Goal: Use online tool/utility: Use online tool/utility

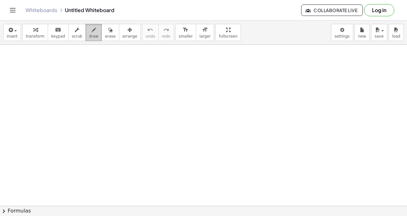
click at [94, 32] on div "button" at bounding box center [94, 30] width 10 height 8
drag, startPoint x: 11, startPoint y: 54, endPoint x: 16, endPoint y: 56, distance: 5.6
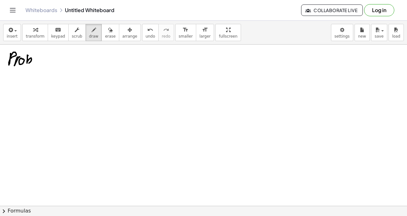
drag, startPoint x: 27, startPoint y: 55, endPoint x: 34, endPoint y: 61, distance: 8.6
drag, startPoint x: 38, startPoint y: 60, endPoint x: 43, endPoint y: 63, distance: 5.9
drag, startPoint x: 43, startPoint y: 63, endPoint x: 46, endPoint y: 61, distance: 3.6
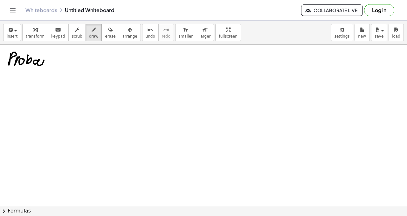
drag, startPoint x: 62, startPoint y: 60, endPoint x: 62, endPoint y: 67, distance: 7.0
drag, startPoint x: 68, startPoint y: 59, endPoint x: 75, endPoint y: 61, distance: 7.0
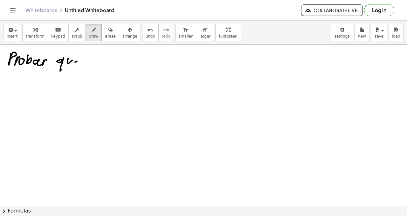
drag, startPoint x: 20, startPoint y: 78, endPoint x: 17, endPoint y: 88, distance: 9.9
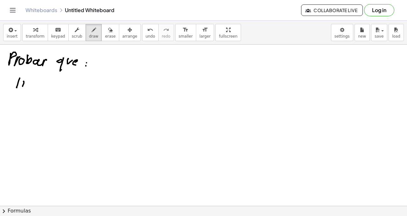
drag, startPoint x: 31, startPoint y: 80, endPoint x: 31, endPoint y: 87, distance: 6.4
drag, startPoint x: 37, startPoint y: 86, endPoint x: 40, endPoint y: 85, distance: 3.6
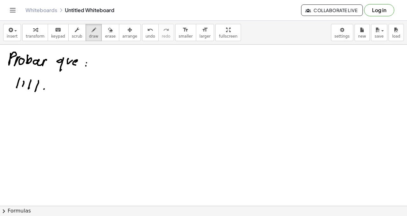
drag, startPoint x: 44, startPoint y: 89, endPoint x: 49, endPoint y: 88, distance: 4.9
drag, startPoint x: 50, startPoint y: 88, endPoint x: 54, endPoint y: 88, distance: 4.5
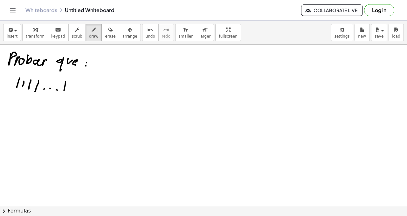
drag, startPoint x: 15, startPoint y: 88, endPoint x: 65, endPoint y: 90, distance: 50.0
drag, startPoint x: 33, startPoint y: 104, endPoint x: 32, endPoint y: 110, distance: 5.2
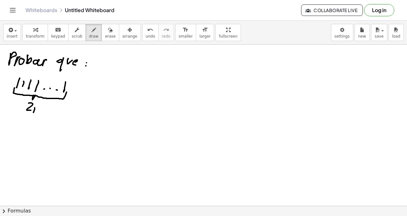
drag, startPoint x: 35, startPoint y: 108, endPoint x: 40, endPoint y: 106, distance: 5.6
drag, startPoint x: 80, startPoint y: 88, endPoint x: 87, endPoint y: 88, distance: 7.0
drag, startPoint x: 98, startPoint y: 86, endPoint x: 105, endPoint y: 92, distance: 9.5
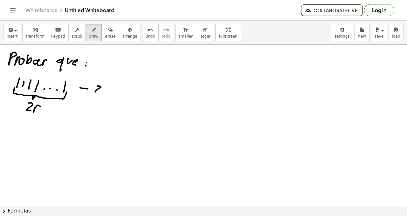
drag, startPoint x: 113, startPoint y: 88, endPoint x: 118, endPoint y: 91, distance: 5.9
drag, startPoint x: 122, startPoint y: 87, endPoint x: 137, endPoint y: 90, distance: 14.9
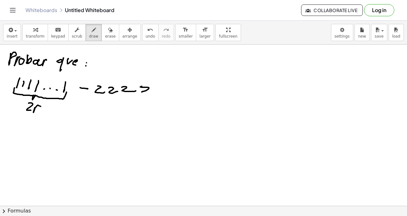
drag, startPoint x: 140, startPoint y: 87, endPoint x: 154, endPoint y: 89, distance: 13.9
drag, startPoint x: 160, startPoint y: 89, endPoint x: 117, endPoint y: 94, distance: 42.9
click at [147, 33] on icon "undo" at bounding box center [150, 30] width 6 height 8
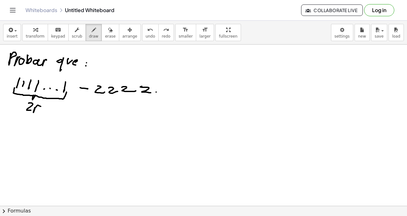
drag, startPoint x: 163, startPoint y: 93, endPoint x: 169, endPoint y: 94, distance: 5.8
drag, startPoint x: 178, startPoint y: 87, endPoint x: 166, endPoint y: 84, distance: 12.2
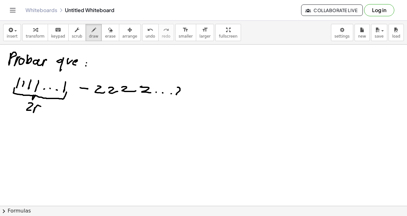
drag, startPoint x: 92, startPoint y: 92, endPoint x: 176, endPoint y: 100, distance: 83.8
drag, startPoint x: 178, startPoint y: 101, endPoint x: 186, endPoint y: 99, distance: 8.4
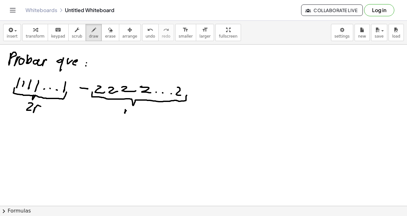
drag, startPoint x: 125, startPoint y: 110, endPoint x: 131, endPoint y: 108, distance: 5.3
drag, startPoint x: 9, startPoint y: 126, endPoint x: 20, endPoint y: 126, distance: 10.8
drag, startPoint x: 23, startPoint y: 125, endPoint x: 23, endPoint y: 131, distance: 5.7
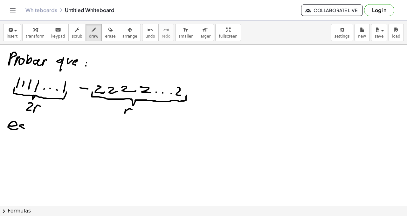
drag, startPoint x: 39, startPoint y: 129, endPoint x: 46, endPoint y: 130, distance: 6.4
drag, startPoint x: 45, startPoint y: 130, endPoint x: 47, endPoint y: 120, distance: 10.4
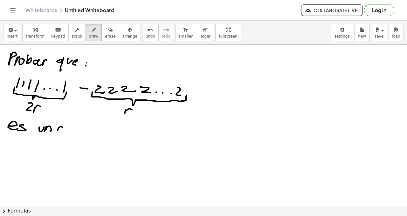
drag, startPoint x: 58, startPoint y: 130, endPoint x: 65, endPoint y: 130, distance: 7.0
drag
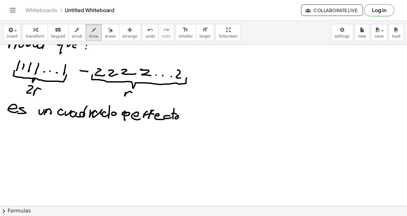
scroll to position [8, 0]
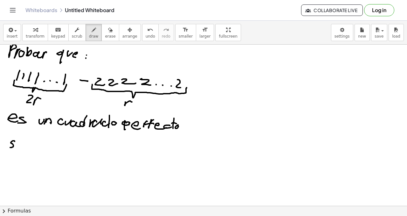
drag, startPoint x: 14, startPoint y: 141, endPoint x: 13, endPoint y: 146, distance: 5.5
click at [10, 147] on div at bounding box center [203, 219] width 407 height 364
click at [21, 144] on div at bounding box center [203, 219] width 407 height 364
drag, startPoint x: 25, startPoint y: 147, endPoint x: 29, endPoint y: 145, distance: 4.0
click at [27, 148] on div at bounding box center [203, 219] width 407 height 364
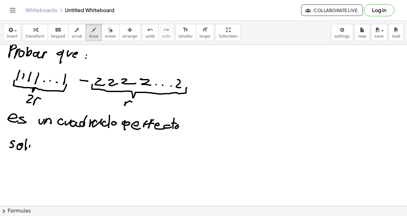
drag, startPoint x: 30, startPoint y: 147, endPoint x: 34, endPoint y: 142, distance: 6.8
click at [34, 142] on div at bounding box center [203, 219] width 407 height 364
drag, startPoint x: 38, startPoint y: 144, endPoint x: 42, endPoint y: 145, distance: 3.9
click at [40, 148] on div at bounding box center [203, 219] width 407 height 364
drag, startPoint x: 42, startPoint y: 145, endPoint x: 43, endPoint y: 138, distance: 7.7
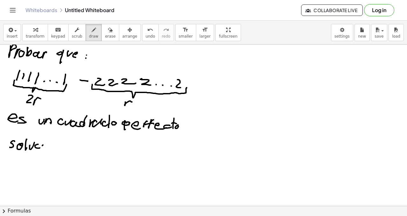
click at [42, 146] on div at bounding box center [203, 219] width 407 height 364
click at [44, 139] on div at bounding box center [203, 219] width 407 height 364
click at [48, 142] on div at bounding box center [203, 219] width 407 height 364
drag, startPoint x: 52, startPoint y: 138, endPoint x: 52, endPoint y: 148, distance: 10.8
click at [53, 138] on div at bounding box center [203, 219] width 407 height 364
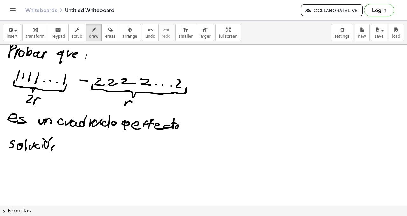
drag, startPoint x: 52, startPoint y: 147, endPoint x: 55, endPoint y: 141, distance: 7.0
click at [55, 151] on div at bounding box center [203, 219] width 407 height 364
drag, startPoint x: 60, startPoint y: 144, endPoint x: 60, endPoint y: 147, distance: 3.2
click at [60, 144] on div at bounding box center [203, 219] width 407 height 364
click at [60, 148] on div at bounding box center [203, 219] width 407 height 364
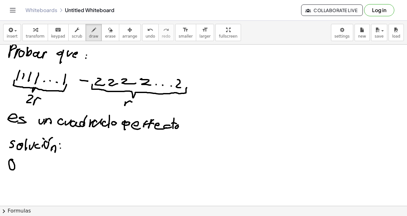
click at [11, 160] on div at bounding box center [203, 219] width 407 height 364
drag, startPoint x: 17, startPoint y: 159, endPoint x: 25, endPoint y: 166, distance: 11.9
click at [18, 169] on div at bounding box center [203, 219] width 407 height 364
drag, startPoint x: 28, startPoint y: 165, endPoint x: 27, endPoint y: 169, distance: 3.9
click at [26, 169] on div at bounding box center [203, 219] width 407 height 364
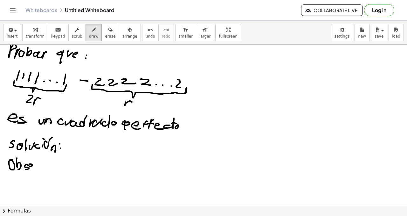
drag, startPoint x: 30, startPoint y: 166, endPoint x: 37, endPoint y: 167, distance: 7.0
click at [36, 169] on div at bounding box center [203, 219] width 407 height 364
drag, startPoint x: 37, startPoint y: 164, endPoint x: 40, endPoint y: 166, distance: 3.3
click at [39, 165] on div at bounding box center [203, 219] width 407 height 364
drag, startPoint x: 42, startPoint y: 166, endPoint x: 46, endPoint y: 166, distance: 4.8
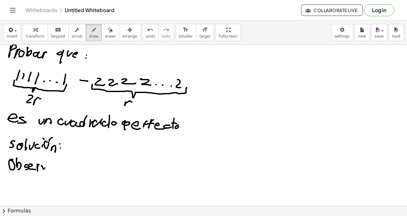
click at [46, 166] on div at bounding box center [203, 219] width 407 height 364
click at [52, 167] on div at bounding box center [203, 219] width 407 height 364
drag, startPoint x: 54, startPoint y: 166, endPoint x: 47, endPoint y: 156, distance: 12.5
click at [60, 167] on div at bounding box center [203, 219] width 407 height 364
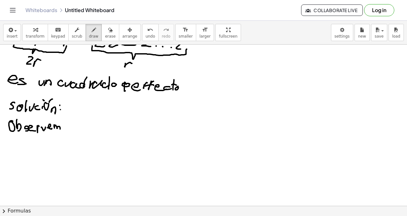
scroll to position [55, 0]
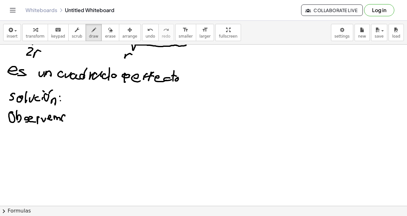
drag, startPoint x: 62, startPoint y: 117, endPoint x: 67, endPoint y: 116, distance: 5.2
click at [65, 117] on div at bounding box center [203, 171] width 407 height 364
drag, startPoint x: 72, startPoint y: 113, endPoint x: 71, endPoint y: 118, distance: 5.3
click at [70, 119] on div at bounding box center [203, 171] width 407 height 364
drag, startPoint x: 86, startPoint y: 114, endPoint x: 88, endPoint y: 119, distance: 6.0
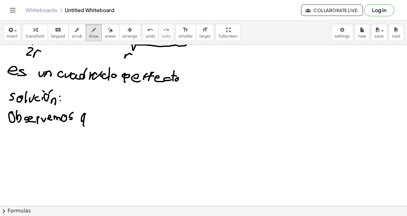
click at [85, 126] on div at bounding box center [203, 171] width 407 height 364
drag, startPoint x: 88, startPoint y: 115, endPoint x: 93, endPoint y: 116, distance: 4.8
click at [93, 116] on div at bounding box center [203, 171] width 407 height 364
drag, startPoint x: 95, startPoint y: 117, endPoint x: 92, endPoint y: 114, distance: 3.8
click at [98, 119] on div at bounding box center [203, 171] width 407 height 364
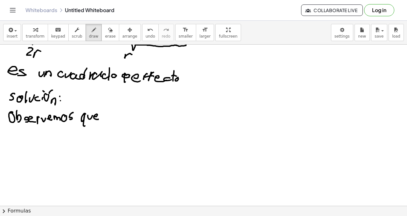
drag, startPoint x: 113, startPoint y: 112, endPoint x: 116, endPoint y: 115, distance: 4.5
click at [114, 121] on div at bounding box center [203, 171] width 407 height 364
drag, startPoint x: 117, startPoint y: 114, endPoint x: 118, endPoint y: 123, distance: 8.6
click at [118, 124] on div at bounding box center [203, 171] width 407 height 364
drag, startPoint x: 124, startPoint y: 111, endPoint x: 128, endPoint y: 118, distance: 8.1
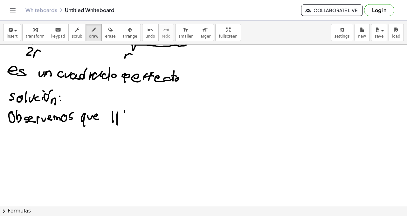
click at [126, 121] on div at bounding box center [203, 171] width 407 height 364
drag, startPoint x: 132, startPoint y: 114, endPoint x: 133, endPoint y: 122, distance: 8.6
click at [133, 123] on div at bounding box center [203, 171] width 407 height 364
click at [108, 125] on div at bounding box center [203, 171] width 407 height 364
click at [146, 38] on span "undo" at bounding box center [151, 36] width 10 height 4
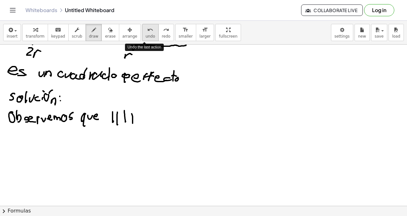
click at [143, 39] on button "undo undo" at bounding box center [150, 32] width 17 height 17
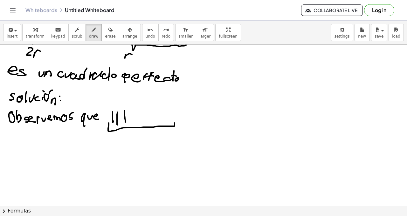
drag, startPoint x: 109, startPoint y: 123, endPoint x: 168, endPoint y: 125, distance: 58.9
click at [173, 121] on div at bounding box center [203, 171] width 407 height 364
drag, startPoint x: 149, startPoint y: 128, endPoint x: 148, endPoint y: 136, distance: 8.3
click at [148, 137] on div at bounding box center [203, 171] width 407 height 364
drag, startPoint x: 137, startPoint y: 120, endPoint x: 143, endPoint y: 119, distance: 6.3
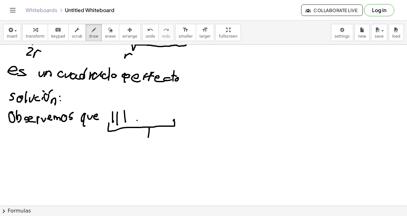
click at [138, 120] on div at bounding box center [203, 171] width 407 height 364
click at [146, 119] on div at bounding box center [203, 171] width 407 height 364
click at [153, 120] on div at bounding box center [203, 171] width 407 height 364
drag, startPoint x: 163, startPoint y: 115, endPoint x: 163, endPoint y: 121, distance: 5.4
click at [163, 121] on div at bounding box center [203, 171] width 407 height 364
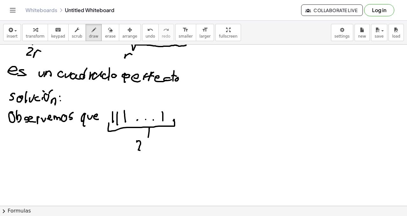
drag, startPoint x: 137, startPoint y: 142, endPoint x: 145, endPoint y: 149, distance: 11.1
click at [144, 150] on div at bounding box center [203, 171] width 407 height 364
drag, startPoint x: 146, startPoint y: 146, endPoint x: 150, endPoint y: 144, distance: 4.4
click at [150, 144] on div at bounding box center [203, 171] width 407 height 364
drag, startPoint x: 181, startPoint y: 114, endPoint x: 180, endPoint y: 118, distance: 3.9
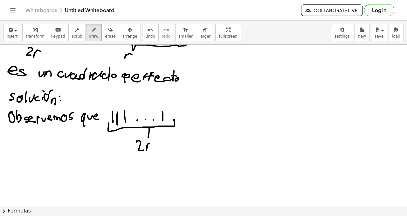
click at [183, 116] on div at bounding box center [203, 171] width 407 height 364
drag, startPoint x: 186, startPoint y: 119, endPoint x: 190, endPoint y: 114, distance: 7.5
click at [187, 119] on div at bounding box center [203, 171] width 407 height 364
drag, startPoint x: 193, startPoint y: 110, endPoint x: 192, endPoint y: 117, distance: 7.7
click at [192, 119] on div at bounding box center [203, 171] width 407 height 364
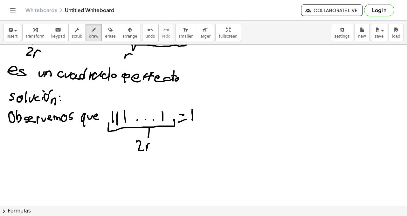
drag, startPoint x: 199, startPoint y: 110, endPoint x: 200, endPoint y: 118, distance: 7.7
click at [200, 118] on div at bounding box center [203, 171] width 407 height 364
drag, startPoint x: 199, startPoint y: 116, endPoint x: 204, endPoint y: 115, distance: 4.9
click at [203, 116] on div at bounding box center [203, 171] width 407 height 364
drag, startPoint x: 207, startPoint y: 116, endPoint x: 208, endPoint y: 119, distance: 3.9
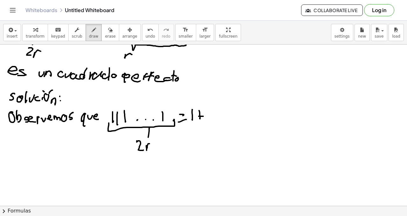
click at [207, 121] on div at bounding box center [203, 171] width 407 height 364
click at [215, 114] on div at bounding box center [203, 171] width 407 height 364
drag, startPoint x: 219, startPoint y: 112, endPoint x: 218, endPoint y: 117, distance: 4.9
click at [220, 119] on div at bounding box center [203, 171] width 407 height 364
drag, startPoint x: 218, startPoint y: 117, endPoint x: 225, endPoint y: 116, distance: 7.4
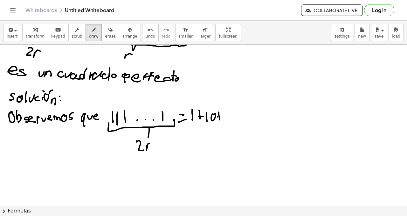
click at [225, 115] on div at bounding box center [203, 171] width 407 height 364
drag, startPoint x: 229, startPoint y: 110, endPoint x: 229, endPoint y: 118, distance: 8.3
click at [230, 120] on div at bounding box center [203, 171] width 407 height 364
click at [236, 111] on div at bounding box center [203, 171] width 407 height 364
click at [244, 111] on div at bounding box center [203, 171] width 407 height 364
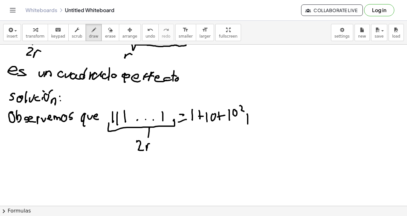
click at [248, 123] on div at bounding box center [203, 171] width 407 height 364
click at [253, 118] on div at bounding box center [203, 171] width 407 height 364
click at [259, 121] on div at bounding box center [203, 171] width 407 height 364
click at [268, 123] on div at bounding box center [203, 171] width 407 height 364
click at [276, 121] on div at bounding box center [203, 171] width 407 height 364
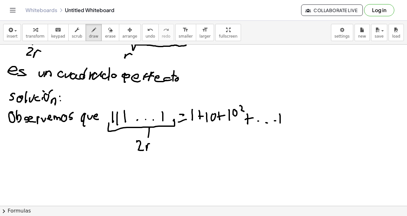
click at [280, 123] on div at bounding box center [203, 171] width 407 height 364
click at [284, 118] on div at bounding box center [203, 171] width 407 height 364
click at [289, 112] on div at bounding box center [203, 171] width 407 height 364
click at [290, 121] on div at bounding box center [203, 171] width 407 height 364
click at [297, 113] on div at bounding box center [203, 171] width 407 height 364
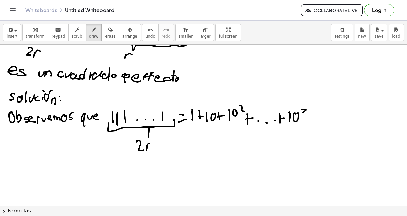
click at [307, 112] on div at bounding box center [203, 171] width 407 height 364
click at [312, 110] on div at bounding box center [203, 171] width 407 height 364
click at [317, 111] on div at bounding box center [203, 171] width 407 height 364
click at [320, 114] on div at bounding box center [203, 171] width 407 height 364
click at [13, 151] on div at bounding box center [203, 171] width 407 height 364
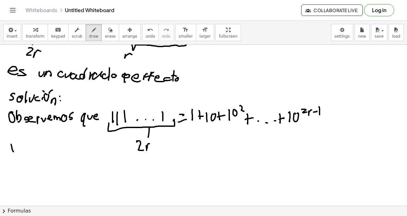
click at [13, 156] on div at bounding box center [203, 171] width 407 height 364
click at [25, 158] on div at bounding box center [203, 171] width 407 height 364
click at [32, 147] on div at bounding box center [203, 171] width 407 height 364
click at [38, 152] on div at bounding box center [203, 171] width 407 height 364
drag, startPoint x: 12, startPoint y: 172, endPoint x: 24, endPoint y: 177, distance: 13.0
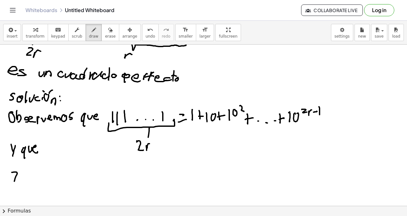
click at [23, 180] on div at bounding box center [203, 171] width 407 height 364
drag, startPoint x: 25, startPoint y: 175, endPoint x: 33, endPoint y: 180, distance: 8.6
click at [33, 181] on div at bounding box center [203, 171] width 407 height 364
drag, startPoint x: 34, startPoint y: 175, endPoint x: 41, endPoint y: 178, distance: 7.9
click at [42, 179] on div at bounding box center [203, 171] width 407 height 364
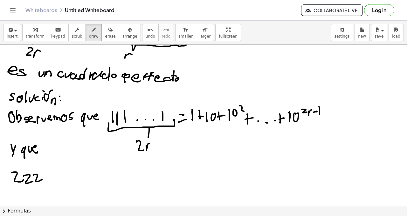
drag, startPoint x: 46, startPoint y: 180, endPoint x: 52, endPoint y: 180, distance: 6.1
click at [46, 180] on div at bounding box center [203, 171] width 407 height 364
click at [54, 179] on div at bounding box center [203, 171] width 407 height 364
click at [63, 179] on div at bounding box center [203, 171] width 407 height 364
drag, startPoint x: 71, startPoint y: 176, endPoint x: 68, endPoint y: 182, distance: 7.1
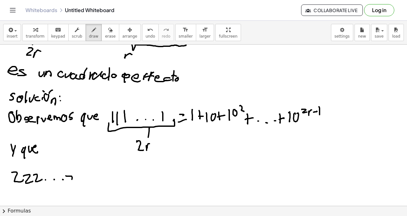
click at [74, 180] on div at bounding box center [203, 171] width 407 height 364
drag, startPoint x: 12, startPoint y: 182, endPoint x: 73, endPoint y: 188, distance: 61.4
click at [75, 184] on div at bounding box center [203, 171] width 407 height 364
drag, startPoint x: 42, startPoint y: 201, endPoint x: 46, endPoint y: 197, distance: 4.7
click at [46, 197] on div at bounding box center [203, 171] width 407 height 364
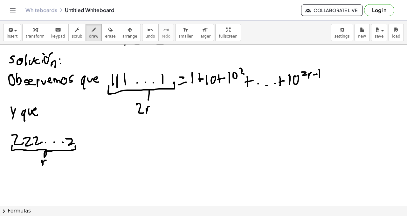
scroll to position [100, 0]
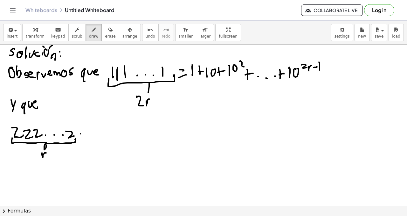
click at [84, 133] on div at bounding box center [203, 127] width 407 height 364
click at [85, 136] on div at bounding box center [203, 127] width 407 height 364
drag, startPoint x: 87, startPoint y: 130, endPoint x: 95, endPoint y: 136, distance: 9.7
click at [95, 136] on div at bounding box center [203, 127] width 407 height 364
drag, startPoint x: 96, startPoint y: 126, endPoint x: 101, endPoint y: 136, distance: 11.3
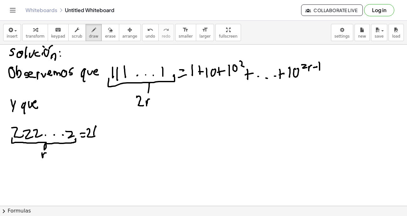
click at [103, 138] on div at bounding box center [203, 127] width 407 height 364
drag, startPoint x: 99, startPoint y: 127, endPoint x: 102, endPoint y: 131, distance: 4.7
click at [102, 131] on div at bounding box center [203, 127] width 407 height 364
click at [107, 132] on div at bounding box center [203, 127] width 407 height 364
drag, startPoint x: 111, startPoint y: 128, endPoint x: 113, endPoint y: 131, distance: 3.6
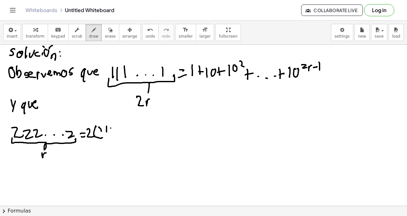
click at [113, 133] on div at bounding box center [203, 127] width 407 height 364
click at [117, 131] on div at bounding box center [203, 127] width 407 height 364
click at [123, 131] on div at bounding box center [203, 127] width 407 height 364
drag, startPoint x: 126, startPoint y: 131, endPoint x: 134, endPoint y: 132, distance: 7.4
click at [127, 131] on div at bounding box center [203, 127] width 407 height 364
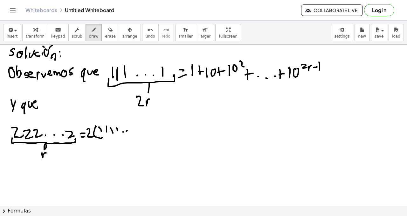
click at [133, 133] on div at bounding box center [203, 127] width 407 height 364
click at [141, 131] on div at bounding box center [203, 127] width 407 height 364
drag, startPoint x: 100, startPoint y: 131, endPoint x: 142, endPoint y: 133, distance: 41.7
click at [144, 132] on div at bounding box center [203, 127] width 407 height 364
drag, startPoint x: 121, startPoint y: 142, endPoint x: 125, endPoint y: 140, distance: 4.6
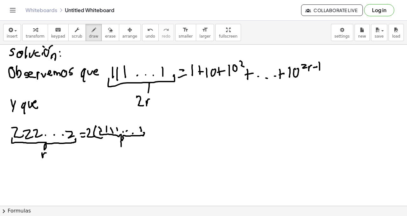
click at [125, 140] on div at bounding box center [203, 127] width 407 height 364
drag, startPoint x: 146, startPoint y: 125, endPoint x: 149, endPoint y: 133, distance: 8.3
click at [145, 135] on div at bounding box center [203, 127] width 407 height 364
drag, startPoint x: 152, startPoint y: 130, endPoint x: 157, endPoint y: 131, distance: 5.1
click at [158, 131] on div at bounding box center [203, 127] width 407 height 364
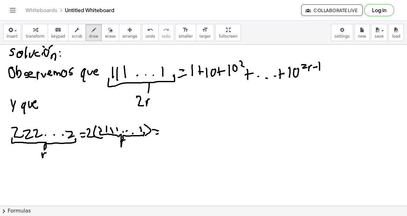
click at [158, 134] on div at bounding box center [203, 127] width 407 height 364
drag, startPoint x: 122, startPoint y: 141, endPoint x: 131, endPoint y: 141, distance: 8.6
click at [129, 142] on div at bounding box center [203, 127] width 407 height 364
drag, startPoint x: 164, startPoint y: 126, endPoint x: 171, endPoint y: 131, distance: 8.9
click at [171, 132] on div at bounding box center [203, 127] width 407 height 364
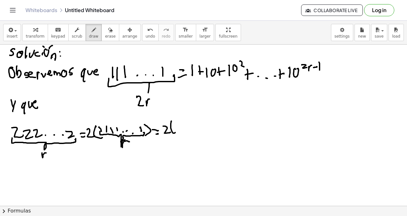
drag, startPoint x: 172, startPoint y: 121, endPoint x: 177, endPoint y: 131, distance: 10.7
click at [176, 132] on div at bounding box center [203, 127] width 407 height 364
drag, startPoint x: 178, startPoint y: 126, endPoint x: 180, endPoint y: 130, distance: 4.3
click at [179, 133] on div at bounding box center [203, 127] width 407 height 364
click at [183, 124] on div at bounding box center [203, 127] width 407 height 364
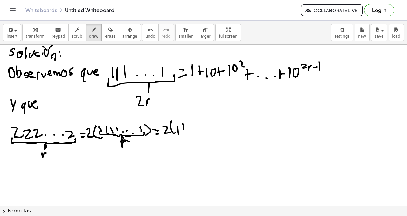
drag, startPoint x: 183, startPoint y: 127, endPoint x: 182, endPoint y: 131, distance: 3.3
click at [183, 132] on div at bounding box center [203, 127] width 407 height 364
drag, startPoint x: 181, startPoint y: 130, endPoint x: 187, endPoint y: 128, distance: 6.3
click at [187, 128] on div at bounding box center [203, 127] width 407 height 364
drag, startPoint x: 190, startPoint y: 126, endPoint x: 192, endPoint y: 132, distance: 6.3
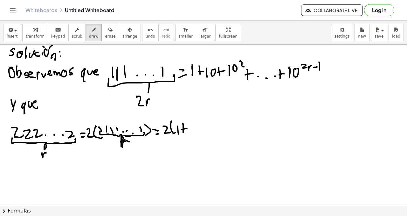
click at [191, 132] on div at bounding box center [203, 127] width 407 height 364
click at [196, 126] on div at bounding box center [203, 127] width 407 height 364
drag, startPoint x: 202, startPoint y: 131, endPoint x: 198, endPoint y: 125, distance: 8.0
click at [202, 131] on div at bounding box center [203, 127] width 407 height 364
click at [203, 125] on div at bounding box center [203, 127] width 407 height 364
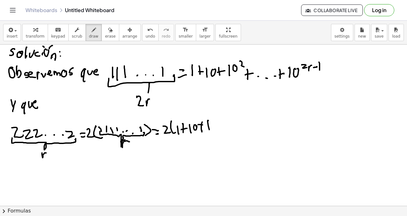
drag, startPoint x: 208, startPoint y: 120, endPoint x: 210, endPoint y: 128, distance: 8.0
click at [210, 129] on div at bounding box center [203, 127] width 407 height 364
drag, startPoint x: 212, startPoint y: 124, endPoint x: 216, endPoint y: 122, distance: 4.0
click at [214, 124] on div at bounding box center [203, 127] width 407 height 364
drag, startPoint x: 216, startPoint y: 120, endPoint x: 222, endPoint y: 122, distance: 6.3
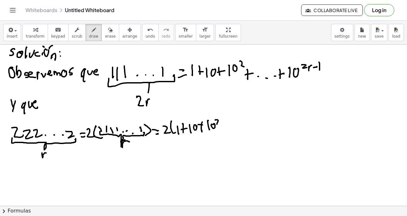
click at [221, 124] on div at bounding box center [203, 127] width 407 height 364
drag, startPoint x: 223, startPoint y: 130, endPoint x: 221, endPoint y: 126, distance: 4.1
click at [223, 129] on div at bounding box center [203, 127] width 407 height 364
click at [225, 126] on div at bounding box center [203, 127] width 407 height 364
click at [229, 130] on div at bounding box center [203, 127] width 407 height 364
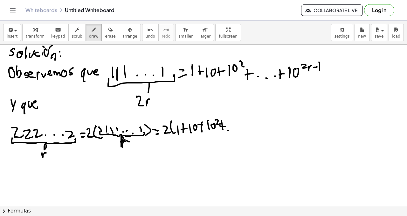
drag, startPoint x: 232, startPoint y: 129, endPoint x: 235, endPoint y: 130, distance: 3.2
click at [232, 130] on div at bounding box center [203, 127] width 407 height 364
drag, startPoint x: 237, startPoint y: 130, endPoint x: 239, endPoint y: 125, distance: 5.0
click at [237, 129] on div at bounding box center [203, 127] width 407 height 364
click at [241, 129] on div at bounding box center [203, 127] width 407 height 364
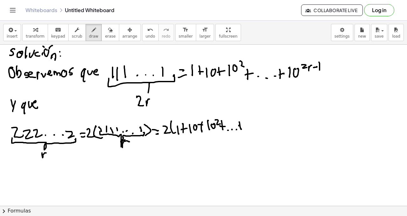
click at [244, 123] on div at bounding box center [203, 127] width 407 height 364
click at [247, 128] on div at bounding box center [203, 127] width 407 height 364
click at [250, 124] on div at bounding box center [203, 127] width 407 height 364
click at [256, 119] on div at bounding box center [203, 127] width 407 height 364
click at [262, 118] on div at bounding box center [203, 127] width 407 height 364
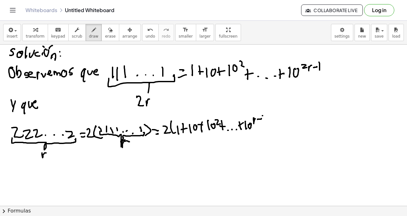
drag, startPoint x: 263, startPoint y: 116, endPoint x: 264, endPoint y: 120, distance: 4.6
click at [264, 122] on div at bounding box center [203, 127] width 407 height 364
drag, startPoint x: 268, startPoint y: 118, endPoint x: 265, endPoint y: 124, distance: 6.7
click at [266, 127] on div at bounding box center [203, 127] width 407 height 364
click at [274, 120] on div at bounding box center [203, 127] width 407 height 364
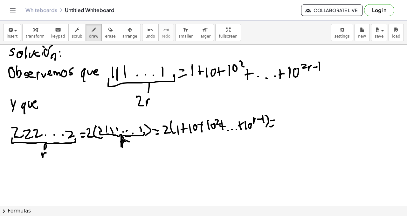
drag, startPoint x: 274, startPoint y: 125, endPoint x: 274, endPoint y: 121, distance: 4.5
click at [277, 124] on div at bounding box center [203, 127] width 407 height 364
click at [119, 32] on button "arrange" at bounding box center [130, 32] width 22 height 17
drag, startPoint x: 172, startPoint y: 113, endPoint x: 255, endPoint y: 151, distance: 91.5
click at [255, 151] on div at bounding box center [203, 127] width 407 height 364
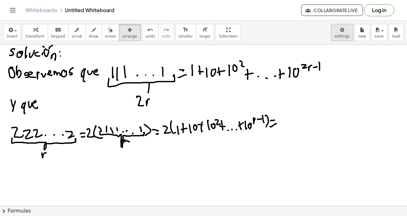
click at [342, 32] on body "Graspable Math Activities Get Started Activity Bank Assigned Work Classes White…" at bounding box center [203, 108] width 407 height 216
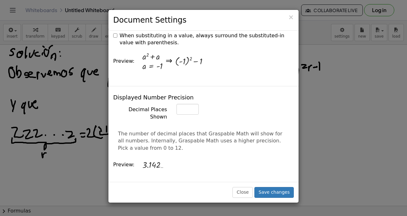
scroll to position [226, 0]
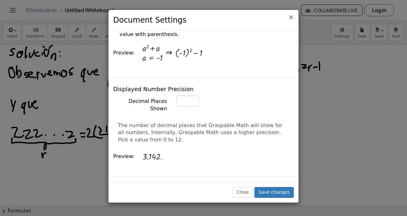
click at [293, 14] on span "×" at bounding box center [291, 17] width 6 height 8
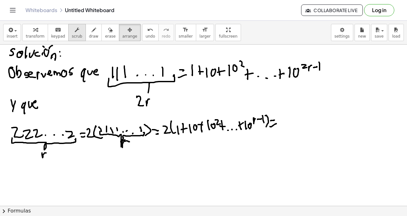
click at [73, 34] on span "scrub" at bounding box center [77, 36] width 11 height 4
click at [170, 114] on div at bounding box center [203, 127] width 407 height 364
click at [163, 131] on div at bounding box center [203, 127] width 407 height 364
click at [119, 31] on button "arrange" at bounding box center [130, 32] width 22 height 17
click at [174, 137] on div at bounding box center [203, 127] width 407 height 364
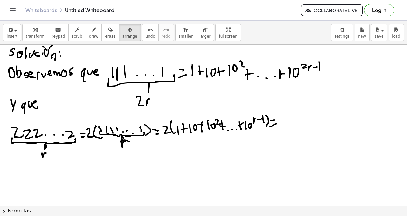
drag, startPoint x: 140, startPoint y: 86, endPoint x: 169, endPoint y: 130, distance: 53.2
click at [169, 130] on div at bounding box center [203, 127] width 407 height 364
click at [92, 30] on icon "button" at bounding box center [94, 30] width 4 height 8
click at [282, 124] on div at bounding box center [203, 127] width 407 height 364
drag, startPoint x: 286, startPoint y: 115, endPoint x: 286, endPoint y: 120, distance: 4.8
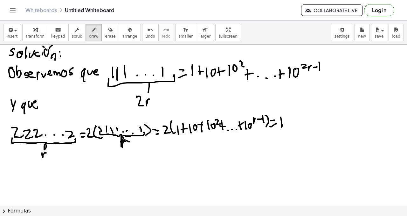
click at [287, 122] on div at bounding box center [203, 127] width 407 height 364
drag, startPoint x: 285, startPoint y: 118, endPoint x: 291, endPoint y: 116, distance: 5.9
click at [289, 118] on div at bounding box center [203, 127] width 407 height 364
drag, startPoint x: 291, startPoint y: 119, endPoint x: 295, endPoint y: 120, distance: 4.2
click at [292, 123] on div at bounding box center [203, 127] width 407 height 364
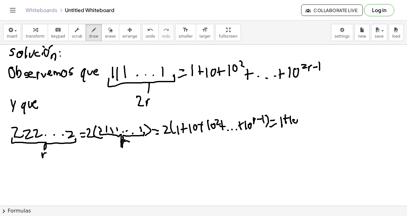
drag, startPoint x: 295, startPoint y: 120, endPoint x: 299, endPoint y: 119, distance: 4.2
click at [296, 119] on div at bounding box center [203, 127] width 407 height 364
drag, startPoint x: 301, startPoint y: 117, endPoint x: 302, endPoint y: 121, distance: 4.6
click at [302, 122] on div at bounding box center [203, 127] width 407 height 364
click at [303, 120] on div at bounding box center [203, 127] width 407 height 364
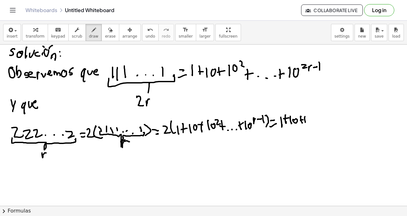
click at [306, 122] on div at bounding box center [203, 127] width 407 height 364
click at [308, 118] on div at bounding box center [203, 127] width 407 height 364
drag, startPoint x: 309, startPoint y: 116, endPoint x: 314, endPoint y: 117, distance: 4.3
click at [313, 118] on div at bounding box center [203, 127] width 407 height 364
click at [316, 123] on div at bounding box center [203, 127] width 407 height 364
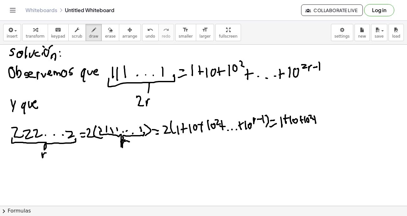
drag, startPoint x: 315, startPoint y: 119, endPoint x: 319, endPoint y: 118, distance: 5.0
click at [319, 118] on div at bounding box center [203, 127] width 407 height 364
click at [321, 121] on div at bounding box center [203, 127] width 407 height 364
click at [327, 121] on div at bounding box center [203, 127] width 407 height 364
click at [333, 123] on div at bounding box center [203, 127] width 407 height 364
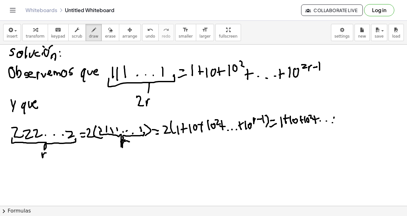
click at [335, 123] on div at bounding box center [203, 127] width 407 height 364
drag, startPoint x: 333, startPoint y: 119, endPoint x: 337, endPoint y: 118, distance: 4.2
click at [336, 118] on div at bounding box center [203, 127] width 407 height 364
drag, startPoint x: 339, startPoint y: 115, endPoint x: 340, endPoint y: 122, distance: 7.2
click at [340, 123] on div at bounding box center [203, 127] width 407 height 364
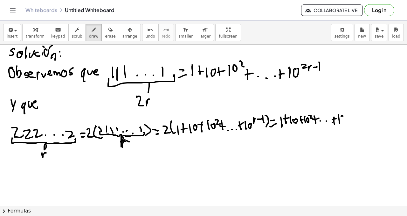
click at [343, 116] on div at bounding box center [203, 127] width 407 height 364
click at [348, 110] on div at bounding box center [203, 127] width 407 height 364
drag, startPoint x: 349, startPoint y: 111, endPoint x: 353, endPoint y: 110, distance: 4.6
click at [353, 110] on div at bounding box center [203, 127] width 407 height 364
drag, startPoint x: 355, startPoint y: 107, endPoint x: 357, endPoint y: 112, distance: 5.6
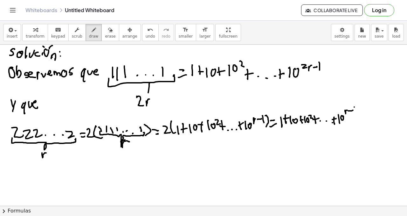
click at [357, 111] on div at bounding box center [203, 127] width 407 height 364
click at [358, 121] on div at bounding box center [203, 127] width 407 height 364
click at [361, 117] on div at bounding box center [203, 127] width 407 height 364
drag, startPoint x: 363, startPoint y: 112, endPoint x: 365, endPoint y: 119, distance: 6.7
click at [365, 121] on div at bounding box center [203, 127] width 407 height 364
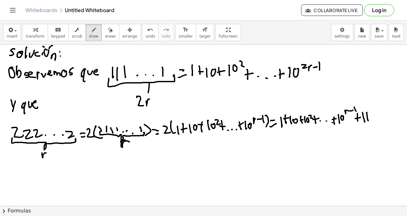
drag, startPoint x: 367, startPoint y: 113, endPoint x: 369, endPoint y: 120, distance: 7.5
click at [369, 120] on div at bounding box center [203, 127] width 407 height 364
drag, startPoint x: 367, startPoint y: 117, endPoint x: 371, endPoint y: 115, distance: 3.6
click at [371, 115] on div at bounding box center [203, 127] width 407 height 364
drag, startPoint x: 372, startPoint y: 113, endPoint x: 374, endPoint y: 118, distance: 5.1
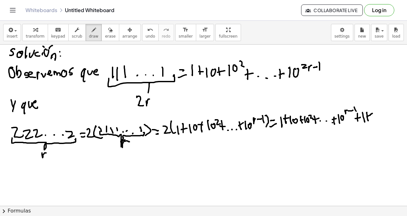
click at [374, 118] on div at bounding box center [203, 127] width 407 height 364
drag, startPoint x: 377, startPoint y: 111, endPoint x: 378, endPoint y: 116, distance: 4.5
click at [379, 118] on div at bounding box center [203, 127] width 407 height 364
click at [381, 114] on div at bounding box center [203, 127] width 407 height 364
drag, startPoint x: 371, startPoint y: 112, endPoint x: 373, endPoint y: 118, distance: 5.9
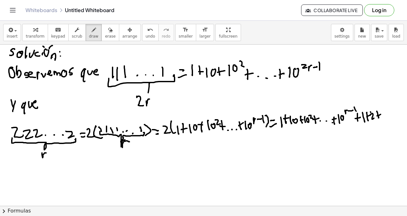
click at [373, 118] on div at bounding box center [203, 127] width 407 height 364
click at [377, 113] on div at bounding box center [203, 127] width 407 height 364
click at [383, 115] on div at bounding box center [203, 127] width 407 height 364
click at [388, 117] on div at bounding box center [203, 127] width 407 height 364
click at [391, 117] on div at bounding box center [203, 127] width 407 height 364
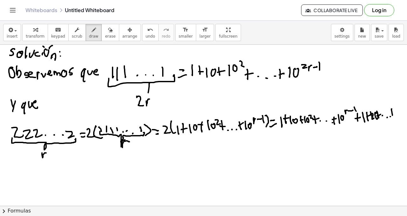
drag, startPoint x: 392, startPoint y: 109, endPoint x: 393, endPoint y: 115, distance: 5.5
click at [393, 115] on div at bounding box center [203, 127] width 407 height 364
drag, startPoint x: 391, startPoint y: 113, endPoint x: 394, endPoint y: 111, distance: 3.6
click at [395, 112] on div at bounding box center [203, 127] width 407 height 364
drag, startPoint x: 396, startPoint y: 110, endPoint x: 397, endPoint y: 117, distance: 7.2
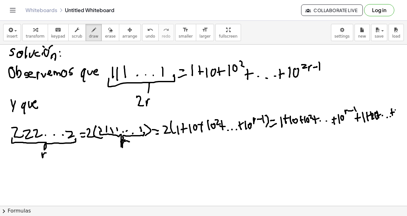
click at [397, 118] on div at bounding box center [203, 127] width 407 height 364
drag, startPoint x: 400, startPoint y: 113, endPoint x: 401, endPoint y: 110, distance: 3.6
click at [399, 112] on div at bounding box center [203, 127] width 407 height 364
click at [401, 104] on div at bounding box center [203, 127] width 407 height 364
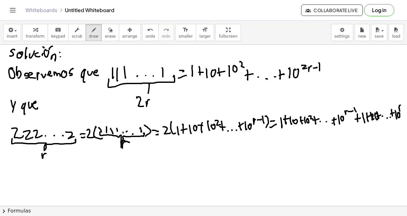
scroll to position [98, 0]
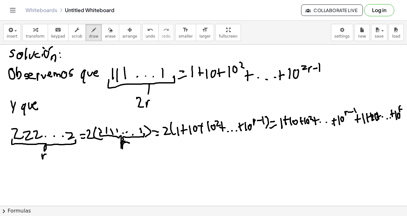
click at [403, 109] on div "×" at bounding box center [203, 125] width 407 height 161
drag, startPoint x: 393, startPoint y: 111, endPoint x: 397, endPoint y: 103, distance: 8.6
click at [401, 113] on div at bounding box center [203, 128] width 407 height 364
click at [11, 175] on div at bounding box center [203, 128] width 407 height 364
drag, startPoint x: 13, startPoint y: 170, endPoint x: 17, endPoint y: 172, distance: 4.4
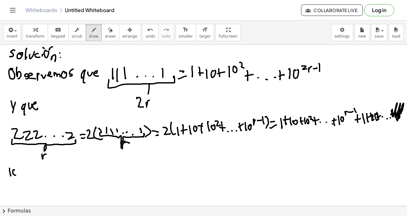
click at [15, 171] on div at bounding box center [203, 128] width 407 height 364
click at [21, 166] on div at bounding box center [203, 128] width 407 height 364
drag, startPoint x: 23, startPoint y: 167, endPoint x: 26, endPoint y: 166, distance: 3.3
click at [26, 166] on div at bounding box center [203, 128] width 407 height 364
click at [29, 168] on div at bounding box center [203, 128] width 407 height 364
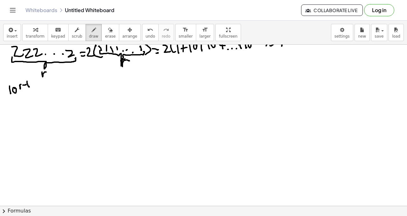
scroll to position [178, 0]
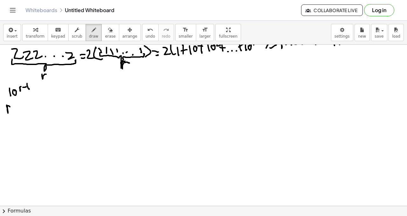
drag, startPoint x: 7, startPoint y: 106, endPoint x: 10, endPoint y: 108, distance: 3.4
click at [8, 109] on div at bounding box center [203, 48] width 407 height 364
drag, startPoint x: 14, startPoint y: 106, endPoint x: 18, endPoint y: 107, distance: 3.6
click at [14, 109] on div at bounding box center [203, 48] width 407 height 364
drag, startPoint x: 18, startPoint y: 111, endPoint x: 20, endPoint y: 106, distance: 5.1
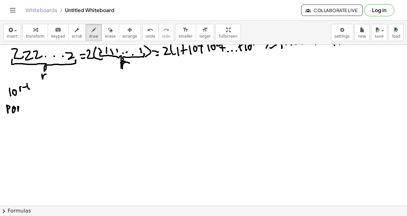
click at [19, 106] on div at bounding box center [203, 48] width 407 height 364
drag, startPoint x: 25, startPoint y: 103, endPoint x: 28, endPoint y: 106, distance: 3.8
click at [29, 111] on div at bounding box center [203, 48] width 407 height 364
click at [30, 109] on div at bounding box center [203, 48] width 407 height 364
click at [32, 108] on div at bounding box center [203, 48] width 407 height 364
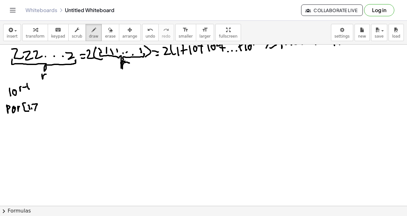
drag, startPoint x: 32, startPoint y: 104, endPoint x: 35, endPoint y: 109, distance: 5.4
click at [35, 110] on div at bounding box center [203, 48] width 407 height 364
click at [38, 108] on div at bounding box center [203, 48] width 407 height 364
click at [38, 111] on div at bounding box center [203, 48] width 407 height 364
drag, startPoint x: 11, startPoint y: 124, endPoint x: 13, endPoint y: 127, distance: 4.3
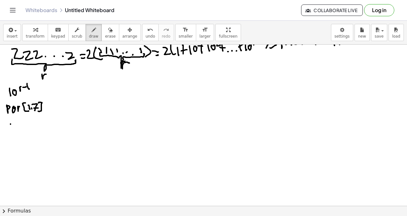
click at [11, 133] on div at bounding box center [203, 48] width 407 height 364
drag, startPoint x: 15, startPoint y: 125, endPoint x: 16, endPoint y: 131, distance: 5.8
click at [16, 131] on div at bounding box center [203, 48] width 407 height 364
drag, startPoint x: 19, startPoint y: 124, endPoint x: 21, endPoint y: 130, distance: 6.4
click at [21, 131] on div at bounding box center [203, 48] width 407 height 364
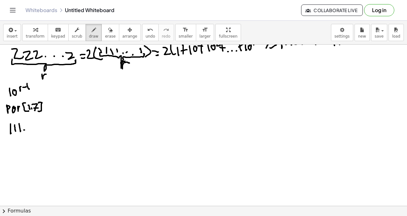
click at [25, 130] on div at bounding box center [203, 48] width 407 height 364
drag, startPoint x: 30, startPoint y: 130, endPoint x: 35, endPoint y: 130, distance: 5.4
click at [31, 130] on div at bounding box center [203, 48] width 407 height 364
click at [37, 129] on div at bounding box center [203, 48] width 407 height 364
click at [40, 131] on div at bounding box center [203, 48] width 407 height 364
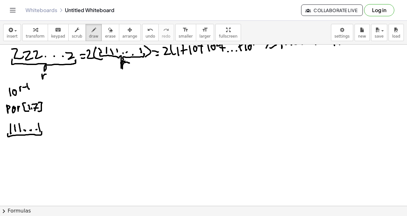
drag, startPoint x: 8, startPoint y: 136, endPoint x: 37, endPoint y: 136, distance: 29.6
click at [41, 131] on div at bounding box center [203, 48] width 407 height 364
drag, startPoint x: 27, startPoint y: 138, endPoint x: 32, endPoint y: 137, distance: 4.2
click at [32, 137] on div at bounding box center [203, 48] width 407 height 364
drag, startPoint x: 49, startPoint y: 126, endPoint x: 54, endPoint y: 125, distance: 4.6
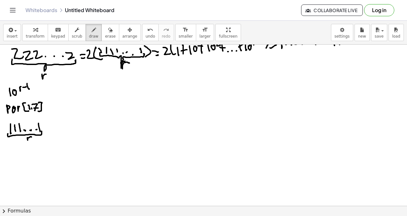
click at [54, 125] on div at bounding box center [203, 48] width 407 height 364
drag, startPoint x: 56, startPoint y: 123, endPoint x: 61, endPoint y: 126, distance: 6.1
click at [61, 126] on div at bounding box center [203, 48] width 407 height 364
drag, startPoint x: 64, startPoint y: 123, endPoint x: 71, endPoint y: 128, distance: 8.6
click at [71, 128] on div at bounding box center [203, 48] width 407 height 364
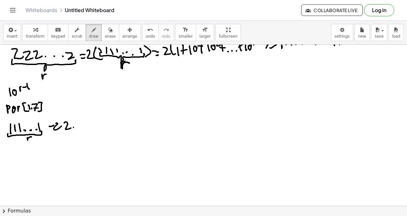
drag, startPoint x: 74, startPoint y: 127, endPoint x: 78, endPoint y: 126, distance: 4.6
click at [74, 127] on div at bounding box center [203, 48] width 407 height 364
click at [79, 127] on div at bounding box center [203, 48] width 407 height 364
click at [84, 127] on div at bounding box center [203, 48] width 407 height 364
drag, startPoint x: 87, startPoint y: 121, endPoint x: 88, endPoint y: 128, distance: 7.0
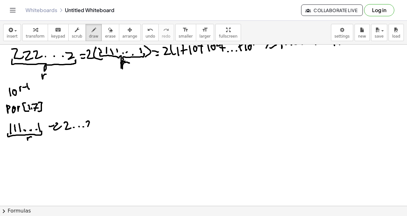
click at [90, 128] on div at bounding box center [203, 48] width 407 height 364
drag, startPoint x: 50, startPoint y: 131, endPoint x: 87, endPoint y: 128, distance: 37.1
click at [88, 128] on div at bounding box center [203, 48] width 407 height 364
drag, startPoint x: 22, startPoint y: 136, endPoint x: 46, endPoint y: 140, distance: 24.3
click at [29, 139] on div at bounding box center [203, 48] width 407 height 364
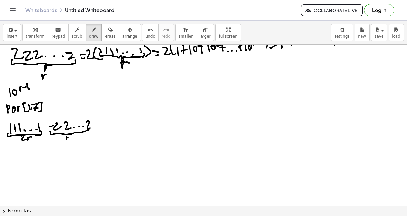
click at [68, 137] on div at bounding box center [203, 48] width 407 height 364
click at [136, 188] on div at bounding box center [203, 48] width 407 height 364
drag, startPoint x: 94, startPoint y: 125, endPoint x: 99, endPoint y: 127, distance: 5.3
click at [101, 126] on div at bounding box center [203, 48] width 407 height 364
drag, startPoint x: 98, startPoint y: 129, endPoint x: 103, endPoint y: 130, distance: 4.5
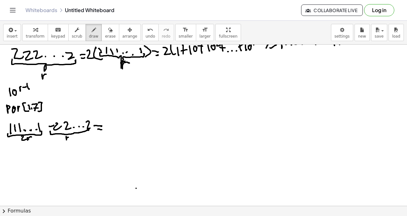
click at [101, 130] on div at bounding box center [203, 48] width 407 height 364
drag, startPoint x: 107, startPoint y: 124, endPoint x: 109, endPoint y: 130, distance: 6.3
click at [109, 132] on div at bounding box center [203, 48] width 407 height 364
drag, startPoint x: 111, startPoint y: 125, endPoint x: 113, endPoint y: 129, distance: 3.7
click at [113, 130] on div at bounding box center [203, 48] width 407 height 364
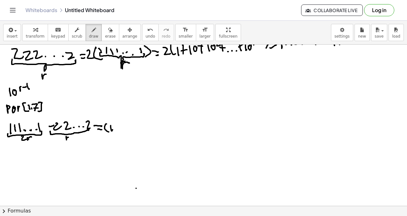
drag, startPoint x: 115, startPoint y: 127, endPoint x: 115, endPoint y: 130, distance: 3.5
click at [116, 131] on div at bounding box center [203, 48] width 407 height 364
drag, startPoint x: 115, startPoint y: 129, endPoint x: 119, endPoint y: 129, distance: 4.2
click at [118, 130] on div at bounding box center [203, 48] width 407 height 364
drag, startPoint x: 120, startPoint y: 126, endPoint x: 121, endPoint y: 130, distance: 3.9
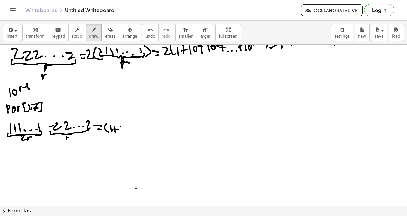
click at [121, 131] on div at bounding box center [203, 48] width 407 height 364
click at [124, 128] on div at bounding box center [203, 48] width 407 height 364
click at [128, 129] on div at bounding box center [203, 48] width 407 height 364
click at [131, 127] on div at bounding box center [203, 48] width 407 height 364
click at [132, 130] on div at bounding box center [203, 48] width 407 height 364
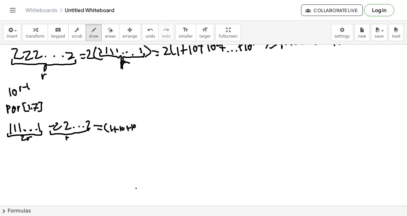
click at [134, 125] on div at bounding box center [203, 48] width 407 height 364
click at [141, 123] on div at bounding box center [203, 48] width 407 height 364
drag, startPoint x: 144, startPoint y: 124, endPoint x: 144, endPoint y: 128, distance: 3.8
click at [145, 128] on div at bounding box center [203, 48] width 407 height 364
drag, startPoint x: 143, startPoint y: 126, endPoint x: 147, endPoint y: 127, distance: 4.2
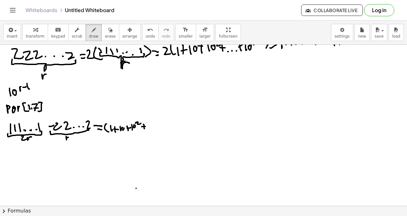
click at [147, 127] on div at bounding box center [203, 48] width 407 height 364
click at [150, 129] on div at bounding box center [203, 48] width 407 height 364
click at [154, 128] on div at bounding box center [203, 48] width 407 height 364
click at [156, 128] on div at bounding box center [203, 48] width 407 height 364
drag, startPoint x: 158, startPoint y: 122, endPoint x: 159, endPoint y: 126, distance: 3.6
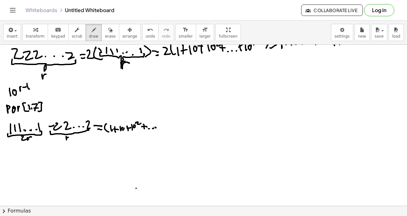
click at [159, 127] on div at bounding box center [203, 48] width 407 height 364
drag, startPoint x: 159, startPoint y: 124, endPoint x: 162, endPoint y: 124, distance: 3.2
click at [162, 124] on div at bounding box center [203, 48] width 407 height 364
drag, startPoint x: 163, startPoint y: 121, endPoint x: 166, endPoint y: 122, distance: 3.6
click at [164, 126] on div at bounding box center [203, 48] width 407 height 364
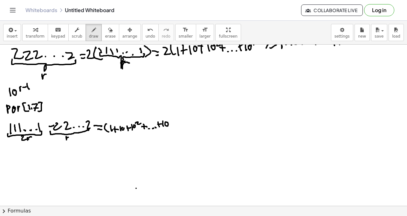
click at [167, 122] on div at bounding box center [203, 48] width 407 height 364
drag, startPoint x: 171, startPoint y: 118, endPoint x: 175, endPoint y: 120, distance: 4.3
click at [175, 121] on div at bounding box center [203, 48] width 407 height 364
click at [178, 117] on div at bounding box center [203, 48] width 407 height 364
drag, startPoint x: 180, startPoint y: 121, endPoint x: 185, endPoint y: 122, distance: 4.2
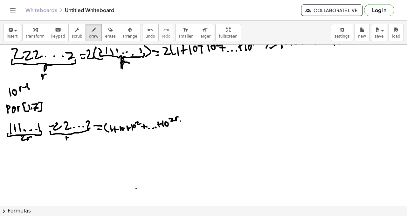
click at [186, 120] on div at bounding box center [203, 48] width 407 height 364
drag, startPoint x: 183, startPoint y: 123, endPoint x: 182, endPoint y: 118, distance: 4.9
click at [189, 123] on div at bounding box center [203, 48] width 407 height 364
click at [179, 113] on div at bounding box center [203, 48] width 407 height 364
drag, startPoint x: 179, startPoint y: 114, endPoint x: 178, endPoint y: 126, distance: 12.8
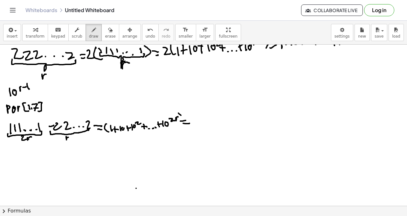
click at [178, 126] on div at bounding box center [203, 48] width 407 height 364
drag, startPoint x: 186, startPoint y: 118, endPoint x: 191, endPoint y: 121, distance: 5.7
click at [191, 121] on div at bounding box center [203, 48] width 407 height 364
click at [200, 123] on div at bounding box center [203, 48] width 407 height 364
drag, startPoint x: 208, startPoint y: 117, endPoint x: 213, endPoint y: 124, distance: 8.8
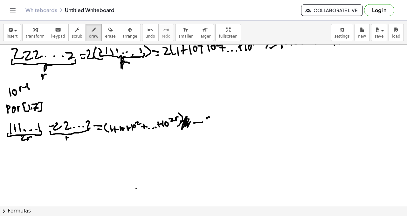
click at [212, 125] on div at bounding box center [203, 48] width 407 height 364
drag, startPoint x: 213, startPoint y: 119, endPoint x: 216, endPoint y: 123, distance: 5.0
click at [216, 124] on div at bounding box center [203, 48] width 407 height 364
drag, startPoint x: 219, startPoint y: 115, endPoint x: 220, endPoint y: 121, distance: 6.4
click at [220, 122] on div at bounding box center [203, 48] width 407 height 364
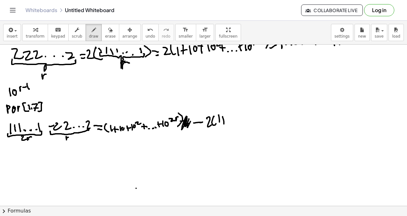
click at [223, 121] on div at bounding box center [203, 48] width 407 height 364
drag, startPoint x: 222, startPoint y: 119, endPoint x: 227, endPoint y: 118, distance: 4.9
click at [227, 119] on div at bounding box center [203, 48] width 407 height 364
drag, startPoint x: 228, startPoint y: 117, endPoint x: 230, endPoint y: 124, distance: 7.0
click at [230, 124] on div at bounding box center [203, 48] width 407 height 364
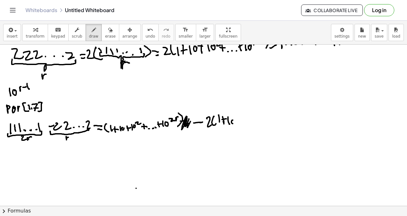
click at [234, 120] on div at bounding box center [203, 48] width 407 height 364
click at [238, 123] on div at bounding box center [203, 48] width 407 height 364
drag, startPoint x: 239, startPoint y: 121, endPoint x: 244, endPoint y: 119, distance: 5.9
click at [240, 121] on div at bounding box center [203, 48] width 407 height 364
drag, startPoint x: 244, startPoint y: 119, endPoint x: 247, endPoint y: 120, distance: 3.3
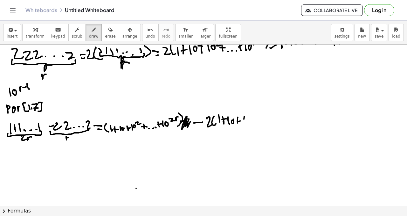
click at [245, 124] on div at bounding box center [203, 48] width 407 height 364
click at [249, 118] on div at bounding box center [203, 48] width 407 height 364
drag, startPoint x: 253, startPoint y: 114, endPoint x: 257, endPoint y: 117, distance: 4.8
click at [255, 118] on div at bounding box center [203, 48] width 407 height 364
click at [257, 124] on div at bounding box center [203, 48] width 407 height 364
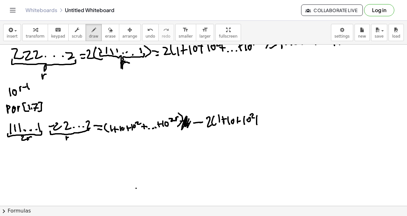
click at [262, 120] on div at bounding box center [203, 48] width 407 height 364
click at [265, 121] on div at bounding box center [203, 48] width 407 height 364
click at [270, 121] on div at bounding box center [203, 48] width 407 height 364
click at [273, 119] on div at bounding box center [203, 48] width 407 height 364
click at [276, 120] on div at bounding box center [203, 48] width 407 height 364
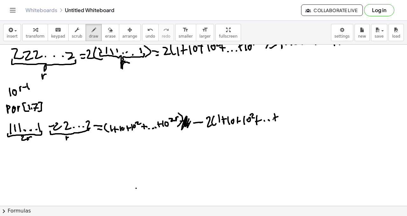
drag, startPoint x: 278, startPoint y: 117, endPoint x: 281, endPoint y: 116, distance: 3.2
click at [280, 117] on div at bounding box center [203, 48] width 407 height 364
click at [281, 114] on div at bounding box center [203, 48] width 407 height 364
drag, startPoint x: 285, startPoint y: 114, endPoint x: 289, endPoint y: 112, distance: 3.8
click at [287, 112] on div at bounding box center [203, 48] width 407 height 364
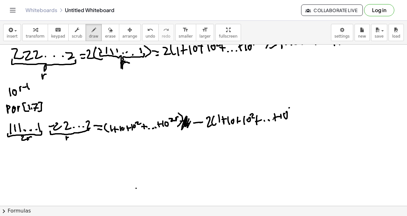
click at [292, 107] on div at bounding box center [203, 48] width 407 height 364
click at [297, 108] on div at bounding box center [203, 48] width 407 height 364
drag, startPoint x: 298, startPoint y: 105, endPoint x: 297, endPoint y: 110, distance: 4.4
click at [298, 112] on div at bounding box center [203, 48] width 407 height 364
drag, startPoint x: 301, startPoint y: 105, endPoint x: 304, endPoint y: 118, distance: 13.6
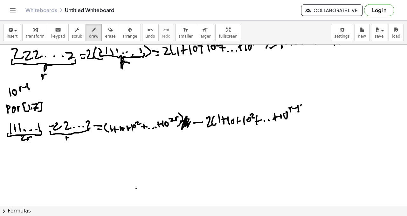
click at [303, 120] on div at bounding box center [203, 48] width 407 height 364
drag, startPoint x: 8, startPoint y: 150, endPoint x: 4, endPoint y: 156, distance: 7.5
click at [11, 149] on div at bounding box center [203, 48] width 407 height 364
drag, startPoint x: 5, startPoint y: 156, endPoint x: 14, endPoint y: 152, distance: 10.3
click at [11, 155] on div at bounding box center [203, 48] width 407 height 364
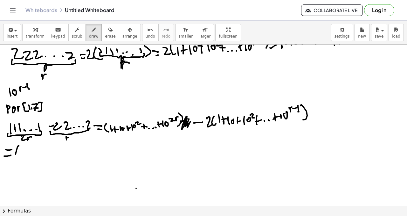
drag, startPoint x: 16, startPoint y: 154, endPoint x: 24, endPoint y: 157, distance: 8.5
click at [23, 158] on div at bounding box center [203, 48] width 407 height 364
drag, startPoint x: 25, startPoint y: 149, endPoint x: 27, endPoint y: 152, distance: 3.6
click at [26, 155] on div at bounding box center [203, 48] width 407 height 364
drag, startPoint x: 30, startPoint y: 149, endPoint x: 30, endPoint y: 155, distance: 6.1
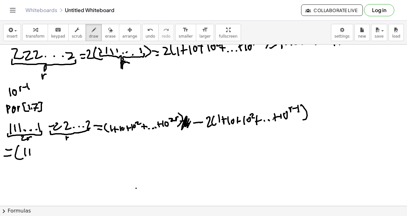
click at [30, 155] on div at bounding box center [203, 48] width 407 height 364
drag, startPoint x: 30, startPoint y: 152, endPoint x: 25, endPoint y: 150, distance: 6.1
click at [35, 152] on div at bounding box center [203, 48] width 407 height 364
drag, startPoint x: 36, startPoint y: 148, endPoint x: 38, endPoint y: 153, distance: 5.7
click at [37, 155] on div at bounding box center [203, 48] width 407 height 364
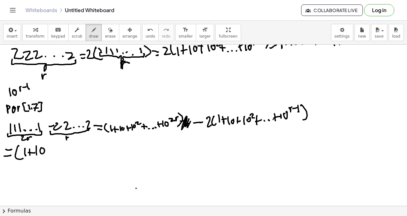
click at [43, 148] on div at bounding box center [203, 48] width 407 height 364
click at [48, 151] on div at bounding box center [203, 48] width 407 height 364
drag, startPoint x: 47, startPoint y: 148, endPoint x: 52, endPoint y: 148, distance: 4.8
click at [52, 148] on div at bounding box center [203, 48] width 407 height 364
drag, startPoint x: 54, startPoint y: 146, endPoint x: 54, endPoint y: 153, distance: 7.3
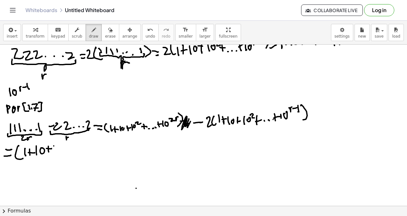
click at [54, 154] on div at bounding box center [203, 48] width 407 height 364
click at [59, 147] on div at bounding box center [203, 48] width 407 height 364
drag, startPoint x: 61, startPoint y: 144, endPoint x: 65, endPoint y: 148, distance: 5.4
click at [65, 149] on div at bounding box center [203, 48] width 407 height 364
click at [66, 154] on div at bounding box center [203, 48] width 407 height 364
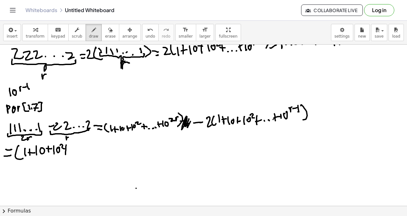
drag, startPoint x: 64, startPoint y: 151, endPoint x: 69, endPoint y: 151, distance: 5.4
click at [69, 151] on div at bounding box center [203, 48] width 407 height 364
drag, startPoint x: 71, startPoint y: 153, endPoint x: 76, endPoint y: 152, distance: 4.8
click at [71, 153] on div at bounding box center [203, 48] width 407 height 364
click at [76, 152] on div at bounding box center [203, 48] width 407 height 364
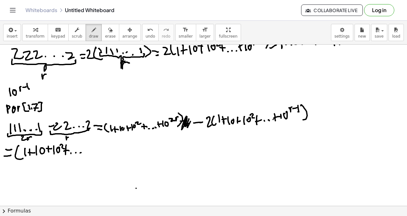
click at [81, 152] on div at bounding box center [203, 48] width 407 height 364
drag, startPoint x: 85, startPoint y: 144, endPoint x: 86, endPoint y: 150, distance: 5.4
click at [86, 151] on div at bounding box center [203, 48] width 407 height 364
click at [87, 148] on div at bounding box center [203, 48] width 407 height 364
drag, startPoint x: 90, startPoint y: 146, endPoint x: 93, endPoint y: 149, distance: 4.1
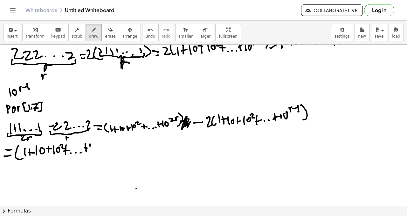
click at [91, 152] on div at bounding box center [203, 48] width 407 height 364
drag, startPoint x: 95, startPoint y: 145, endPoint x: 98, endPoint y: 142, distance: 4.7
click at [95, 145] on div at bounding box center [203, 48] width 407 height 364
click at [100, 141] on div at bounding box center [203, 48] width 407 height 364
drag, startPoint x: 102, startPoint y: 142, endPoint x: 105, endPoint y: 139, distance: 4.3
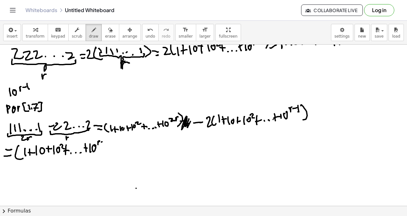
click at [104, 142] on div at bounding box center [203, 48] width 407 height 364
drag, startPoint x: 107, startPoint y: 145, endPoint x: 100, endPoint y: 139, distance: 8.9
click at [106, 145] on div at bounding box center [203, 48] width 407 height 364
click at [110, 151] on div at bounding box center [203, 48] width 407 height 364
click at [115, 148] on div at bounding box center [203, 48] width 407 height 364
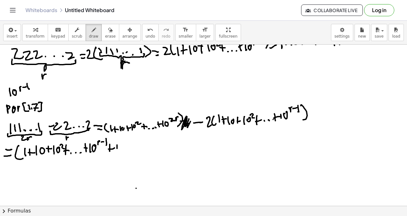
click at [117, 151] on div at bounding box center [203, 48] width 407 height 364
click at [123, 146] on div at bounding box center [203, 48] width 407 height 364
click at [128, 143] on div at bounding box center [203, 48] width 407 height 364
click at [131, 149] on div at bounding box center [203, 48] width 407 height 364
drag, startPoint x: 130, startPoint y: 145, endPoint x: 131, endPoint y: 140, distance: 5.1
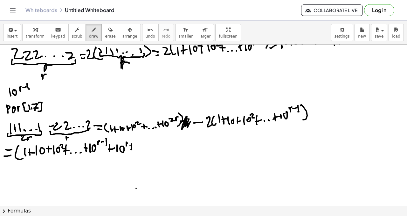
click at [134, 145] on div at bounding box center [203, 48] width 407 height 364
click at [141, 149] on div at bounding box center [203, 48] width 407 height 364
click at [149, 149] on div at bounding box center [203, 48] width 407 height 364
click at [154, 149] on div at bounding box center [203, 48] width 407 height 364
click at [162, 147] on div at bounding box center [203, 48] width 407 height 364
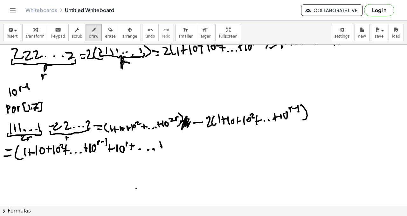
drag, startPoint x: 162, startPoint y: 146, endPoint x: 165, endPoint y: 144, distance: 3.7
click at [164, 145] on div at bounding box center [203, 48] width 407 height 364
drag, startPoint x: 166, startPoint y: 142, endPoint x: 168, endPoint y: 149, distance: 7.3
click at [168, 150] on div at bounding box center [203, 48] width 407 height 364
click at [170, 148] on div at bounding box center [203, 48] width 407 height 364
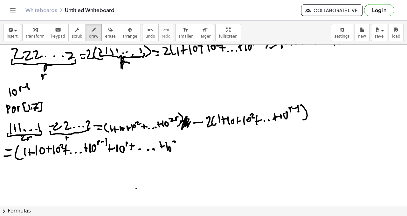
drag, startPoint x: 173, startPoint y: 142, endPoint x: 176, endPoint y: 143, distance: 3.7
click at [176, 143] on div at bounding box center [203, 48] width 407 height 364
click at [179, 139] on div at bounding box center [203, 48] width 407 height 364
click at [184, 140] on div at bounding box center [203, 48] width 407 height 364
drag, startPoint x: 185, startPoint y: 137, endPoint x: 186, endPoint y: 141, distance: 3.9
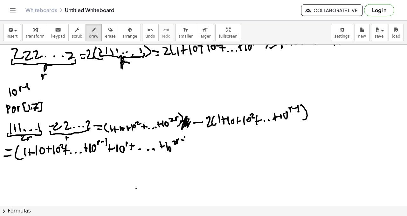
click at [186, 142] on div at bounding box center [203, 48] width 407 height 364
drag, startPoint x: 188, startPoint y: 137, endPoint x: 192, endPoint y: 144, distance: 8.3
click at [188, 150] on div at bounding box center [203, 48] width 407 height 364
click at [201, 140] on div at bounding box center [203, 48] width 407 height 364
drag, startPoint x: 207, startPoint y: 136, endPoint x: 211, endPoint y: 139, distance: 5.7
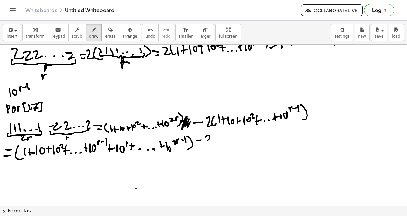
click at [210, 142] on div at bounding box center [203, 48] width 407 height 364
drag, startPoint x: 212, startPoint y: 134, endPoint x: 215, endPoint y: 142, distance: 8.4
click at [216, 143] on div at bounding box center [203, 48] width 407 height 364
click at [147, 31] on icon "undo" at bounding box center [150, 30] width 6 height 8
click at [146, 39] on button "undo undo" at bounding box center [150, 32] width 17 height 17
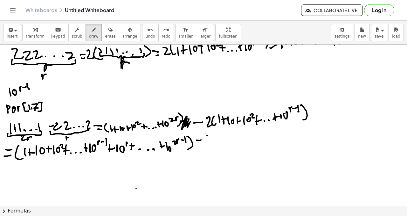
drag, startPoint x: 208, startPoint y: 135, endPoint x: 208, endPoint y: 149, distance: 13.4
click at [208, 149] on div at bounding box center [203, 48] width 407 height 364
drag, startPoint x: 210, startPoint y: 138, endPoint x: 211, endPoint y: 144, distance: 5.9
click at [211, 144] on div at bounding box center [203, 48] width 407 height 364
click at [215, 144] on div at bounding box center [203, 48] width 407 height 364
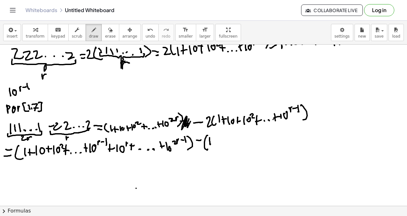
click at [219, 141] on div at bounding box center [203, 48] width 407 height 364
drag, startPoint x: 222, startPoint y: 138, endPoint x: 223, endPoint y: 142, distance: 3.7
click at [222, 143] on div at bounding box center [203, 48] width 407 height 364
click at [225, 140] on div at bounding box center [203, 48] width 407 height 364
drag, startPoint x: 229, startPoint y: 137, endPoint x: 229, endPoint y: 141, distance: 4.1
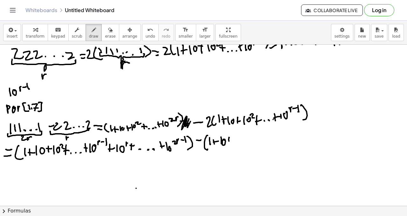
click at [230, 143] on div at bounding box center [203, 48] width 407 height 364
click at [232, 141] on div at bounding box center [203, 48] width 407 height 364
click at [235, 143] on div at bounding box center [203, 48] width 407 height 364
click at [239, 138] on div at bounding box center [203, 48] width 407 height 364
click at [245, 138] on div at bounding box center [203, 48] width 407 height 364
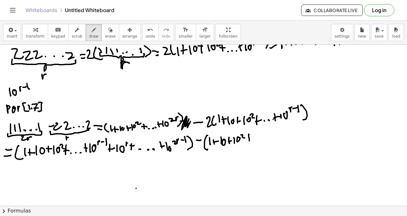
click at [250, 140] on div at bounding box center [203, 48] width 407 height 364
click at [252, 138] on div at bounding box center [203, 48] width 407 height 364
click at [255, 139] on div at bounding box center [203, 48] width 407 height 364
click at [261, 139] on div at bounding box center [203, 48] width 407 height 364
click at [267, 138] on div at bounding box center [203, 48] width 407 height 364
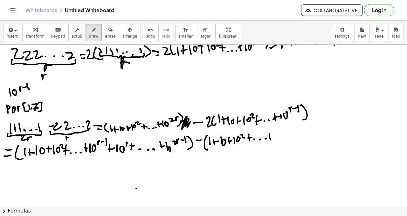
click at [270, 139] on div at bounding box center [203, 48] width 407 height 364
click at [274, 136] on div at bounding box center [203, 48] width 407 height 364
click at [276, 139] on div at bounding box center [203, 48] width 407 height 364
click at [282, 132] on div at bounding box center [203, 48] width 407 height 364
click at [287, 127] on div at bounding box center [203, 48] width 407 height 364
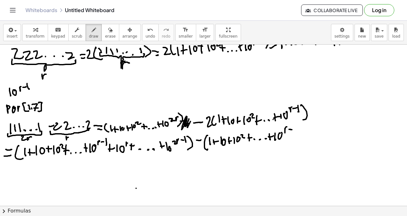
click at [292, 130] on div at bounding box center [203, 48] width 407 height 364
click at [293, 132] on div at bounding box center [203, 48] width 407 height 364
click at [296, 139] on div at bounding box center [203, 48] width 407 height 364
click at [307, 131] on div at bounding box center [203, 48] width 407 height 364
click at [313, 139] on div at bounding box center [203, 48] width 407 height 364
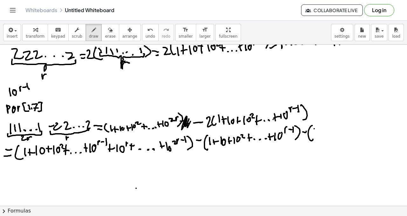
click at [315, 135] on div at bounding box center [203, 48] width 407 height 364
click at [320, 133] on div at bounding box center [203, 48] width 407 height 364
click at [322, 131] on div at bounding box center [203, 48] width 407 height 364
click at [324, 136] on div at bounding box center [203, 48] width 407 height 364
click at [328, 132] on div at bounding box center [203, 48] width 407 height 364
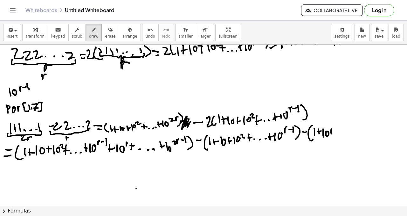
click at [332, 134] on div at bounding box center [203, 48] width 407 height 364
click at [337, 131] on div at bounding box center [203, 48] width 407 height 364
click at [340, 134] on div at bounding box center [203, 48] width 407 height 364
click at [344, 129] on div at bounding box center [203, 48] width 407 height 364
click at [349, 130] on div at bounding box center [203, 48] width 407 height 364
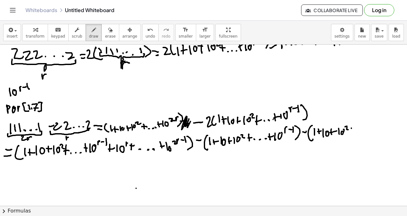
click at [352, 132] on div at bounding box center [203, 48] width 407 height 364
click at [356, 130] on div at bounding box center [203, 48] width 407 height 364
click at [358, 133] on div at bounding box center [203, 48] width 407 height 364
click at [364, 133] on div at bounding box center [203, 48] width 407 height 364
click at [367, 132] on div at bounding box center [203, 48] width 407 height 364
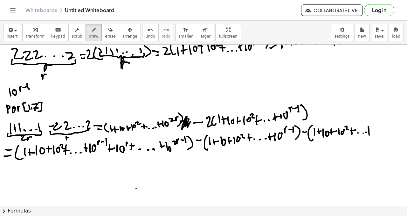
click at [370, 134] on div at bounding box center [203, 48] width 407 height 364
click at [373, 129] on div at bounding box center [203, 48] width 407 height 364
click at [376, 135] on div at bounding box center [203, 48] width 407 height 364
click at [379, 128] on div at bounding box center [203, 48] width 407 height 364
click at [381, 124] on div at bounding box center [203, 48] width 407 height 364
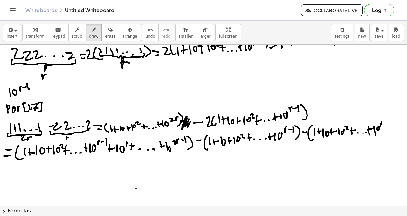
click at [382, 122] on div at bounding box center [203, 48] width 407 height 364
click at [387, 123] on div at bounding box center [203, 48] width 407 height 364
click at [390, 125] on div at bounding box center [203, 48] width 407 height 364
click at [391, 135] on div at bounding box center [203, 48] width 407 height 364
click at [129, 155] on div at bounding box center [203, 48] width 407 height 364
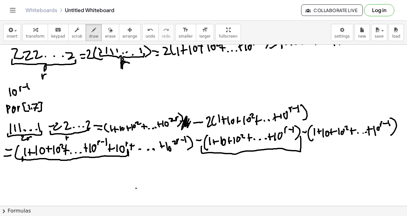
click at [299, 137] on div at bounding box center [203, 48] width 407 height 364
click at [262, 126] on div at bounding box center [203, 48] width 407 height 364
click at [95, 131] on div at bounding box center [203, 48] width 407 height 364
click at [7, 173] on div at bounding box center [203, 48] width 407 height 364
click at [11, 176] on div at bounding box center [203, 48] width 407 height 364
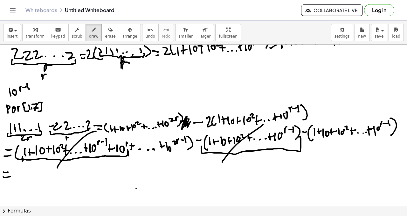
click at [15, 179] on div at bounding box center [203, 48] width 407 height 364
click at [24, 172] on div at bounding box center [203, 48] width 407 height 364
click at [32, 167] on div at bounding box center [203, 48] width 407 height 364
click at [112, 152] on div at bounding box center [203, 48] width 407 height 364
click at [177, 149] on div at bounding box center [203, 48] width 407 height 364
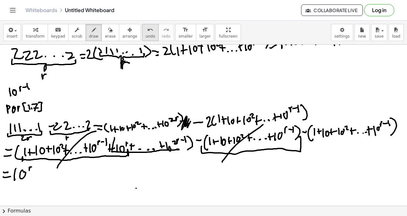
click at [143, 39] on button "undo undo" at bounding box center [150, 32] width 17 height 17
click at [146, 37] on span "undo" at bounding box center [151, 36] width 10 height 4
click at [146, 36] on span "undo" at bounding box center [151, 36] width 10 height 4
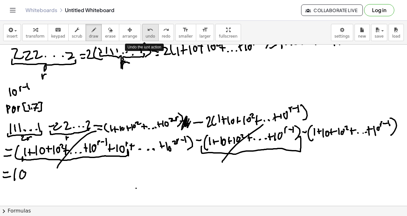
click at [146, 35] on span "undo" at bounding box center [151, 36] width 10 height 4
click at [146, 34] on span "undo" at bounding box center [151, 36] width 10 height 4
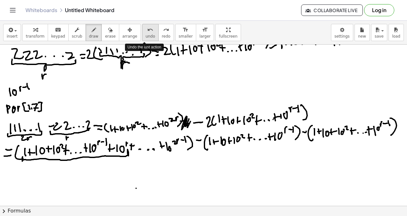
click at [147, 33] on button "undo undo" at bounding box center [150, 32] width 17 height 17
click at [147, 32] on icon "undo" at bounding box center [150, 30] width 6 height 8
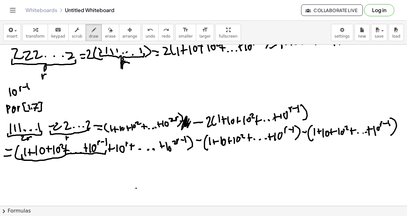
click at [106, 151] on div at bounding box center [203, 48] width 407 height 364
drag, startPoint x: 207, startPoint y: 145, endPoint x: 297, endPoint y: 138, distance: 91.0
click at [299, 139] on div at bounding box center [203, 48] width 407 height 364
drag, startPoint x: 231, startPoint y: 143, endPoint x: 245, endPoint y: 131, distance: 18.1
click at [249, 129] on div at bounding box center [203, 48] width 407 height 364
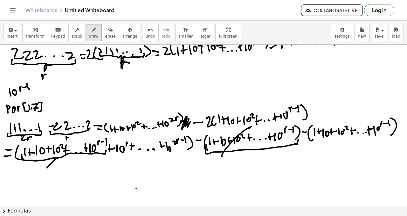
drag, startPoint x: 56, startPoint y: 159, endPoint x: 76, endPoint y: 141, distance: 26.6
click at [79, 141] on div at bounding box center [203, 48] width 407 height 364
drag, startPoint x: 114, startPoint y: 152, endPoint x: 187, endPoint y: 148, distance: 73.6
click at [189, 147] on div at bounding box center [203, 48] width 407 height 364
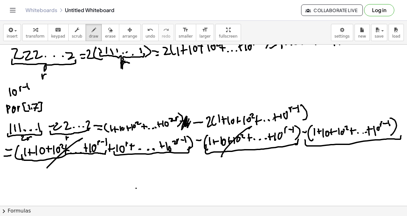
drag, startPoint x: 306, startPoint y: 141, endPoint x: 398, endPoint y: 134, distance: 92.2
click at [401, 133] on div at bounding box center [203, 48] width 407 height 364
click at [387, 136] on div at bounding box center [203, 48] width 407 height 364
drag, startPoint x: 8, startPoint y: 170, endPoint x: 7, endPoint y: 175, distance: 4.5
click at [12, 170] on div at bounding box center [203, 48] width 407 height 364
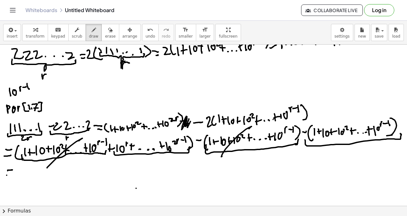
drag, startPoint x: 7, startPoint y: 175, endPoint x: 15, endPoint y: 170, distance: 9.4
click at [13, 174] on div at bounding box center [203, 48] width 407 height 364
drag, startPoint x: 17, startPoint y: 172, endPoint x: 18, endPoint y: 176, distance: 4.4
click at [17, 178] on div at bounding box center [203, 48] width 407 height 364
click at [26, 169] on div at bounding box center [203, 48] width 407 height 364
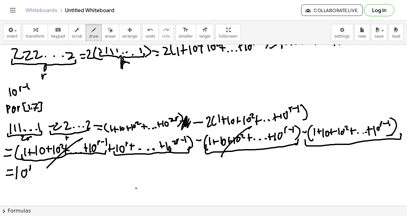
drag, startPoint x: 30, startPoint y: 166, endPoint x: 34, endPoint y: 165, distance: 3.9
click at [34, 165] on div at bounding box center [203, 48] width 407 height 364
drag, startPoint x: 36, startPoint y: 169, endPoint x: 34, endPoint y: 174, distance: 6.0
click at [34, 176] on div at bounding box center [203, 48] width 407 height 364
drag, startPoint x: 35, startPoint y: 173, endPoint x: 39, endPoint y: 174, distance: 4.2
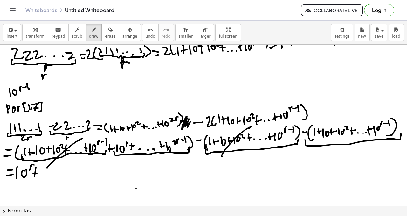
click at [38, 173] on div at bounding box center [203, 48] width 407 height 364
drag, startPoint x: 42, startPoint y: 169, endPoint x: 44, endPoint y: 174, distance: 5.3
click at [43, 175] on div at bounding box center [203, 48] width 407 height 364
click at [47, 170] on div at bounding box center [203, 48] width 407 height 364
drag, startPoint x: 52, startPoint y: 166, endPoint x: 55, endPoint y: 163, distance: 4.7
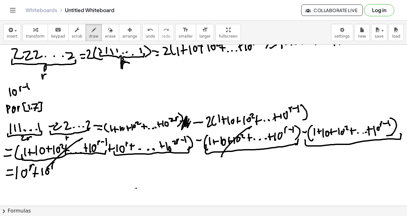
click at [55, 163] on div at bounding box center [203, 48] width 407 height 364
click at [56, 167] on div at bounding box center [203, 48] width 407 height 364
drag, startPoint x: 55, startPoint y: 165, endPoint x: 60, endPoint y: 164, distance: 4.4
click at [59, 165] on div at bounding box center [203, 48] width 407 height 364
drag, startPoint x: 61, startPoint y: 165, endPoint x: 61, endPoint y: 168, distance: 3.5
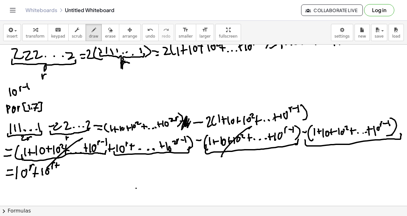
click at [61, 168] on div at bounding box center [203, 48] width 407 height 364
click at [64, 173] on div at bounding box center [203, 48] width 407 height 364
drag, startPoint x: 63, startPoint y: 169, endPoint x: 69, endPoint y: 171, distance: 6.3
click at [67, 169] on div at bounding box center [203, 48] width 407 height 364
click at [70, 173] on div at bounding box center [203, 48] width 407 height 364
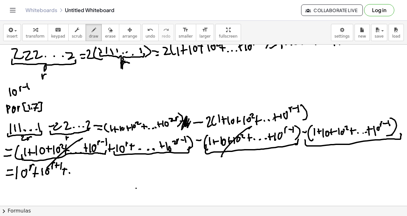
click at [73, 173] on div at bounding box center [203, 48] width 407 height 364
drag, startPoint x: 79, startPoint y: 172, endPoint x: 77, endPoint y: 167, distance: 5.6
click at [79, 173] on div at bounding box center [203, 48] width 407 height 364
drag, startPoint x: 85, startPoint y: 166, endPoint x: 83, endPoint y: 169, distance: 3.3
click at [84, 171] on div at bounding box center [203, 48] width 407 height 364
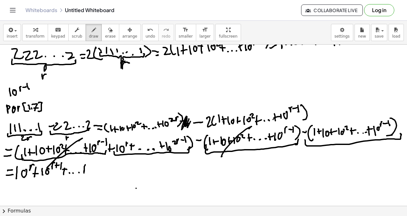
drag, startPoint x: 82, startPoint y: 169, endPoint x: 87, endPoint y: 168, distance: 4.8
click at [87, 169] on div at bounding box center [203, 48] width 407 height 364
drag, startPoint x: 92, startPoint y: 167, endPoint x: 96, endPoint y: 170, distance: 5.3
click at [91, 174] on div at bounding box center [203, 48] width 407 height 364
click at [98, 173] on div at bounding box center [203, 48] width 407 height 364
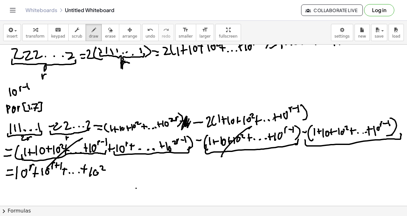
click at [105, 169] on div at bounding box center [203, 48] width 407 height 364
click at [111, 164] on div at bounding box center [203, 48] width 407 height 364
click at [116, 166] on div at bounding box center [203, 48] width 407 height 364
click at [118, 167] on div at bounding box center [203, 48] width 407 height 364
click at [124, 173] on div at bounding box center [203, 48] width 407 height 364
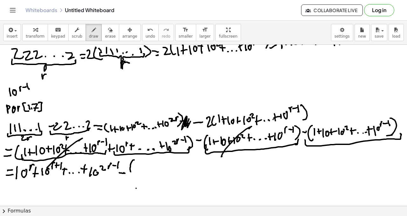
drag, startPoint x: 132, startPoint y: 161, endPoint x: 136, endPoint y: 170, distance: 10.3
click at [135, 173] on div at bounding box center [203, 48] width 407 height 364
drag, startPoint x: 138, startPoint y: 164, endPoint x: 141, endPoint y: 170, distance: 6.1
click at [139, 171] on div at bounding box center [203, 48] width 407 height 364
drag, startPoint x: 144, startPoint y: 173, endPoint x: 142, endPoint y: 169, distance: 3.7
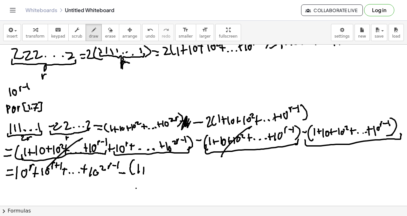
click at [143, 172] on div at bounding box center [203, 48] width 407 height 364
drag, startPoint x: 142, startPoint y: 169, endPoint x: 148, endPoint y: 169, distance: 6.1
click at [148, 169] on div at bounding box center [203, 48] width 407 height 364
drag, startPoint x: 152, startPoint y: 166, endPoint x: 152, endPoint y: 173, distance: 6.7
click at [151, 175] on div at bounding box center [203, 48] width 407 height 364
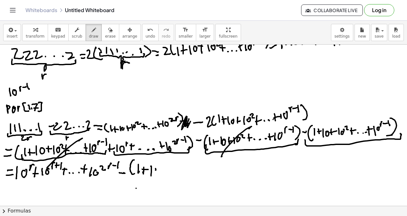
drag, startPoint x: 156, startPoint y: 168, endPoint x: 159, endPoint y: 168, distance: 3.5
click at [159, 168] on div at bounding box center [203, 48] width 407 height 364
click at [164, 173] on div at bounding box center [203, 48] width 407 height 364
click at [168, 171] on div at bounding box center [203, 48] width 407 height 364
click at [172, 173] on div at bounding box center [203, 48] width 407 height 364
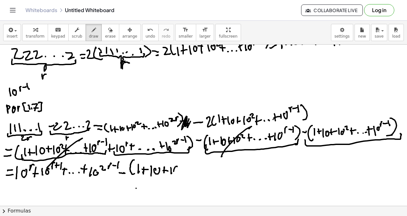
click at [176, 168] on div at bounding box center [203, 48] width 407 height 364
click at [185, 167] on div at bounding box center [203, 48] width 407 height 364
click at [186, 173] on div at bounding box center [203, 48] width 407 height 364
click at [190, 170] on div at bounding box center [203, 48] width 407 height 364
click at [194, 172] on div at bounding box center [203, 48] width 407 height 364
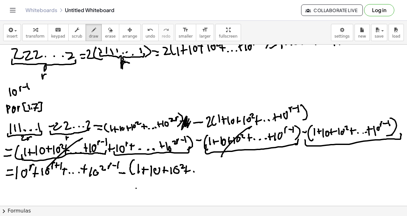
click at [199, 172] on div at bounding box center [203, 48] width 407 height 364
click at [203, 173] on div at bounding box center [203, 48] width 407 height 364
click at [208, 167] on div at bounding box center [203, 48] width 407 height 364
click at [213, 166] on div at bounding box center [203, 48] width 407 height 364
click at [216, 172] on div at bounding box center [203, 48] width 407 height 364
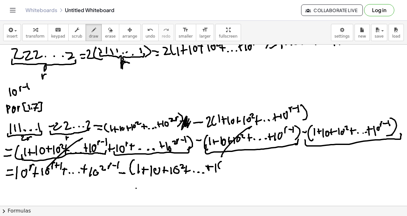
click at [223, 162] on div at bounding box center [203, 48] width 407 height 364
click at [229, 159] on div at bounding box center [203, 48] width 407 height 364
click at [232, 161] on div at bounding box center [203, 48] width 407 height 364
click at [234, 163] on div at bounding box center [203, 48] width 407 height 364
click at [234, 173] on div at bounding box center [203, 48] width 407 height 364
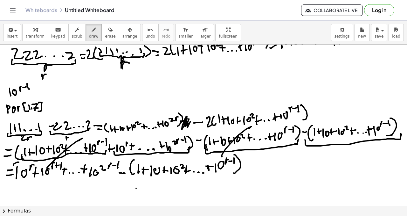
click at [16, 179] on div at bounding box center [203, 48] width 407 height 364
click at [113, 180] on div at bounding box center [203, 48] width 407 height 364
click at [14, 190] on div at bounding box center [203, 48] width 407 height 364
click at [15, 195] on div at bounding box center [203, 48] width 407 height 364
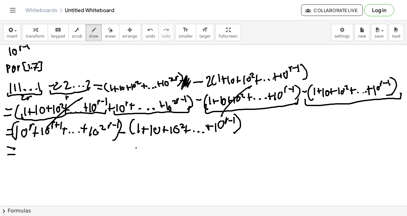
scroll to position [222, 0]
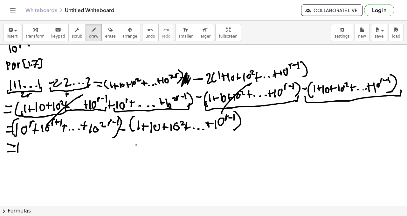
drag, startPoint x: 18, startPoint y: 143, endPoint x: 24, endPoint y: 146, distance: 6.3
click at [18, 152] on div at bounding box center [203, 64] width 407 height 483
click at [26, 145] on div at bounding box center [203, 64] width 407 height 483
drag, startPoint x: 30, startPoint y: 143, endPoint x: 33, endPoint y: 143, distance: 3.9
click at [32, 142] on div at bounding box center [203, 64] width 407 height 483
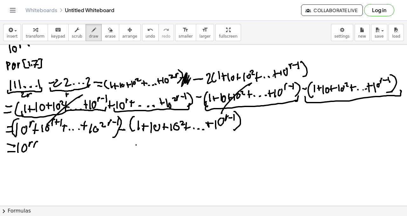
drag, startPoint x: 37, startPoint y: 141, endPoint x: 38, endPoint y: 149, distance: 7.7
click at [37, 151] on div at bounding box center [203, 64] width 407 height 483
drag, startPoint x: 12, startPoint y: 136, endPoint x: 110, endPoint y: 132, distance: 97.5
click at [116, 131] on div at bounding box center [203, 64] width 407 height 483
drag, startPoint x: 40, startPoint y: 144, endPoint x: 42, endPoint y: 147, distance: 3.4
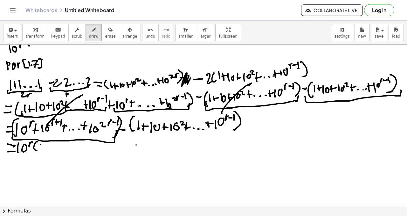
click at [40, 149] on div at bounding box center [203, 64] width 407 height 483
click at [45, 147] on div at bounding box center [203, 64] width 407 height 483
drag, startPoint x: 45, startPoint y: 146, endPoint x: 50, endPoint y: 145, distance: 5.1
click at [49, 146] on div at bounding box center [203, 64] width 407 height 483
drag, startPoint x: 52, startPoint y: 145, endPoint x: 51, endPoint y: 150, distance: 5.4
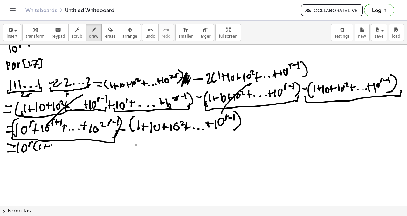
click at [51, 151] on div at bounding box center [203, 64] width 407 height 483
click at [57, 147] on div at bounding box center [203, 64] width 407 height 483
click at [62, 149] on div at bounding box center [203, 64] width 407 height 483
drag, startPoint x: 62, startPoint y: 147, endPoint x: 67, endPoint y: 148, distance: 4.8
click at [67, 148] on div at bounding box center [203, 64] width 407 height 483
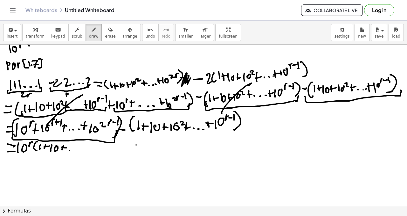
drag, startPoint x: 69, startPoint y: 150, endPoint x: 75, endPoint y: 150, distance: 5.4
click at [69, 150] on div at bounding box center [203, 64] width 407 height 483
click at [75, 150] on div at bounding box center [203, 64] width 407 height 483
click at [80, 150] on div at bounding box center [203, 64] width 407 height 483
drag, startPoint x: 84, startPoint y: 145, endPoint x: 84, endPoint y: 149, distance: 3.2
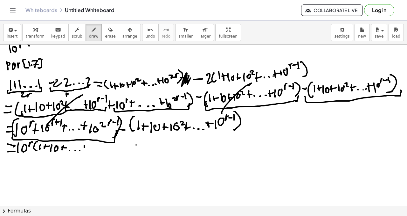
click at [84, 150] on div at bounding box center [203, 64] width 407 height 483
drag, startPoint x: 83, startPoint y: 148, endPoint x: 88, endPoint y: 148, distance: 5.4
click at [88, 149] on div at bounding box center [203, 64] width 407 height 483
click at [92, 153] on div at bounding box center [203, 64] width 407 height 483
click at [97, 148] on div at bounding box center [203, 64] width 407 height 483
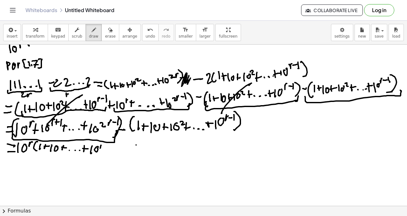
click at [103, 145] on div at bounding box center [203, 64] width 407 height 483
drag, startPoint x: 104, startPoint y: 146, endPoint x: 110, endPoint y: 145, distance: 5.8
click at [108, 146] on div at bounding box center [203, 64] width 407 height 483
click at [110, 147] on div at bounding box center [203, 64] width 407 height 483
click at [109, 152] on div at bounding box center [203, 64] width 407 height 483
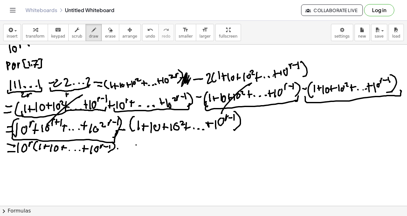
click at [121, 149] on div at bounding box center [203, 64] width 407 height 483
click at [131, 154] on div at bounding box center [203, 64] width 407 height 483
click at [133, 150] on div at bounding box center [203, 64] width 407 height 483
click at [140, 151] on div at bounding box center [203, 64] width 407 height 483
click at [145, 148] on div at bounding box center [203, 64] width 407 height 483
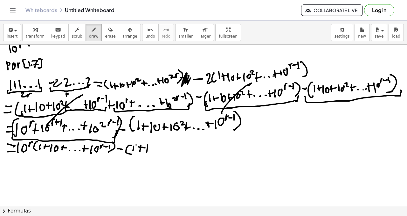
click at [149, 152] on div at bounding box center [203, 64] width 407 height 483
click at [154, 148] on div at bounding box center [203, 64] width 407 height 483
click at [158, 153] on div at bounding box center [203, 64] width 407 height 483
click at [165, 150] on div at bounding box center [203, 64] width 407 height 483
click at [168, 152] on div at bounding box center [203, 64] width 407 height 483
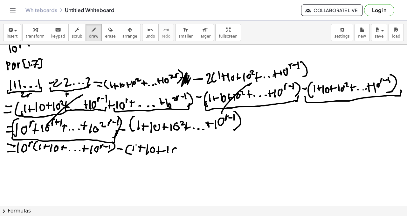
click at [176, 147] on div at bounding box center [203, 64] width 407 height 483
click at [184, 149] on div at bounding box center [203, 64] width 407 height 483
click at [185, 152] on div at bounding box center [203, 64] width 407 height 483
click at [191, 150] on div at bounding box center [203, 64] width 407 height 483
click at [193, 152] on div at bounding box center [203, 64] width 407 height 483
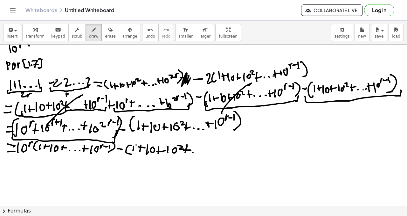
click at [199, 152] on div at bounding box center [203, 64] width 407 height 483
click at [204, 152] on div at bounding box center [203, 64] width 407 height 483
click at [206, 153] on div at bounding box center [203, 64] width 407 height 483
click at [210, 150] on div at bounding box center [203, 64] width 407 height 483
click at [215, 151] on div at bounding box center [203, 64] width 407 height 483
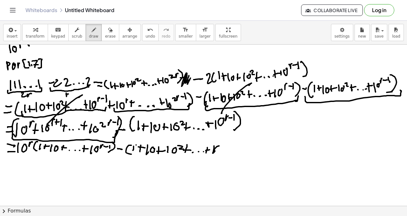
click at [218, 146] on div at bounding box center [203, 64] width 407 height 483
click at [225, 142] on div at bounding box center [203, 64] width 407 height 483
click at [230, 145] on div at bounding box center [203, 64] width 407 height 483
click at [232, 145] on div at bounding box center [203, 64] width 407 height 483
drag, startPoint x: 124, startPoint y: 144, endPoint x: 125, endPoint y: 148, distance: 4.7
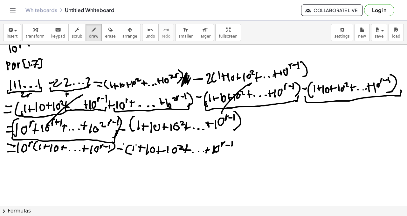
click at [125, 152] on div at bounding box center [203, 64] width 407 height 483
drag, startPoint x: 238, startPoint y: 146, endPoint x: 234, endPoint y: 154, distance: 8.7
click at [234, 154] on div at bounding box center [203, 64] width 407 height 483
click at [245, 148] on div at bounding box center [203, 64] width 407 height 483
click at [248, 150] on div at bounding box center [203, 64] width 407 height 483
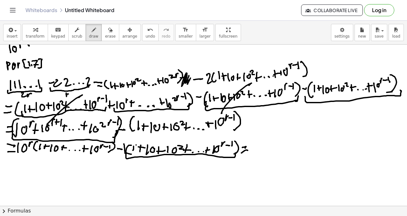
drag, startPoint x: 126, startPoint y: 153, endPoint x: 224, endPoint y: 158, distance: 97.5
click at [235, 153] on div at bounding box center [203, 64] width 407 height 483
drag, startPoint x: 33, startPoint y: 152, endPoint x: 114, endPoint y: 150, distance: 80.6
click at [116, 151] on div at bounding box center [203, 64] width 407 height 483
drag, startPoint x: 252, startPoint y: 142, endPoint x: 254, endPoint y: 152, distance: 9.8
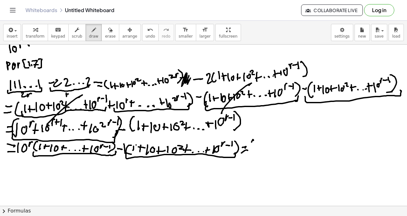
click at [254, 154] on div at bounding box center [203, 64] width 407 height 483
drag, startPoint x: 256, startPoint y: 147, endPoint x: 260, endPoint y: 145, distance: 5.0
click at [257, 148] on div at bounding box center [203, 64] width 407 height 483
drag, startPoint x: 260, startPoint y: 143, endPoint x: 263, endPoint y: 145, distance: 3.7
click at [263, 145] on div at bounding box center [203, 64] width 407 height 483
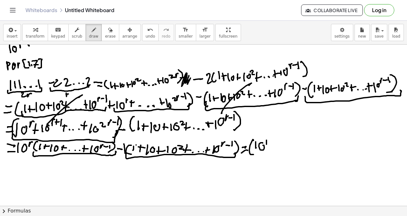
drag, startPoint x: 267, startPoint y: 140, endPoint x: 270, endPoint y: 142, distance: 3.9
click at [269, 138] on div at bounding box center [203, 64] width 407 height 483
drag, startPoint x: 271, startPoint y: 144, endPoint x: 275, endPoint y: 144, distance: 3.5
click at [274, 144] on div at bounding box center [203, 64] width 407 height 483
click at [279, 147] on div at bounding box center [203, 64] width 407 height 483
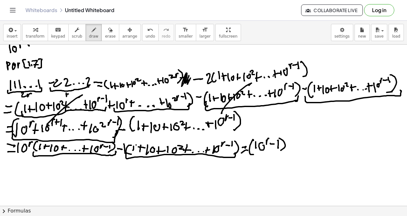
drag, startPoint x: 279, startPoint y: 138, endPoint x: 281, endPoint y: 149, distance: 10.7
click at [280, 150] on div at bounding box center [203, 64] width 407 height 483
drag, startPoint x: 288, startPoint y: 141, endPoint x: 292, endPoint y: 150, distance: 9.5
click at [293, 152] on div at bounding box center [203, 64] width 407 height 483
click at [294, 145] on div at bounding box center [203, 64] width 407 height 483
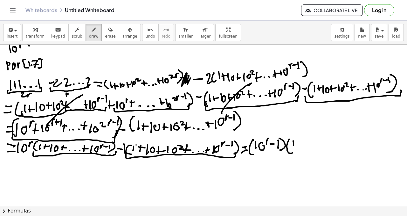
drag, startPoint x: 297, startPoint y: 146, endPoint x: 297, endPoint y: 142, distance: 4.8
click at [298, 146] on div at bounding box center [203, 64] width 407 height 483
click at [301, 143] on div at bounding box center [203, 64] width 407 height 483
click at [303, 149] on div at bounding box center [203, 64] width 407 height 483
click at [309, 143] on div at bounding box center [203, 64] width 407 height 483
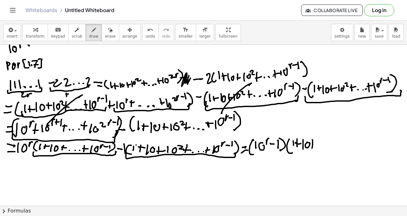
drag, startPoint x: 313, startPoint y: 140, endPoint x: 312, endPoint y: 146, distance: 6.4
click at [312, 148] on div at bounding box center [203, 64] width 407 height 483
click at [317, 144] on div at bounding box center [203, 64] width 407 height 483
drag, startPoint x: 320, startPoint y: 147, endPoint x: 324, endPoint y: 148, distance: 3.9
click at [320, 147] on div at bounding box center [203, 64] width 407 height 483
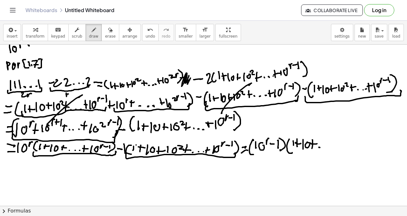
drag, startPoint x: 325, startPoint y: 147, endPoint x: 330, endPoint y: 147, distance: 5.4
click at [325, 147] on div at bounding box center [203, 64] width 407 height 483
click at [331, 146] on div at bounding box center [203, 64] width 407 height 483
click at [337, 148] on div at bounding box center [203, 64] width 407 height 483
drag, startPoint x: 335, startPoint y: 143, endPoint x: 340, endPoint y: 139, distance: 6.6
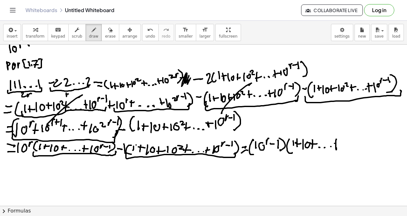
click at [342, 143] on div at bounding box center [203, 64] width 407 height 483
drag, startPoint x: 346, startPoint y: 146, endPoint x: 348, endPoint y: 149, distance: 3.3
click at [347, 150] on div at bounding box center [203, 64] width 407 height 483
click at [352, 143] on div at bounding box center [203, 64] width 407 height 483
click at [357, 136] on div at bounding box center [203, 64] width 407 height 483
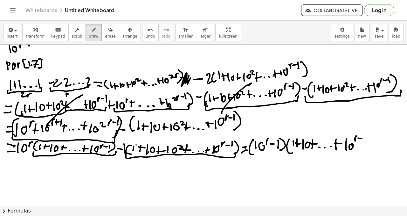
drag, startPoint x: 358, startPoint y: 138, endPoint x: 362, endPoint y: 137, distance: 3.9
click at [363, 138] on div at bounding box center [203, 64] width 407 height 483
drag, startPoint x: 364, startPoint y: 135, endPoint x: 364, endPoint y: 140, distance: 4.8
click at [364, 143] on div at bounding box center [203, 64] width 407 height 483
drag, startPoint x: 370, startPoint y: 134, endPoint x: 364, endPoint y: 153, distance: 19.8
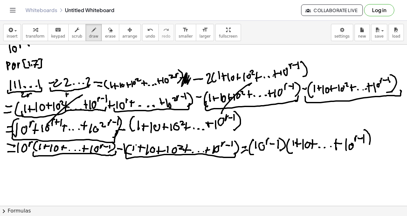
click at [364, 153] on div at bounding box center [203, 64] width 407 height 483
drag, startPoint x: 286, startPoint y: 150, endPoint x: 370, endPoint y: 146, distance: 83.8
click at [370, 145] on div at bounding box center [203, 64] width 407 height 483
drag, startPoint x: 386, startPoint y: 140, endPoint x: 379, endPoint y: 145, distance: 8.8
click at [386, 140] on div at bounding box center [203, 64] width 407 height 483
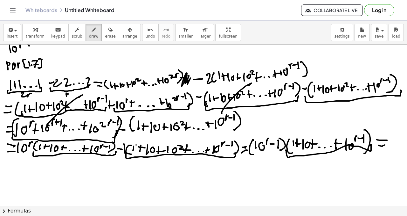
drag, startPoint x: 385, startPoint y: 145, endPoint x: 378, endPoint y: 147, distance: 7.8
click at [386, 144] on div at bounding box center [203, 64] width 407 height 483
click at [147, 30] on icon "undo" at bounding box center [150, 30] width 6 height 8
click at [147, 31] on icon "undo" at bounding box center [150, 30] width 6 height 8
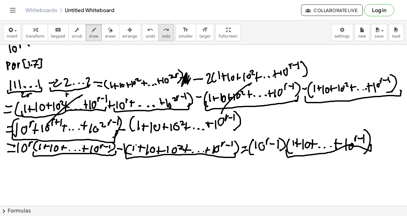
click at [164, 33] on button "redo redo" at bounding box center [167, 32] width 16 height 17
click at [147, 35] on span "undo" at bounding box center [151, 36] width 10 height 4
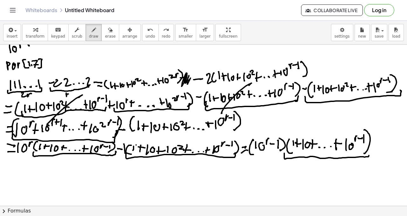
drag, startPoint x: 285, startPoint y: 153, endPoint x: 369, endPoint y: 153, distance: 84.4
click at [370, 153] on div at bounding box center [203, 64] width 407 height 483
drag, startPoint x: 7, startPoint y: 164, endPoint x: 11, endPoint y: 166, distance: 4.8
click at [12, 165] on div at bounding box center [203, 64] width 407 height 483
drag, startPoint x: 11, startPoint y: 168, endPoint x: 14, endPoint y: 168, distance: 3.5
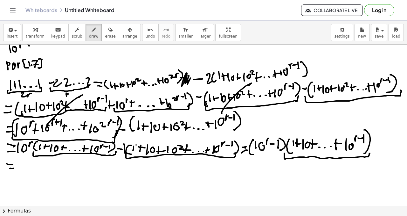
click at [14, 168] on div at bounding box center [203, 64] width 407 height 483
drag, startPoint x: 28, startPoint y: 72, endPoint x: 40, endPoint y: 67, distance: 13.3
click at [34, 72] on div at bounding box center [203, 64] width 407 height 483
drag, startPoint x: 18, startPoint y: 161, endPoint x: 19, endPoint y: 171, distance: 10.5
click at [19, 173] on div at bounding box center [203, 64] width 407 height 483
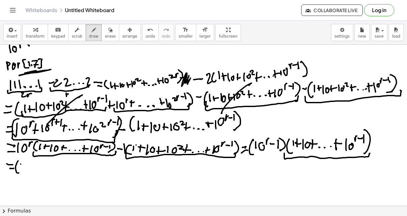
drag, startPoint x: 21, startPoint y: 164, endPoint x: 24, endPoint y: 166, distance: 3.4
click at [21, 168] on div at bounding box center [203, 64] width 407 height 483
drag, startPoint x: 25, startPoint y: 165, endPoint x: 27, endPoint y: 162, distance: 3.8
click at [25, 165] on div at bounding box center [203, 64] width 407 height 483
click at [30, 160] on div at bounding box center [203, 64] width 407 height 483
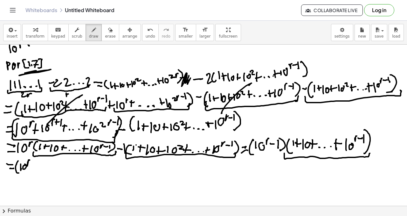
click at [35, 166] on div at bounding box center [203, 64] width 407 height 483
click at [36, 168] on div at bounding box center [203, 64] width 407 height 483
click at [40, 172] on div at bounding box center [203, 64] width 407 height 483
click at [51, 171] on div at bounding box center [203, 64] width 407 height 483
click at [56, 162] on div at bounding box center [203, 64] width 407 height 483
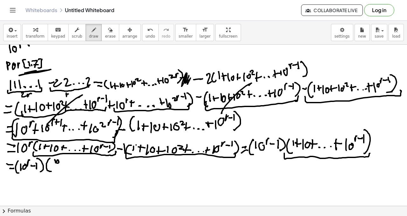
click at [58, 161] on div at bounding box center [203, 64] width 407 height 483
click at [63, 157] on div at bounding box center [203, 64] width 407 height 483
click at [67, 160] on div at bounding box center [203, 64] width 407 height 483
click at [70, 163] on div at bounding box center [203, 64] width 407 height 483
click at [73, 166] on div at bounding box center [203, 64] width 407 height 483
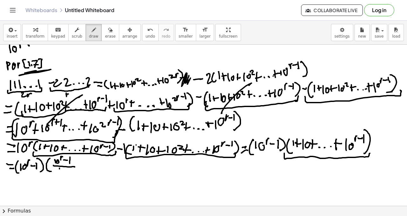
click at [61, 172] on div at bounding box center [203, 64] width 407 height 483
click at [63, 170] on div at bounding box center [203, 64] width 407 height 483
click at [70, 170] on div at bounding box center [203, 64] width 407 height 483
click at [71, 175] on div at bounding box center [203, 64] width 407 height 483
drag, startPoint x: 75, startPoint y: 157, endPoint x: 77, endPoint y: 169, distance: 12.2
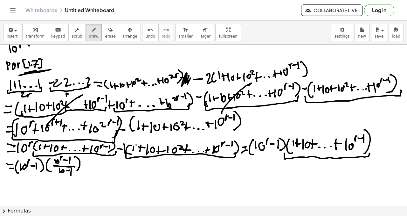
click at [76, 171] on div at bounding box center [203, 64] width 407 height 483
drag, startPoint x: 81, startPoint y: 164, endPoint x: 84, endPoint y: 166, distance: 3.6
click at [85, 166] on div at bounding box center [203, 64] width 407 height 483
drag, startPoint x: 84, startPoint y: 168, endPoint x: 85, endPoint y: 160, distance: 8.7
click at [91, 168] on div at bounding box center [203, 64] width 407 height 483
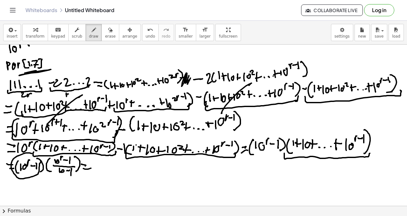
drag, startPoint x: 27, startPoint y: 153, endPoint x: 38, endPoint y: 157, distance: 11.3
click at [38, 157] on div at bounding box center [203, 64] width 407 height 483
drag, startPoint x: 55, startPoint y: 153, endPoint x: 58, endPoint y: 147, distance: 7.0
click at [58, 152] on div at bounding box center [203, 64] width 407 height 483
drag, startPoint x: 96, startPoint y: 164, endPoint x: 101, endPoint y: 161, distance: 5.3
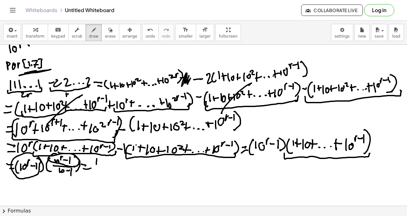
click at [97, 165] on div at bounding box center [203, 64] width 407 height 483
click at [103, 161] on div at bounding box center [203, 64] width 407 height 483
click at [108, 157] on div at bounding box center [203, 64] width 407 height 483
drag, startPoint x: 108, startPoint y: 160, endPoint x: 113, endPoint y: 161, distance: 5.2
click at [114, 162] on div at bounding box center [203, 64] width 407 height 483
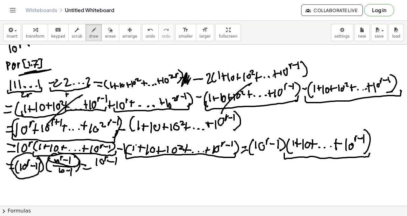
drag, startPoint x: 117, startPoint y: 158, endPoint x: 117, endPoint y: 163, distance: 5.1
click at [116, 164] on div at bounding box center [203, 64] width 407 height 483
drag, startPoint x: 93, startPoint y: 159, endPoint x: 116, endPoint y: 165, distance: 23.2
click at [100, 165] on div at bounding box center [203, 64] width 407 height 483
drag, startPoint x: 121, startPoint y: 161, endPoint x: 118, endPoint y: 167, distance: 6.4
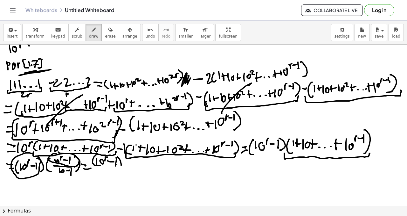
click at [118, 168] on div at bounding box center [203, 64] width 407 height 483
drag, startPoint x: 123, startPoint y: 157, endPoint x: 122, endPoint y: 164, distance: 7.6
click at [126, 160] on div at bounding box center [203, 64] width 407 height 483
drag, startPoint x: 95, startPoint y: 167, endPoint x: 129, endPoint y: 165, distance: 34.5
click at [132, 169] on div at bounding box center [203, 64] width 407 height 483
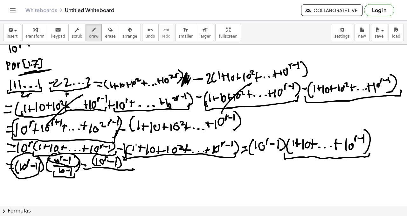
drag, startPoint x: 54, startPoint y: 173, endPoint x: 69, endPoint y: 171, distance: 15.3
click at [74, 173] on div at bounding box center [203, 64] width 407 height 483
drag, startPoint x: 62, startPoint y: 179, endPoint x: 67, endPoint y: 187, distance: 8.6
click at [67, 188] on div at bounding box center [203, 64] width 407 height 483
click at [145, 33] on button "undo undo" at bounding box center [150, 32] width 17 height 17
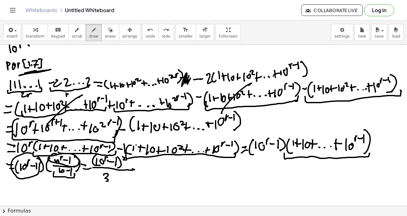
drag, startPoint x: 104, startPoint y: 174, endPoint x: 104, endPoint y: 181, distance: 7.0
click at [104, 181] on div at bounding box center [203, 64] width 407 height 483
drag, startPoint x: 111, startPoint y: 173, endPoint x: 114, endPoint y: 175, distance: 4.0
click at [114, 175] on div at bounding box center [203, 64] width 407 height 483
drag, startPoint x: 139, startPoint y: 168, endPoint x: 142, endPoint y: 168, distance: 3.2
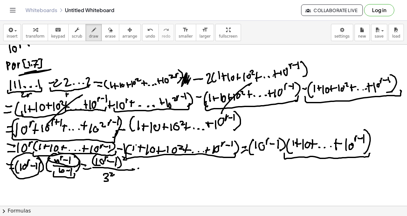
click at [143, 169] on div at bounding box center [203, 64] width 407 height 483
drag, startPoint x: 138, startPoint y: 174, endPoint x: 146, endPoint y: 172, distance: 9.3
click at [143, 175] on div at bounding box center [203, 64] width 407 height 483
drag, startPoint x: 145, startPoint y: 173, endPoint x: 207, endPoint y: 158, distance: 63.6
click at [207, 165] on div at bounding box center [203, 64] width 407 height 483
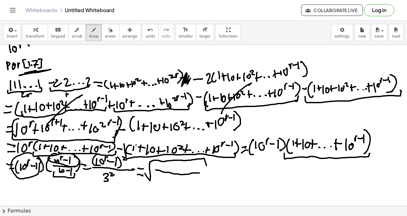
drag, startPoint x: 164, startPoint y: 172, endPoint x: 178, endPoint y: 176, distance: 15.0
click at [195, 173] on div at bounding box center [203, 64] width 407 height 483
drag, startPoint x: 175, startPoint y: 177, endPoint x: 175, endPoint y: 183, distance: 6.4
click at [175, 183] on div at bounding box center [203, 64] width 407 height 483
drag, startPoint x: 161, startPoint y: 163, endPoint x: 164, endPoint y: 166, distance: 4.6
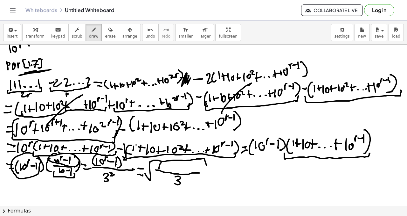
click at [161, 168] on div at bounding box center [203, 64] width 407 height 483
drag, startPoint x: 164, startPoint y: 166, endPoint x: 168, endPoint y: 165, distance: 4.7
click at [165, 165] on div at bounding box center [203, 64] width 407 height 483
drag, startPoint x: 170, startPoint y: 162, endPoint x: 174, endPoint y: 163, distance: 3.9
click at [173, 161] on div at bounding box center [203, 64] width 407 height 483
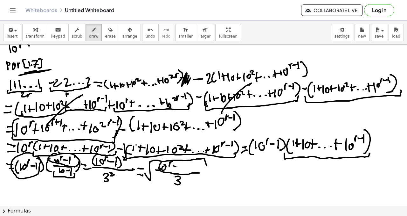
drag, startPoint x: 174, startPoint y: 166, endPoint x: 182, endPoint y: 164, distance: 8.3
click at [180, 166] on div at bounding box center [203, 64] width 407 height 483
drag, startPoint x: 182, startPoint y: 164, endPoint x: 183, endPoint y: 167, distance: 3.3
click at [182, 169] on div at bounding box center [203, 64] width 407 height 483
drag, startPoint x: 216, startPoint y: 173, endPoint x: 212, endPoint y: 174, distance: 4.3
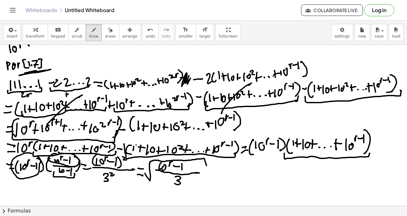
click at [214, 173] on div at bounding box center [203, 64] width 407 height 483
drag, startPoint x: 208, startPoint y: 179, endPoint x: 215, endPoint y: 178, distance: 7.3
click at [215, 179] on div at bounding box center [203, 64] width 407 height 483
drag, startPoint x: 223, startPoint y: 180, endPoint x: 282, endPoint y: 149, distance: 66.9
click at [291, 156] on div at bounding box center [203, 64] width 407 height 483
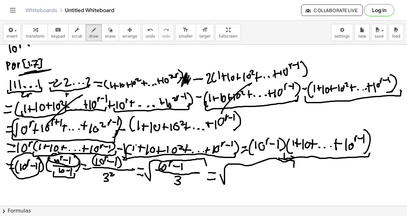
drag, startPoint x: 279, startPoint y: 158, endPoint x: 294, endPoint y: 159, distance: 14.4
click at [294, 166] on div at bounding box center [203, 64] width 407 height 483
drag, startPoint x: 235, startPoint y: 175, endPoint x: 273, endPoint y: 179, distance: 38.4
click at [280, 177] on div at bounding box center [203, 64] width 407 height 483
click at [252, 187] on div at bounding box center [203, 64] width 407 height 483
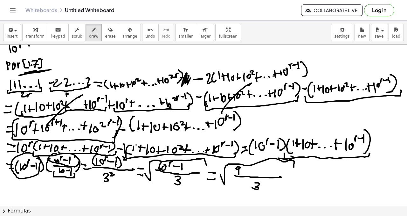
click at [241, 173] on div at bounding box center [203, 64] width 407 height 483
click at [247, 173] on div at bounding box center [203, 64] width 407 height 483
click at [254, 172] on div at bounding box center [203, 64] width 407 height 483
click at [257, 172] on div at bounding box center [203, 64] width 407 height 483
click at [261, 173] on div at bounding box center [203, 64] width 407 height 483
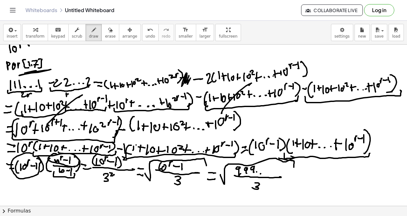
click at [267, 173] on div at bounding box center [203, 64] width 407 height 483
click at [272, 175] on div at bounding box center [203, 64] width 407 height 483
click at [274, 169] on div at bounding box center [203, 64] width 407 height 483
click at [268, 163] on div at bounding box center [203, 64] width 407 height 483
click at [273, 163] on div at bounding box center [203, 64] width 407 height 483
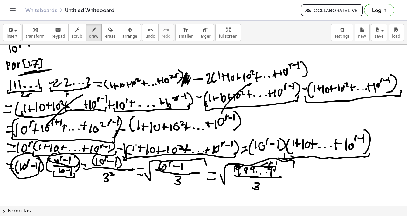
click at [279, 162] on div at bounding box center [203, 64] width 407 height 483
click at [284, 165] on div at bounding box center [203, 64] width 407 height 483
click at [286, 166] on div at bounding box center [203, 64] width 407 height 483
click at [289, 166] on div at bounding box center [203, 64] width 407 height 483
click at [289, 167] on div at bounding box center [203, 64] width 407 height 483
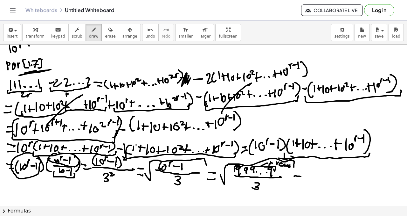
drag, startPoint x: 295, startPoint y: 176, endPoint x: 301, endPoint y: 176, distance: 5.4
click at [301, 176] on div at bounding box center [203, 64] width 407 height 483
click at [304, 180] on div at bounding box center [203, 64] width 407 height 483
drag, startPoint x: 305, startPoint y: 179, endPoint x: 357, endPoint y: 174, distance: 52.4
click at [358, 173] on div at bounding box center [203, 64] width 407 height 483
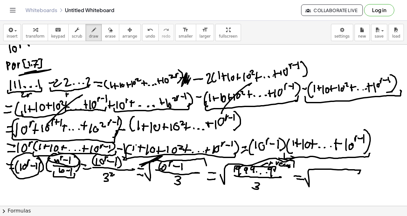
drag, startPoint x: 145, startPoint y: 164, endPoint x: 165, endPoint y: 161, distance: 20.3
click at [165, 158] on div at bounding box center [203, 64] width 407 height 483
click at [109, 35] on span "erase" at bounding box center [110, 36] width 11 height 4
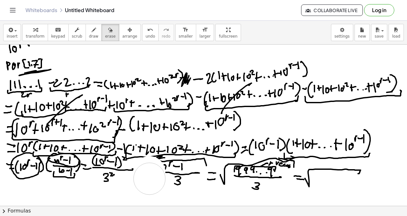
drag, startPoint x: 150, startPoint y: 172, endPoint x: 152, endPoint y: 167, distance: 5.6
click at [149, 179] on div at bounding box center [203, 64] width 407 height 483
click at [180, 36] on span "smaller" at bounding box center [186, 36] width 14 height 4
click at [181, 36] on span "smaller" at bounding box center [186, 36] width 14 height 4
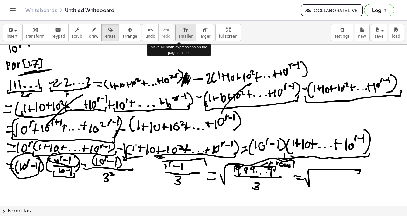
click at [181, 36] on span "smaller" at bounding box center [186, 36] width 14 height 4
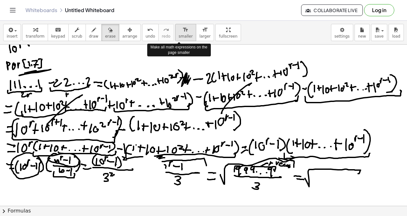
click at [181, 36] on span "smaller" at bounding box center [186, 36] width 14 height 4
click at [180, 35] on span "smaller" at bounding box center [186, 36] width 14 height 4
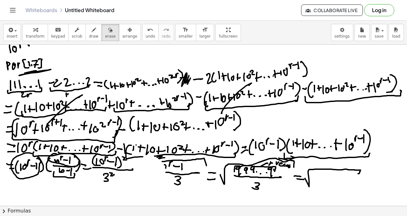
click at [203, 163] on div at bounding box center [203, 64] width 407 height 483
click at [147, 30] on icon "undo" at bounding box center [150, 30] width 6 height 8
click at [147, 32] on icon "undo" at bounding box center [150, 30] width 6 height 8
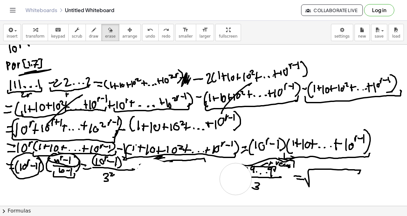
drag, startPoint x: 152, startPoint y: 175, endPoint x: 252, endPoint y: 178, distance: 99.7
click at [257, 182] on div at bounding box center [203, 64] width 407 height 483
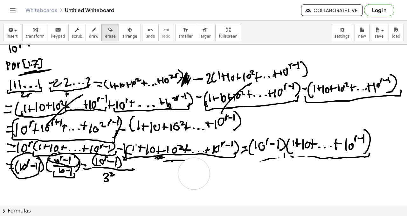
drag, startPoint x: 255, startPoint y: 177, endPoint x: 179, endPoint y: 170, distance: 76.4
click at [193, 173] on div at bounding box center [203, 64] width 407 height 483
click at [169, 168] on div at bounding box center [203, 64] width 407 height 483
click at [96, 39] on button "draw" at bounding box center [94, 32] width 17 height 17
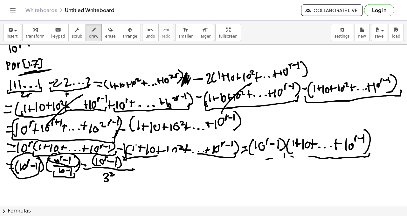
drag, startPoint x: 168, startPoint y: 147, endPoint x: 168, endPoint y: 153, distance: 6.7
click at [168, 154] on div at bounding box center [203, 64] width 407 height 483
drag, startPoint x: 176, startPoint y: 147, endPoint x: 166, endPoint y: 154, distance: 12.7
click at [175, 147] on div at bounding box center [203, 64] width 407 height 483
drag, startPoint x: 157, startPoint y: 155, endPoint x: 206, endPoint y: 153, distance: 49.4
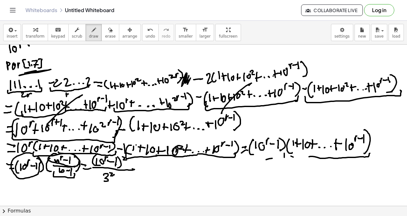
click at [207, 154] on div at bounding box center [203, 64] width 407 height 483
drag, startPoint x: 290, startPoint y: 153, endPoint x: 192, endPoint y: 171, distance: 99.4
click at [352, 157] on div at bounding box center [203, 64] width 407 height 483
drag, startPoint x: 138, startPoint y: 168, endPoint x: 137, endPoint y: 173, distance: 4.8
click at [140, 169] on div at bounding box center [203, 64] width 407 height 483
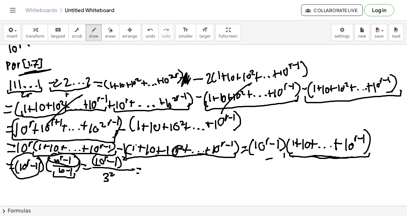
drag, startPoint x: 137, startPoint y: 173, endPoint x: 142, endPoint y: 173, distance: 5.1
click at [142, 173] on div at bounding box center [203, 64] width 407 height 483
drag, startPoint x: 150, startPoint y: 161, endPoint x: 152, endPoint y: 173, distance: 12.3
click at [152, 176] on div at bounding box center [203, 64] width 407 height 483
drag, startPoint x: 153, startPoint y: 167, endPoint x: 165, endPoint y: 162, distance: 12.5
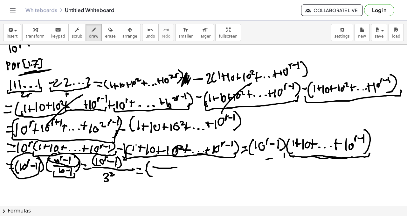
click at [177, 167] on div at bounding box center [203, 64] width 407 height 483
drag, startPoint x: 156, startPoint y: 160, endPoint x: 160, endPoint y: 161, distance: 4.4
click at [156, 165] on div at bounding box center [203, 64] width 407 height 483
click at [160, 161] on div at bounding box center [203, 64] width 407 height 483
drag, startPoint x: 163, startPoint y: 162, endPoint x: 167, endPoint y: 160, distance: 4.4
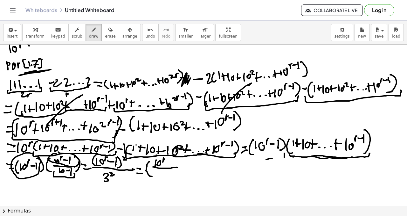
click at [166, 159] on div at bounding box center [203, 64] width 407 height 483
drag, startPoint x: 168, startPoint y: 162, endPoint x: 172, endPoint y: 163, distance: 4.2
click at [172, 163] on div at bounding box center [203, 64] width 407 height 483
drag, startPoint x: 175, startPoint y: 160, endPoint x: 171, endPoint y: 166, distance: 7.2
click at [174, 165] on div at bounding box center [203, 64] width 407 height 483
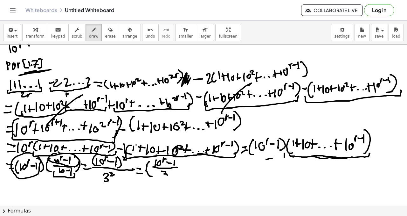
drag, startPoint x: 162, startPoint y: 171, endPoint x: 166, endPoint y: 174, distance: 5.0
click at [165, 177] on div at bounding box center [203, 64] width 407 height 483
drag, startPoint x: 180, startPoint y: 164, endPoint x: 178, endPoint y: 173, distance: 9.0
click at [177, 173] on div at bounding box center [203, 64] width 407 height 483
drag, startPoint x: 186, startPoint y: 162, endPoint x: 190, endPoint y: 164, distance: 4.6
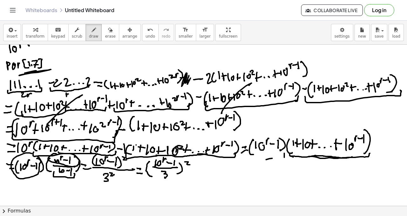
click at [190, 164] on div at bounding box center [203, 64] width 407 height 483
drag, startPoint x: 189, startPoint y: 169, endPoint x: 195, endPoint y: 171, distance: 5.4
click at [197, 170] on div at bounding box center [203, 64] width 407 height 483
drag, startPoint x: 190, startPoint y: 175, endPoint x: 198, endPoint y: 173, distance: 8.4
click at [198, 173] on div at bounding box center [203, 64] width 407 height 483
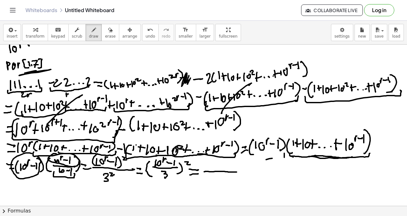
drag, startPoint x: 204, startPoint y: 172, endPoint x: 231, endPoint y: 168, distance: 26.9
click at [235, 170] on div at bounding box center [203, 64] width 407 height 483
drag, startPoint x: 207, startPoint y: 159, endPoint x: 218, endPoint y: 173, distance: 17.6
click at [207, 179] on div at bounding box center [203, 64] width 407 height 483
drag, startPoint x: 243, startPoint y: 164, endPoint x: 242, endPoint y: 175, distance: 11.8
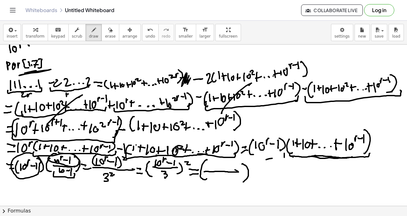
click at [243, 181] on div at bounding box center [203, 64] width 407 height 483
drag, startPoint x: 212, startPoint y: 160, endPoint x: 214, endPoint y: 164, distance: 4.4
click at [212, 165] on div at bounding box center [203, 64] width 407 height 483
click at [216, 161] on div at bounding box center [203, 64] width 407 height 483
drag, startPoint x: 214, startPoint y: 161, endPoint x: 220, endPoint y: 160, distance: 6.1
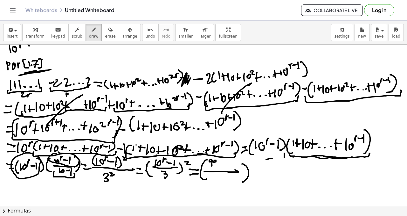
click at [216, 164] on div at bounding box center [203, 64] width 407 height 483
drag, startPoint x: 219, startPoint y: 160, endPoint x: 221, endPoint y: 164, distance: 4.0
click at [220, 164] on div at bounding box center [203, 64] width 407 height 483
click at [223, 165] on div at bounding box center [203, 64] width 407 height 483
click at [228, 165] on div at bounding box center [203, 64] width 407 height 483
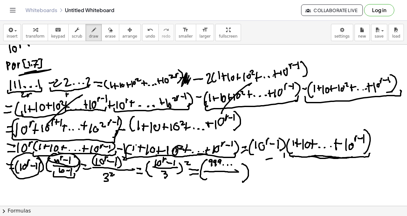
click at [231, 165] on div at bounding box center [203, 64] width 407 height 483
drag, startPoint x: 236, startPoint y: 160, endPoint x: 235, endPoint y: 166, distance: 5.9
click at [235, 166] on div at bounding box center [203, 64] width 407 height 483
drag, startPoint x: 208, startPoint y: 165, endPoint x: 236, endPoint y: 166, distance: 28.0
click at [237, 166] on div at bounding box center [203, 64] width 407 height 483
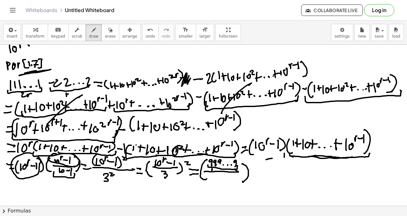
click at [215, 169] on div at bounding box center [203, 64] width 407 height 483
click at [219, 169] on div at bounding box center [203, 64] width 407 height 483
drag, startPoint x: 222, startPoint y: 174, endPoint x: 238, endPoint y: 175, distance: 16.6
click at [224, 180] on div at bounding box center [203, 64] width 407 height 483
click at [259, 175] on div at bounding box center [203, 64] width 407 height 483
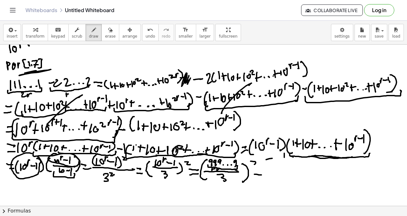
drag, startPoint x: 251, startPoint y: 161, endPoint x: 258, endPoint y: 167, distance: 9.5
click at [258, 166] on div at bounding box center [203, 64] width 407 height 483
drag, startPoint x: 256, startPoint y: 178, endPoint x: 263, endPoint y: 177, distance: 6.4
click at [266, 178] on div at bounding box center [203, 64] width 407 height 483
click at [269, 174] on div at bounding box center [203, 64] width 407 height 483
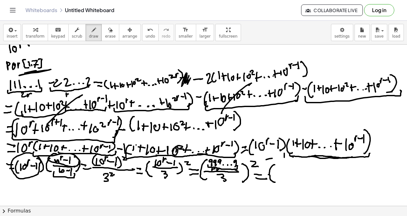
click at [275, 181] on div at bounding box center [203, 64] width 407 height 483
click at [282, 175] on div at bounding box center [203, 64] width 407 height 483
click at [290, 178] on div at bounding box center [203, 64] width 407 height 483
click at [297, 177] on div at bounding box center [203, 64] width 407 height 483
click at [302, 178] on div at bounding box center [203, 64] width 407 height 483
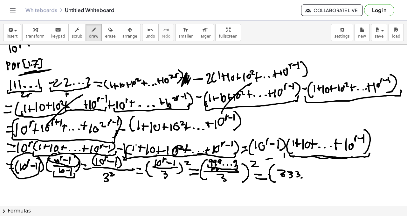
click at [307, 177] on div at bounding box center [203, 64] width 407 height 483
click at [310, 178] on div at bounding box center [203, 64] width 407 height 483
click at [315, 178] on div at bounding box center [203, 64] width 407 height 483
click at [314, 179] on div at bounding box center [203, 64] width 407 height 483
click at [328, 178] on div at bounding box center [203, 64] width 407 height 483
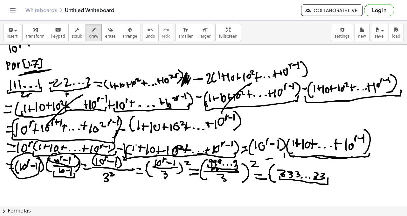
click at [302, 184] on div at bounding box center [203, 64] width 407 height 483
click at [303, 187] on div at bounding box center [203, 64] width 407 height 483
click at [306, 189] on div at bounding box center [203, 64] width 407 height 483
click at [310, 191] on div at bounding box center [203, 64] width 407 height 483
click at [313, 192] on div at bounding box center [203, 64] width 407 height 483
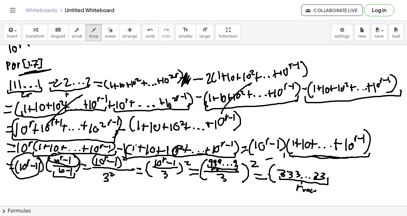
click at [317, 191] on div at bounding box center [203, 64] width 407 height 483
click at [317, 192] on div at bounding box center [203, 64] width 407 height 483
click at [329, 186] on div at bounding box center [203, 64] width 407 height 483
click at [341, 172] on div at bounding box center [203, 64] width 407 height 483
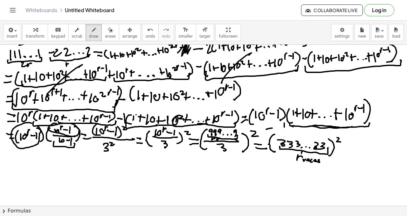
scroll to position [253, 0]
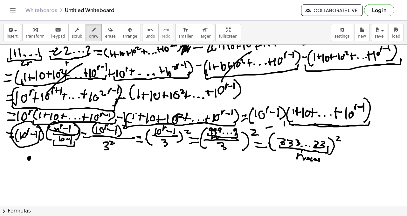
drag, startPoint x: 29, startPoint y: 157, endPoint x: 27, endPoint y: 163, distance: 6.0
click at [28, 161] on div at bounding box center [203, 32] width 407 height 483
drag, startPoint x: 21, startPoint y: 168, endPoint x: 28, endPoint y: 167, distance: 7.3
click at [26, 168] on div at bounding box center [203, 32] width 407 height 483
click at [34, 171] on div at bounding box center [203, 32] width 407 height 483
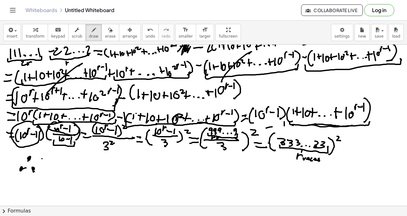
drag, startPoint x: 42, startPoint y: 159, endPoint x: 42, endPoint y: 163, distance: 4.8
click at [42, 166] on div at bounding box center [203, 32] width 407 height 483
click at [47, 160] on div at bounding box center [203, 32] width 407 height 483
click at [45, 165] on div at bounding box center [203, 32] width 407 height 483
click at [48, 167] on div at bounding box center [203, 32] width 407 height 483
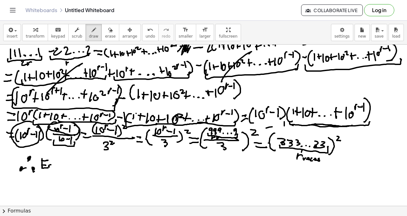
drag, startPoint x: 49, startPoint y: 166, endPoint x: 54, endPoint y: 166, distance: 5.4
click at [52, 167] on div at bounding box center [203, 32] width 407 height 483
drag, startPoint x: 59, startPoint y: 160, endPoint x: 57, endPoint y: 165, distance: 5.7
click at [58, 168] on div at bounding box center [203, 32] width 407 height 483
drag, startPoint x: 57, startPoint y: 165, endPoint x: 69, endPoint y: 165, distance: 11.8
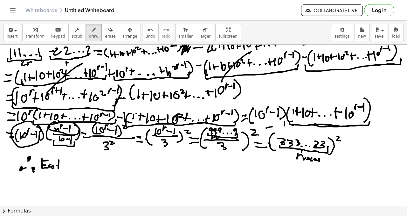
click at [64, 165] on div at bounding box center [203, 32] width 407 height 483
click at [70, 162] on div at bounding box center [203, 32] width 407 height 483
drag, startPoint x: 81, startPoint y: 164, endPoint x: 86, endPoint y: 164, distance: 5.4
click at [86, 165] on div at bounding box center [203, 32] width 407 height 483
drag, startPoint x: 87, startPoint y: 162, endPoint x: 92, endPoint y: 162, distance: 4.8
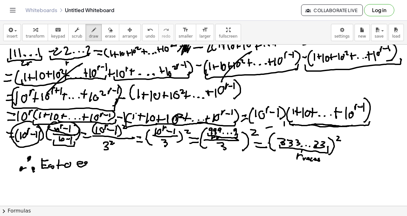
click at [88, 165] on div at bounding box center [203, 32] width 407 height 483
drag, startPoint x: 101, startPoint y: 161, endPoint x: 105, endPoint y: 160, distance: 3.6
click at [105, 160] on div at bounding box center [203, 32] width 407 height 483
click at [112, 164] on div at bounding box center [203, 32] width 407 height 483
drag, startPoint x: 125, startPoint y: 161, endPoint x: 129, endPoint y: 164, distance: 5.2
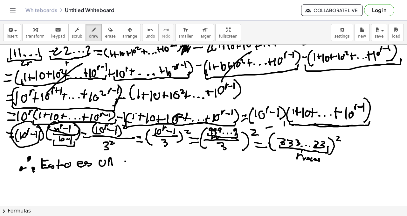
click at [128, 165] on div at bounding box center [203, 32] width 407 height 483
drag, startPoint x: 132, startPoint y: 166, endPoint x: 134, endPoint y: 162, distance: 4.2
click at [134, 162] on div at bounding box center [203, 32] width 407 height 483
drag, startPoint x: 137, startPoint y: 162, endPoint x: 142, endPoint y: 163, distance: 5.3
click at [141, 164] on div at bounding box center [203, 32] width 407 height 483
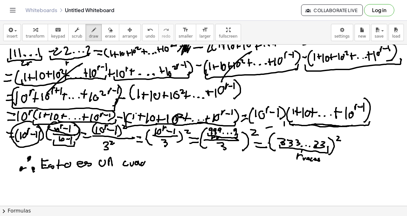
drag, startPoint x: 142, startPoint y: 163, endPoint x: 145, endPoint y: 161, distance: 3.7
click at [145, 161] on div at bounding box center [203, 32] width 407 height 483
drag, startPoint x: 144, startPoint y: 155, endPoint x: 147, endPoint y: 161, distance: 6.7
click at [146, 163] on div at bounding box center [203, 32] width 407 height 483
drag, startPoint x: 148, startPoint y: 162, endPoint x: 153, endPoint y: 158, distance: 6.3
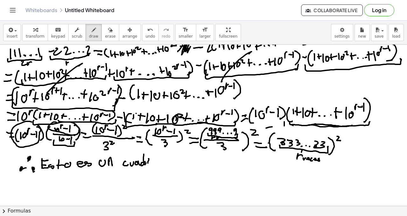
click at [152, 157] on div at bounding box center [203, 32] width 407 height 483
drag, startPoint x: 153, startPoint y: 159, endPoint x: 157, endPoint y: 164, distance: 6.4
click at [157, 164] on div at bounding box center [203, 32] width 407 height 483
drag, startPoint x: 160, startPoint y: 161, endPoint x: 161, endPoint y: 154, distance: 6.9
click at [163, 162] on div at bounding box center [203, 32] width 407 height 483
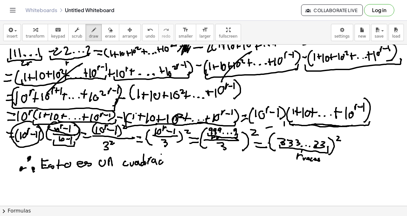
drag, startPoint x: 161, startPoint y: 154, endPoint x: 165, endPoint y: 162, distance: 8.7
click at [164, 165] on div at bounding box center [203, 32] width 407 height 483
click at [169, 159] on div at bounding box center [203, 32] width 407 height 483
click at [179, 159] on div at bounding box center [203, 32] width 407 height 483
drag, startPoint x: 177, startPoint y: 158, endPoint x: 181, endPoint y: 165, distance: 8.3
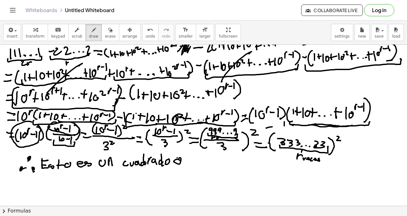
click at [179, 169] on div at bounding box center [203, 32] width 407 height 483
drag, startPoint x: 186, startPoint y: 161, endPoint x: 190, endPoint y: 162, distance: 4.5
click at [190, 163] on div at bounding box center [203, 32] width 407 height 483
drag, startPoint x: 191, startPoint y: 161, endPoint x: 193, endPoint y: 158, distance: 3.7
click at [193, 158] on div at bounding box center [203, 32] width 407 height 483
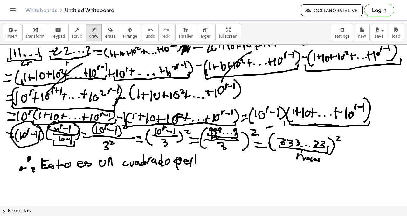
drag, startPoint x: 196, startPoint y: 155, endPoint x: 196, endPoint y: 163, distance: 8.3
click at [196, 163] on div at bounding box center [203, 32] width 407 height 483
click at [199, 157] on div at bounding box center [203, 32] width 407 height 483
drag, startPoint x: 196, startPoint y: 162, endPoint x: 202, endPoint y: 162, distance: 5.7
click at [202, 161] on div at bounding box center [203, 32] width 407 height 483
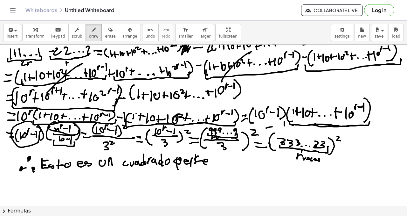
drag, startPoint x: 207, startPoint y: 162, endPoint x: 211, endPoint y: 161, distance: 4.2
click at [209, 164] on div at bounding box center [203, 32] width 407 height 483
drag, startPoint x: 211, startPoint y: 160, endPoint x: 213, endPoint y: 164, distance: 4.0
click at [213, 164] on div at bounding box center [203, 32] width 407 height 483
click at [215, 165] on div at bounding box center [203, 32] width 407 height 483
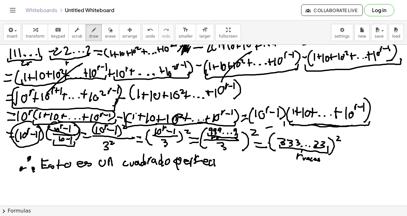
click at [216, 162] on div at bounding box center [203, 32] width 407 height 483
drag, startPoint x: 219, startPoint y: 161, endPoint x: 216, endPoint y: 157, distance: 4.5
click at [219, 158] on div at bounding box center [203, 32] width 407 height 483
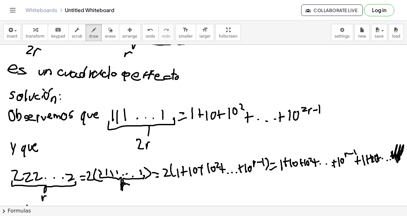
scroll to position [0, 0]
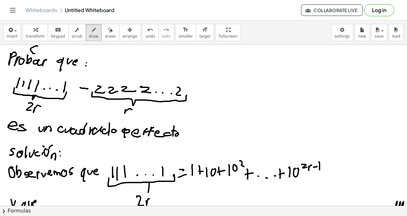
drag, startPoint x: 38, startPoint y: 46, endPoint x: 39, endPoint y: 52, distance: 5.9
drag, startPoint x: 39, startPoint y: 50, endPoint x: 42, endPoint y: 51, distance: 3.3
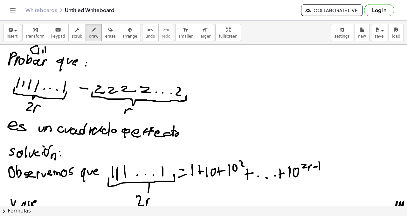
drag, startPoint x: 47, startPoint y: 49, endPoint x: 53, endPoint y: 51, distance: 6.0
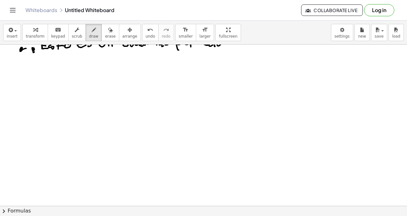
scroll to position [373, 0]
drag, startPoint x: 15, startPoint y: 57, endPoint x: 14, endPoint y: 64, distance: 7.6
drag, startPoint x: 15, startPoint y: 60, endPoint x: 21, endPoint y: 64, distance: 6.9
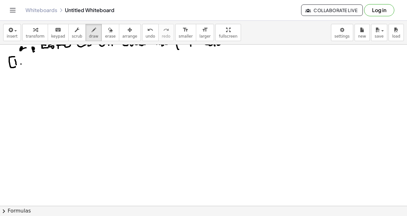
drag, startPoint x: 21, startPoint y: 64, endPoint x: 22, endPoint y: 60, distance: 4.3
drag, startPoint x: 30, startPoint y: 56, endPoint x: 31, endPoint y: 65, distance: 8.6
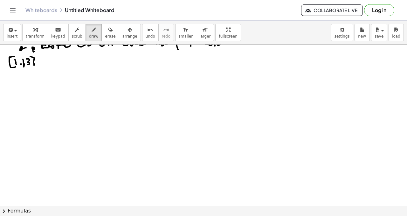
drag, startPoint x: 43, startPoint y: 59, endPoint x: 49, endPoint y: 63, distance: 7.5
drag, startPoint x: 50, startPoint y: 64, endPoint x: 60, endPoint y: 60, distance: 11.2
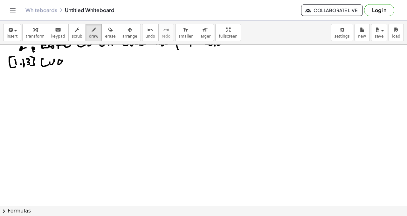
drag, startPoint x: 60, startPoint y: 60, endPoint x: 64, endPoint y: 63, distance: 4.3
drag, startPoint x: 67, startPoint y: 61, endPoint x: 70, endPoint y: 61, distance: 3.8
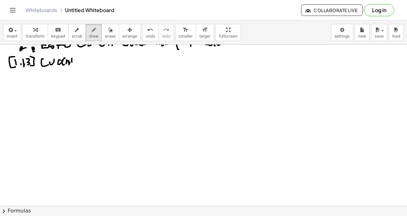
drag, startPoint x: 71, startPoint y: 61, endPoint x: 76, endPoint y: 60, distance: 5.3
drag, startPoint x: 76, startPoint y: 60, endPoint x: 80, endPoint y: 59, distance: 4.2
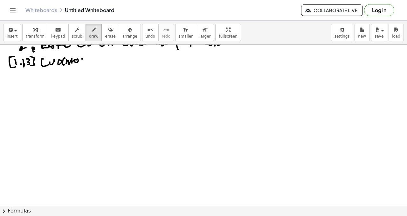
drag, startPoint x: 82, startPoint y: 59, endPoint x: 74, endPoint y: 57, distance: 7.9
drag, startPoint x: 92, startPoint y: 62, endPoint x: 98, endPoint y: 63, distance: 5.9
drag, startPoint x: 100, startPoint y: 61, endPoint x: 104, endPoint y: 62, distance: 3.9
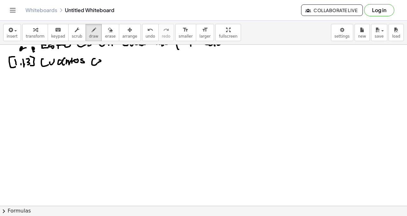
drag, startPoint x: 105, startPoint y: 62, endPoint x: 110, endPoint y: 61, distance: 5.2
drag, startPoint x: 108, startPoint y: 64, endPoint x: 114, endPoint y: 62, distance: 5.6
drag, startPoint x: 117, startPoint y: 61, endPoint x: 118, endPoint y: 65, distance: 3.2
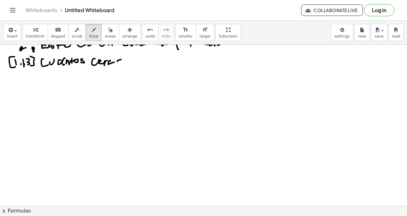
drag, startPoint x: 109, startPoint y: 61, endPoint x: 112, endPoint y: 59, distance: 3.7
drag, startPoint x: 128, startPoint y: 60, endPoint x: 131, endPoint y: 65, distance: 5.8
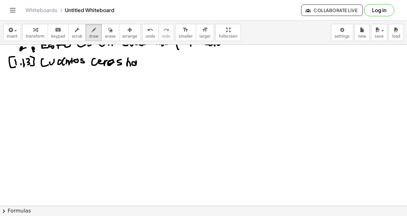
drag, startPoint x: 134, startPoint y: 62, endPoint x: 140, endPoint y: 60, distance: 6.0
drag, startPoint x: 140, startPoint y: 60, endPoint x: 144, endPoint y: 60, distance: 3.8
drag, startPoint x: 141, startPoint y: 67, endPoint x: 142, endPoint y: 62, distance: 5.4
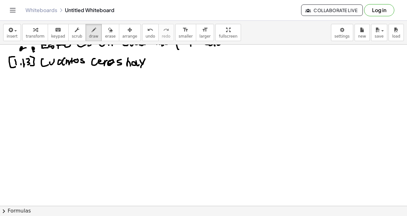
drag, startPoint x: 150, startPoint y: 61, endPoint x: 157, endPoint y: 64, distance: 7.3
drag, startPoint x: 159, startPoint y: 57, endPoint x: 160, endPoint y: 63, distance: 6.6
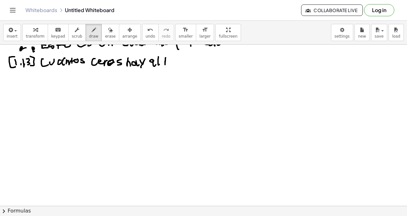
drag, startPoint x: 166, startPoint y: 58, endPoint x: 169, endPoint y: 58, distance: 3.5
drag, startPoint x: 165, startPoint y: 62, endPoint x: 173, endPoint y: 61, distance: 8.6
drag, startPoint x: 174, startPoint y: 60, endPoint x: 174, endPoint y: 56, distance: 4.1
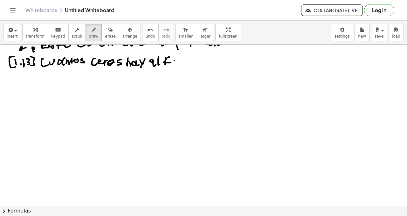
drag, startPoint x: 177, startPoint y: 58, endPoint x: 186, endPoint y: 60, distance: 8.6
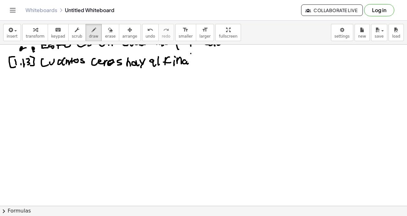
click
drag, startPoint x: 199, startPoint y: 65, endPoint x: 201, endPoint y: 53, distance: 12.4
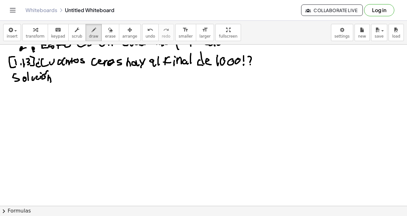
drag, startPoint x: 19, startPoint y: 92, endPoint x: 26, endPoint y: 89, distance: 7.0
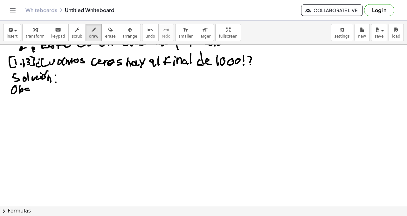
drag, startPoint x: 29, startPoint y: 88, endPoint x: 31, endPoint y: 91, distance: 3.6
drag, startPoint x: 38, startPoint y: 94, endPoint x: 41, endPoint y: 88, distance: 6.6
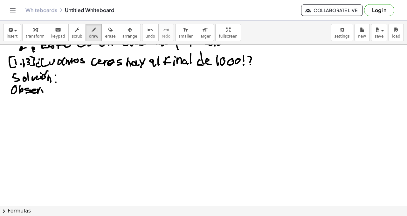
drag, startPoint x: 42, startPoint y: 91, endPoint x: 47, endPoint y: 89, distance: 5.6
drag, startPoint x: 51, startPoint y: 90, endPoint x: 56, endPoint y: 91, distance: 5.8
drag, startPoint x: 57, startPoint y: 91, endPoint x: 65, endPoint y: 91, distance: 8.6
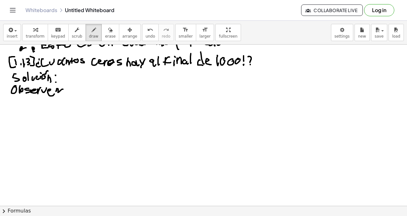
drag, startPoint x: 69, startPoint y: 90, endPoint x: 74, endPoint y: 90, distance: 4.8
drag, startPoint x: 75, startPoint y: 89, endPoint x: 65, endPoint y: 81, distance: 13.1
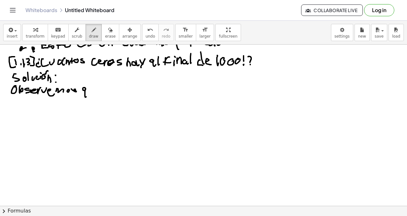
drag, startPoint x: 85, startPoint y: 88, endPoint x: 88, endPoint y: 92, distance: 4.9
drag, startPoint x: 89, startPoint y: 88, endPoint x: 95, endPoint y: 92, distance: 7.2
drag, startPoint x: 95, startPoint y: 92, endPoint x: 104, endPoint y: 87, distance: 10.5
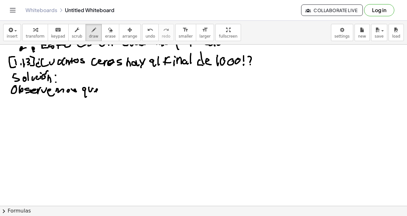
drag, startPoint x: 106, startPoint y: 85, endPoint x: 106, endPoint y: 93, distance: 8.0
drag, startPoint x: 112, startPoint y: 89, endPoint x: 115, endPoint y: 87, distance: 3.4
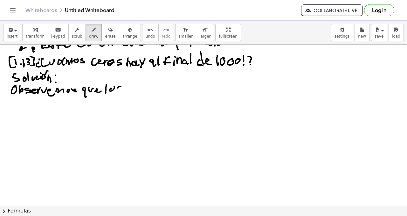
drag, startPoint x: 121, startPoint y: 87, endPoint x: 112, endPoint y: 84, distance: 9.1
drag, startPoint x: 128, startPoint y: 84, endPoint x: 131, endPoint y: 89, distance: 5.7
drag, startPoint x: 132, startPoint y: 88, endPoint x: 137, endPoint y: 87, distance: 4.9
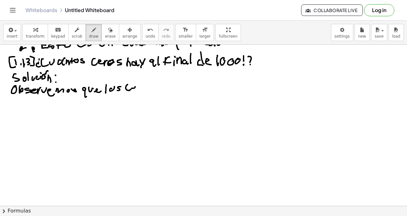
drag, startPoint x: 137, startPoint y: 85, endPoint x: 141, endPoint y: 88, distance: 5.2
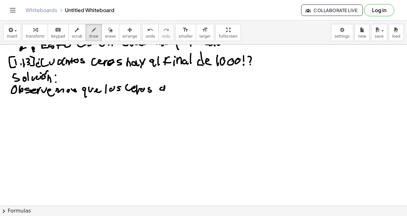
drag, startPoint x: 160, startPoint y: 88, endPoint x: 168, endPoint y: 80, distance: 11.5
drag, startPoint x: 168, startPoint y: 80, endPoint x: 175, endPoint y: 82, distance: 7.5
drag, startPoint x: 175, startPoint y: 90, endPoint x: 179, endPoint y: 80, distance: 10.9
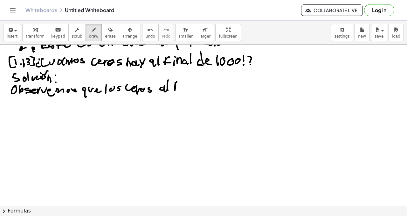
drag, startPoint x: 174, startPoint y: 88, endPoint x: 182, endPoint y: 88, distance: 8.0
drag, startPoint x: 183, startPoint y: 88, endPoint x: 182, endPoint y: 84, distance: 4.8
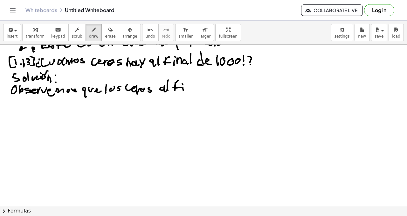
drag, startPoint x: 182, startPoint y: 84, endPoint x: 186, endPoint y: 88, distance: 5.2
drag, startPoint x: 186, startPoint y: 86, endPoint x: 193, endPoint y: 88, distance: 6.6
drag, startPoint x: 193, startPoint y: 88, endPoint x: 196, endPoint y: 82, distance: 6.0
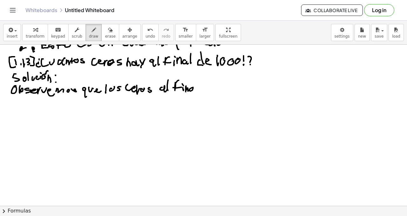
drag, startPoint x: 209, startPoint y: 85, endPoint x: 211, endPoint y: 88, distance: 4.5
drag, startPoint x: 214, startPoint y: 88, endPoint x: 222, endPoint y: 90, distance: 7.8
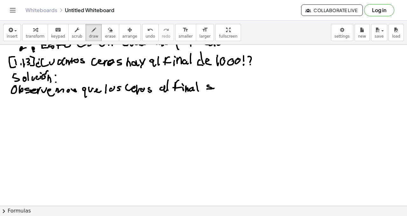
drag, startPoint x: 232, startPoint y: 81, endPoint x: 234, endPoint y: 86, distance: 6.1
drag, startPoint x: 238, startPoint y: 81, endPoint x: 237, endPoint y: 86, distance: 4.9
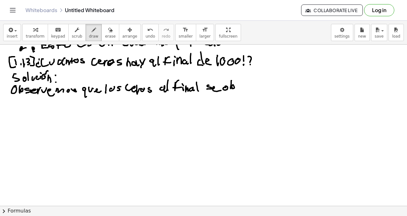
drag, startPoint x: 237, startPoint y: 83, endPoint x: 240, endPoint y: 84, distance: 3.2
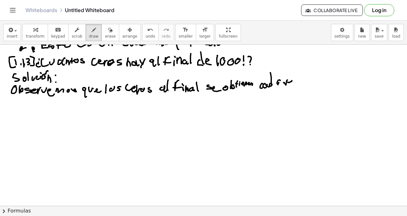
drag, startPoint x: 307, startPoint y: 81, endPoint x: 309, endPoint y: 82, distance: 3.4
drag, startPoint x: 311, startPoint y: 85, endPoint x: 315, endPoint y: 81, distance: 5.5
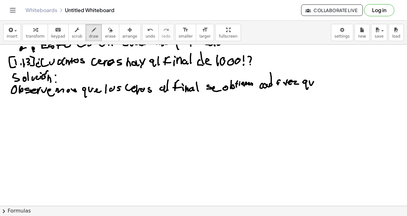
drag, startPoint x: 327, startPoint y: 75, endPoint x: 332, endPoint y: 80, distance: 6.8
drag, startPoint x: 331, startPoint y: 80, endPoint x: 335, endPoint y: 81, distance: 4.5
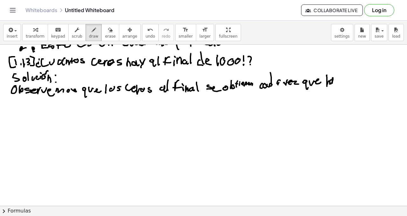
drag, startPoint x: 340, startPoint y: 80, endPoint x: 344, endPoint y: 82, distance: 4.0
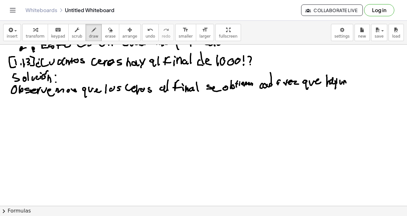
drag, startPoint x: 345, startPoint y: 82, endPoint x: 350, endPoint y: 79, distance: 5.8
drag, startPoint x: 350, startPoint y: 77, endPoint x: 354, endPoint y: 77, distance: 3.8
drag, startPoint x: 350, startPoint y: 80, endPoint x: 357, endPoint y: 78, distance: 7.3
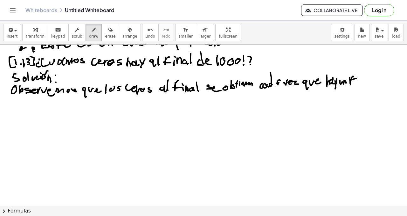
drag, startPoint x: 358, startPoint y: 77, endPoint x: 363, endPoint y: 80, distance: 5.7
drag, startPoint x: 365, startPoint y: 74, endPoint x: 366, endPoint y: 79, distance: 4.5
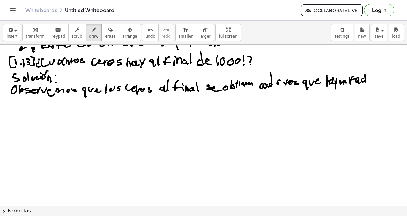
drag, startPoint x: 366, startPoint y: 78, endPoint x: 370, endPoint y: 77, distance: 3.9
drag, startPoint x: 369, startPoint y: 81, endPoint x: 374, endPoint y: 77, distance: 6.4
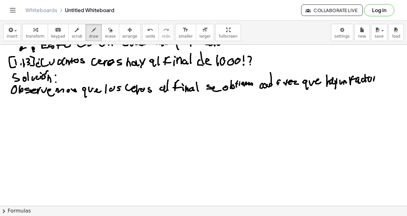
drag, startPoint x: 382, startPoint y: 77, endPoint x: 385, endPoint y: 78, distance: 3.2
drag, startPoint x: 387, startPoint y: 76, endPoint x: 391, endPoint y: 79, distance: 5.0
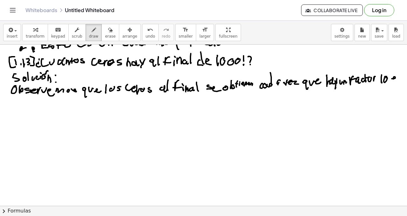
drag, startPoint x: 392, startPoint y: 79, endPoint x: 398, endPoint y: 78, distance: 5.8
drag, startPoint x: 398, startPoint y: 78, endPoint x: 399, endPoint y: 74, distance: 4.5
drag, startPoint x: 9, startPoint y: 101, endPoint x: 15, endPoint y: 97, distance: 6.6
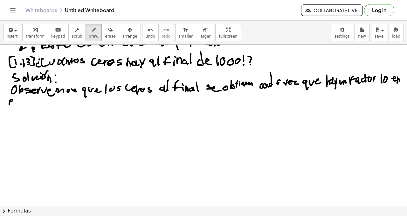
drag, startPoint x: 15, startPoint y: 97, endPoint x: 17, endPoint y: 101, distance: 5.0
drag, startPoint x: 19, startPoint y: 99, endPoint x: 26, endPoint y: 100, distance: 6.8
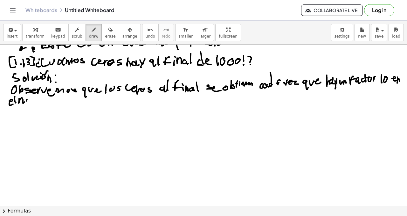
drag, startPoint x: 29, startPoint y: 99, endPoint x: 32, endPoint y: 98, distance: 3.2
drag, startPoint x: 32, startPoint y: 98, endPoint x: 43, endPoint y: 103, distance: 11.0
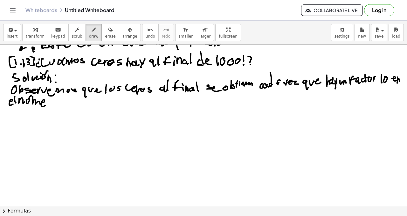
drag, startPoint x: 43, startPoint y: 103, endPoint x: 46, endPoint y: 102, distance: 3.5
drag, startPoint x: 46, startPoint y: 102, endPoint x: 50, endPoint y: 103, distance: 3.6
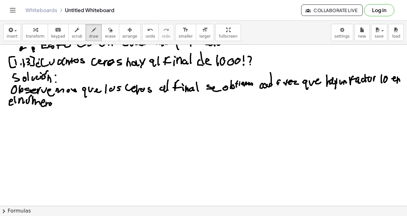
drag, startPoint x: 53, startPoint y: 105, endPoint x: 50, endPoint y: 106, distance: 3.6
drag, startPoint x: 58, startPoint y: 105, endPoint x: 61, endPoint y: 103, distance: 3.7
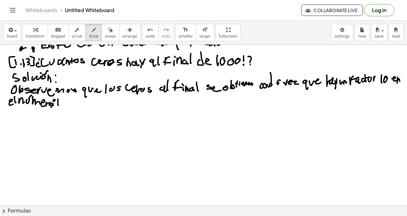
drag, startPoint x: 53, startPoint y: 101, endPoint x: 59, endPoint y: 102, distance: 6.1
drag, startPoint x: 79, startPoint y: 97, endPoint x: 80, endPoint y: 101, distance: 4.6
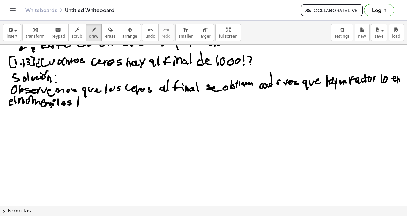
drag, startPoint x: 79, startPoint y: 103, endPoint x: 85, endPoint y: 101, distance: 6.2
drag, startPoint x: 88, startPoint y: 99, endPoint x: 93, endPoint y: 104, distance: 6.8
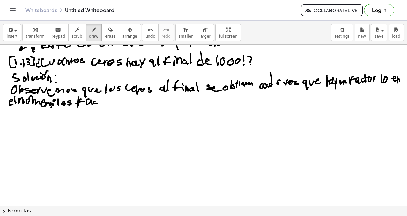
drag, startPoint x: 95, startPoint y: 102, endPoint x: 98, endPoint y: 103, distance: 3.4
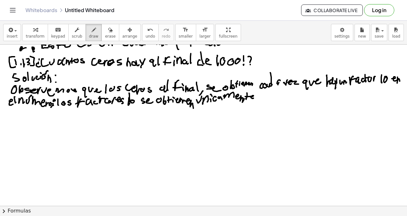
drag, startPoint x: 129, startPoint y: 93, endPoint x: 130, endPoint y: 102, distance: 9.0
drag, startPoint x: 135, startPoint y: 96, endPoint x: 140, endPoint y: 100, distance: 6.6
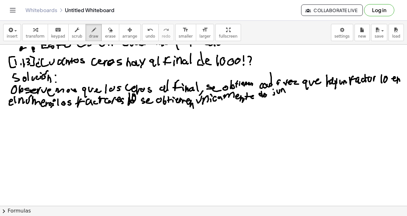
drag, startPoint x: 282, startPoint y: 90, endPoint x: 286, endPoint y: 92, distance: 3.7
drag, startPoint x: 288, startPoint y: 88, endPoint x: 287, endPoint y: 91, distance: 3.5
drag, startPoint x: 287, startPoint y: 90, endPoint x: 291, endPoint y: 90, distance: 3.8
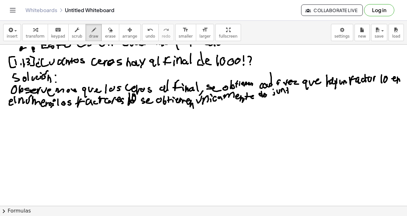
drag, startPoint x: 292, startPoint y: 90, endPoint x: 297, endPoint y: 92, distance: 5.3
drag, startPoint x: 296, startPoint y: 91, endPoint x: 295, endPoint y: 88, distance: 3.6
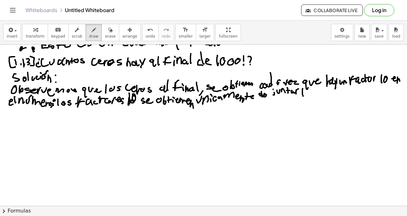
drag, startPoint x: 305, startPoint y: 92, endPoint x: 310, endPoint y: 92, distance: 5.1
drag, startPoint x: 309, startPoint y: 91, endPoint x: 318, endPoint y: 86, distance: 10.0
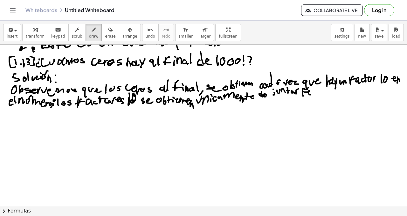
drag, startPoint x: 318, startPoint y: 86, endPoint x: 320, endPoint y: 93, distance: 7.3
drag, startPoint x: 318, startPoint y: 90, endPoint x: 321, endPoint y: 89, distance: 3.4
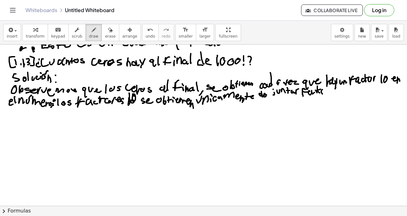
drag, startPoint x: 336, startPoint y: 88, endPoint x: 336, endPoint y: 92, distance: 3.5
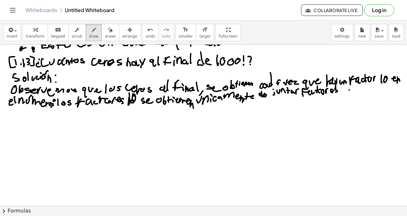
drag, startPoint x: 352, startPoint y: 87, endPoint x: 356, endPoint y: 87, distance: 3.8
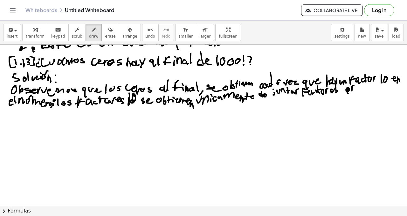
drag, startPoint x: 356, startPoint y: 91, endPoint x: 355, endPoint y: 87, distance: 4.2
drag, startPoint x: 359, startPoint y: 90, endPoint x: 368, endPoint y: 94, distance: 10.3
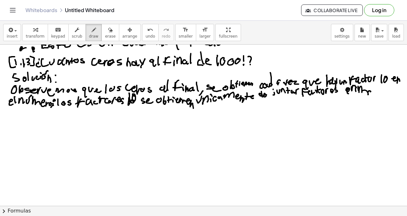
drag, startPoint x: 369, startPoint y: 91, endPoint x: 372, endPoint y: 89, distance: 3.6
drag, startPoint x: 375, startPoint y: 91, endPoint x: 355, endPoint y: 88, distance: 20.0
drag, startPoint x: 383, startPoint y: 87, endPoint x: 385, endPoint y: 90, distance: 4.0
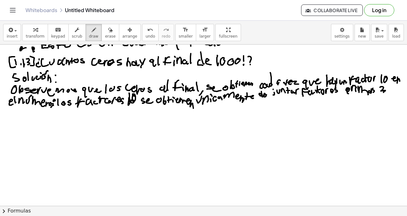
drag, startPoint x: 388, startPoint y: 88, endPoint x: 389, endPoint y: 91, distance: 3.7
drag, startPoint x: 386, startPoint y: 87, endPoint x: 391, endPoint y: 85, distance: 4.8
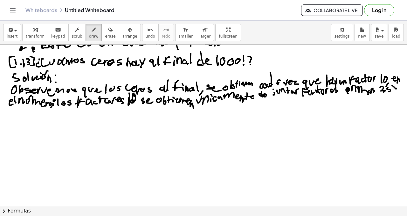
drag, startPoint x: 397, startPoint y: 86, endPoint x: 394, endPoint y: 92, distance: 6.6
drag, startPoint x: 11, startPoint y: 110, endPoint x: 15, endPoint y: 118, distance: 8.5
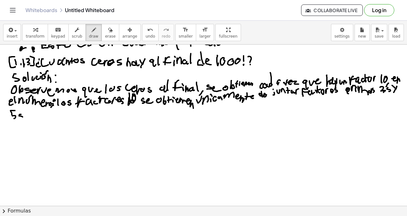
drag, startPoint x: 26, startPoint y: 110, endPoint x: 31, endPoint y: 120, distance: 11.7
drag, startPoint x: 28, startPoint y: 114, endPoint x: 36, endPoint y: 111, distance: 8.4
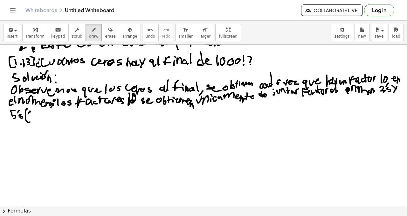
drag, startPoint x: 35, startPoint y: 111, endPoint x: 37, endPoint y: 114, distance: 3.6
drag, startPoint x: 42, startPoint y: 110, endPoint x: 42, endPoint y: 115, distance: 5.8
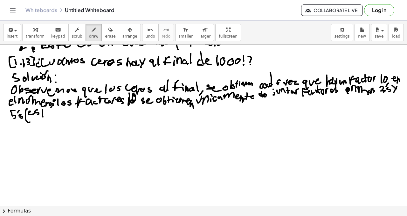
drag, startPoint x: 42, startPoint y: 114, endPoint x: 47, endPoint y: 114, distance: 5.1
drag, startPoint x: 46, startPoint y: 116, endPoint x: 37, endPoint y: 115, distance: 8.3
drag, startPoint x: 52, startPoint y: 112, endPoint x: 59, endPoint y: 113, distance: 6.9
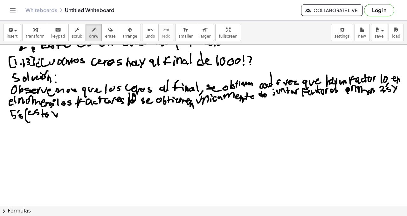
drag, startPoint x: 60, startPoint y: 116, endPoint x: 60, endPoint y: 111, distance: 4.2
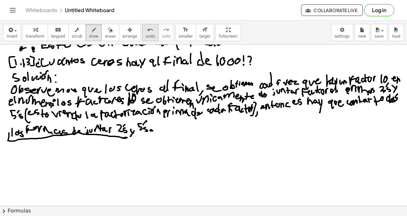
click at [147, 31] on icon "undo" at bounding box center [150, 30] width 6 height 8
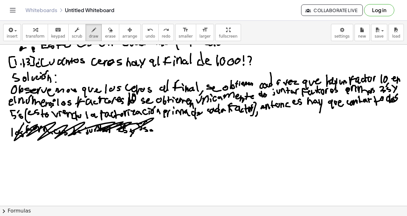
click at [147, 31] on icon "undo" at bounding box center [150, 30] width 6 height 8
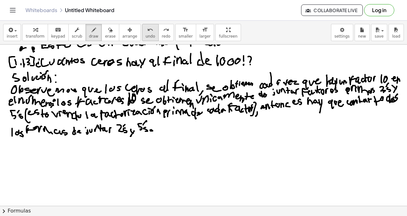
click at [146, 34] on span "undo" at bounding box center [151, 36] width 10 height 4
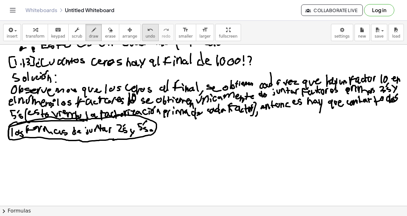
click at [147, 32] on icon "undo" at bounding box center [150, 30] width 6 height 8
click at [146, 34] on span "undo" at bounding box center [151, 36] width 10 height 4
drag, startPoint x: 19, startPoint y: 123, endPoint x: 11, endPoint y: 132, distance: 12.4
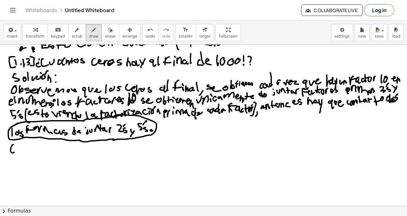
drag, startPoint x: 13, startPoint y: 145, endPoint x: 17, endPoint y: 145, distance: 3.6
drag, startPoint x: 17, startPoint y: 153, endPoint x: 20, endPoint y: 150, distance: 4.3
drag, startPoint x: 24, startPoint y: 148, endPoint x: 25, endPoint y: 152, distance: 3.8
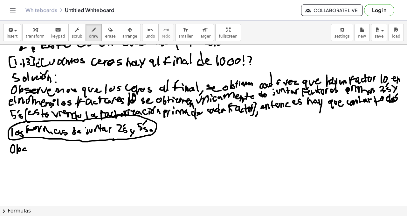
drag, startPoint x: 30, startPoint y: 151, endPoint x: 35, endPoint y: 149, distance: 5.9
drag, startPoint x: 35, startPoint y: 149, endPoint x: 39, endPoint y: 147, distance: 3.8
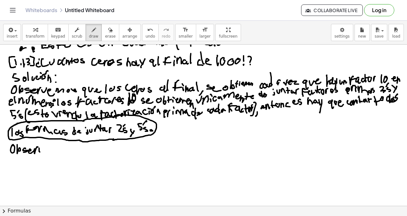
drag, startPoint x: 39, startPoint y: 151, endPoint x: 46, endPoint y: 151, distance: 6.4
drag, startPoint x: 46, startPoint y: 151, endPoint x: 49, endPoint y: 152, distance: 3.4
drag, startPoint x: 49, startPoint y: 152, endPoint x: 57, endPoint y: 151, distance: 7.7
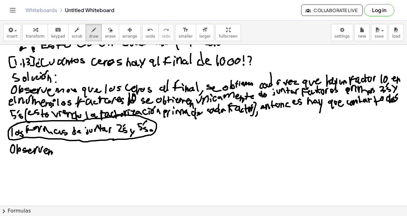
drag, startPoint x: 56, startPoint y: 152, endPoint x: 62, endPoint y: 150, distance: 6.6
drag, startPoint x: 62, startPoint y: 150, endPoint x: 56, endPoint y: 153, distance: 7.0
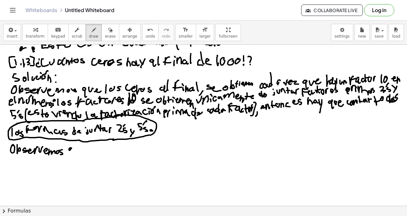
drag, startPoint x: 71, startPoint y: 148, endPoint x: 74, endPoint y: 153, distance: 5.7
drag, startPoint x: 80, startPoint y: 149, endPoint x: 84, endPoint y: 148, distance: 4.9
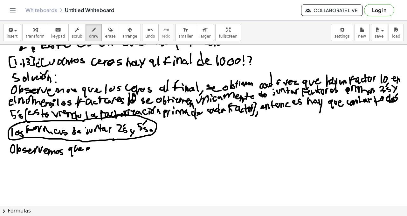
drag, startPoint x: 87, startPoint y: 149, endPoint x: 93, endPoint y: 145, distance: 6.8
click at [146, 36] on span "undo" at bounding box center [151, 36] width 10 height 4
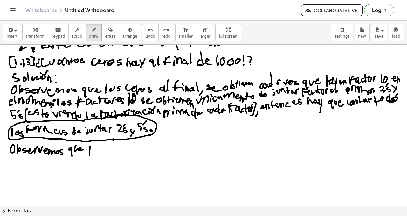
drag, startPoint x: 90, startPoint y: 147, endPoint x: 91, endPoint y: 152, distance: 4.9
drag, startPoint x: 94, startPoint y: 149, endPoint x: 98, endPoint y: 149, distance: 4.5
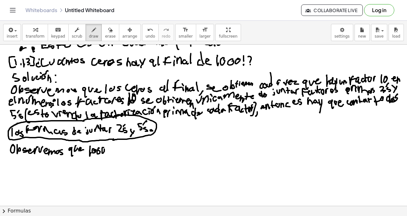
drag, startPoint x: 107, startPoint y: 145, endPoint x: 108, endPoint y: 150, distance: 4.5
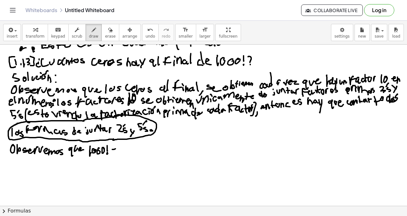
drag, startPoint x: 120, startPoint y: 146, endPoint x: 120, endPoint y: 152, distance: 6.0
drag, startPoint x: 125, startPoint y: 147, endPoint x: 132, endPoint y: 147, distance: 7.3
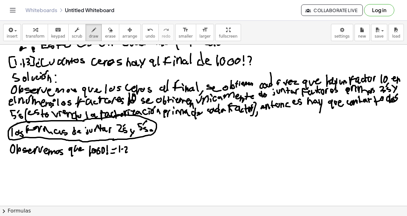
drag, startPoint x: 138, startPoint y: 147, endPoint x: 137, endPoint y: 152, distance: 4.8
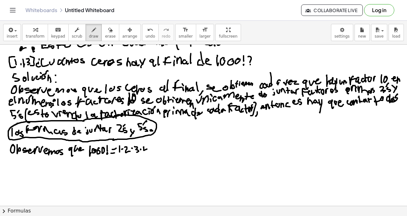
drag, startPoint x: 147, startPoint y: 154, endPoint x: 150, endPoint y: 152, distance: 3.9
drag, startPoint x: 153, startPoint y: 147, endPoint x: 156, endPoint y: 151, distance: 4.5
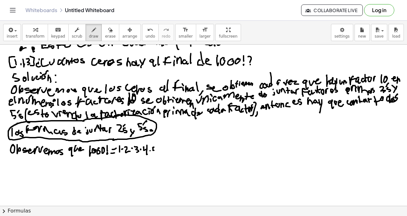
drag, startPoint x: 167, startPoint y: 151, endPoint x: 172, endPoint y: 151, distance: 4.5
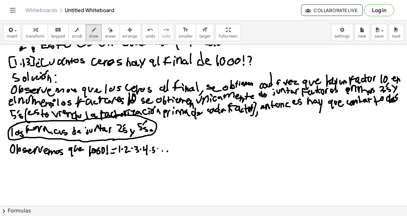
drag, startPoint x: 183, startPoint y: 144, endPoint x: 182, endPoint y: 150, distance: 6.7
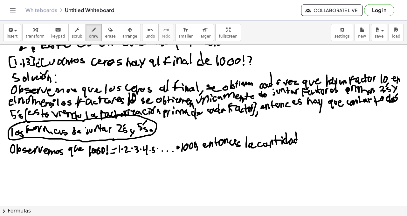
drag, startPoint x: 306, startPoint y: 138, endPoint x: 307, endPoint y: 131, distance: 6.8
drag, startPoint x: 307, startPoint y: 130, endPoint x: 308, endPoint y: 137, distance: 7.4
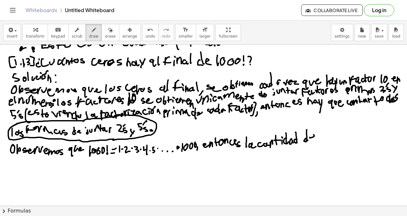
drag, startPoint x: 310, startPoint y: 138, endPoint x: 317, endPoint y: 138, distance: 6.7
drag, startPoint x: 322, startPoint y: 137, endPoint x: 328, endPoint y: 136, distance: 5.6
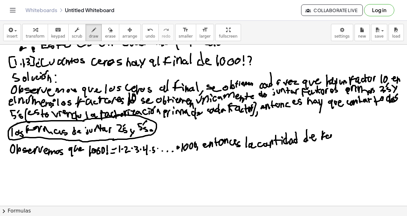
drag, startPoint x: 327, startPoint y: 135, endPoint x: 336, endPoint y: 135, distance: 9.2
drag, startPoint x: 336, startPoint y: 135, endPoint x: 340, endPoint y: 131, distance: 5.4
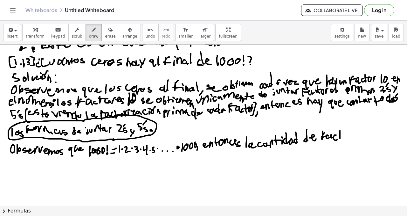
drag, startPoint x: 339, startPoint y: 136, endPoint x: 346, endPoint y: 136, distance: 6.4
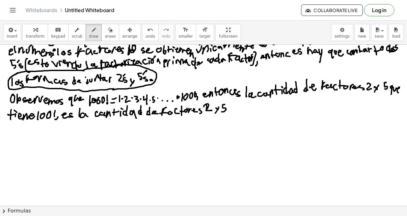
scroll to position [422, 0]
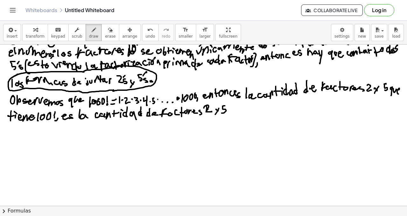
drag, startPoint x: 232, startPoint y: 105, endPoint x: 237, endPoint y: 111, distance: 7.1
drag, startPoint x: 237, startPoint y: 109, endPoint x: 240, endPoint y: 107, distance: 3.9
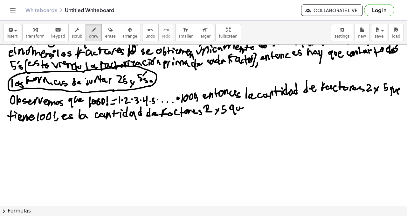
drag, startPoint x: 242, startPoint y: 108, endPoint x: 246, endPoint y: 107, distance: 4.6
drag, startPoint x: 250, startPoint y: 107, endPoint x: 256, endPoint y: 108, distance: 5.4
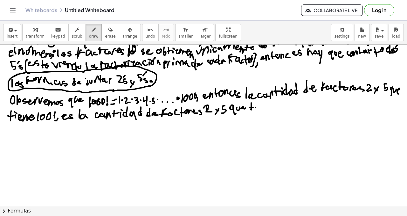
drag, startPoint x: 259, startPoint y: 108, endPoint x: 261, endPoint y: 102, distance: 6.4
drag, startPoint x: 263, startPoint y: 110, endPoint x: 267, endPoint y: 108, distance: 5.0
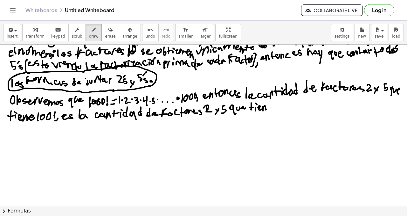
drag, startPoint x: 270, startPoint y: 107, endPoint x: 273, endPoint y: 106, distance: 3.9
drag, startPoint x: 276, startPoint y: 103, endPoint x: 277, endPoint y: 110, distance: 7.5
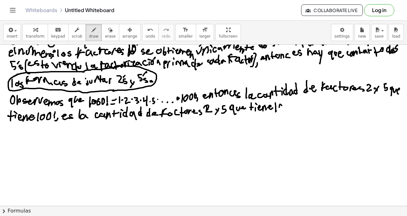
drag, startPoint x: 280, startPoint y: 104, endPoint x: 284, endPoint y: 105, distance: 3.9
drag, startPoint x: 286, startPoint y: 104, endPoint x: 292, endPoint y: 102, distance: 6.4
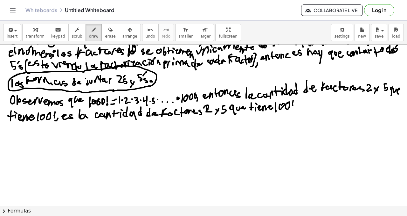
drag, startPoint x: 301, startPoint y: 103, endPoint x: 301, endPoint y: 107, distance: 3.6
drag, startPoint x: 306, startPoint y: 104, endPoint x: 301, endPoint y: 106, distance: 5.0
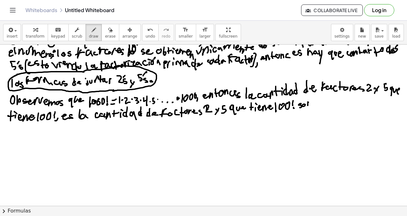
drag, startPoint x: 309, startPoint y: 102, endPoint x: 313, endPoint y: 103, distance: 4.2
drag, startPoint x: 318, startPoint y: 100, endPoint x: 319, endPoint y: 103, distance: 3.4
drag, startPoint x: 321, startPoint y: 101, endPoint x: 327, endPoint y: 105, distance: 6.7
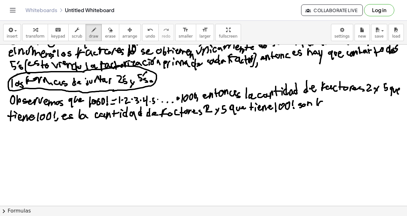
drag, startPoint x: 332, startPoint y: 105, endPoint x: 335, endPoint y: 104, distance: 3.2
drag, startPoint x: 335, startPoint y: 106, endPoint x: 340, endPoint y: 104, distance: 5.0
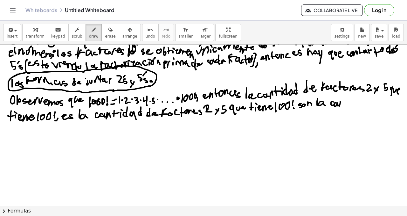
drag, startPoint x: 341, startPoint y: 103, endPoint x: 345, endPoint y: 100, distance: 4.9
drag, startPoint x: 350, startPoint y: 102, endPoint x: 350, endPoint y: 97, distance: 4.2
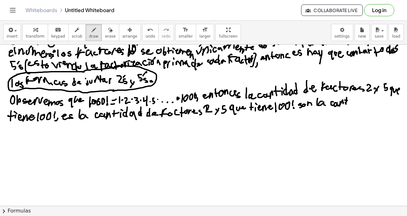
drag, startPoint x: 354, startPoint y: 96, endPoint x: 355, endPoint y: 101, distance: 5.8
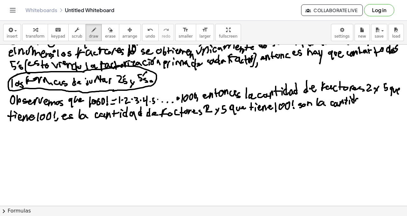
drag, startPoint x: 357, startPoint y: 98, endPoint x: 360, endPoint y: 101, distance: 4.1
drag, startPoint x: 364, startPoint y: 105, endPoint x: 364, endPoint y: 96, distance: 9.6
drag, startPoint x: 365, startPoint y: 98, endPoint x: 371, endPoint y: 99, distance: 6.5
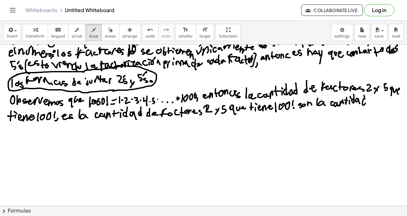
drag, startPoint x: 370, startPoint y: 99, endPoint x: 376, endPoint y: 101, distance: 6.4
drag, startPoint x: 377, startPoint y: 100, endPoint x: 380, endPoint y: 101, distance: 3.9
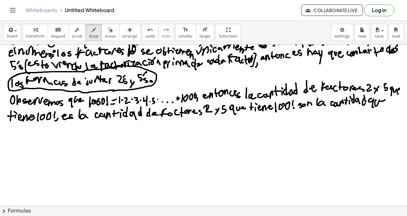
drag, startPoint x: 386, startPoint y: 100, endPoint x: 389, endPoint y: 103, distance: 4.7
drag, startPoint x: 392, startPoint y: 100, endPoint x: 391, endPoint y: 103, distance: 3.6
drag, startPoint x: 391, startPoint y: 103, endPoint x: 394, endPoint y: 103, distance: 3.5
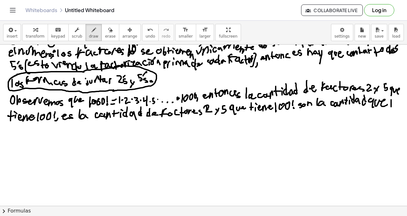
drag, startPoint x: 397, startPoint y: 104, endPoint x: 402, endPoint y: 104, distance: 4.8
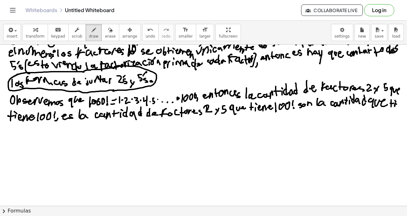
drag, startPoint x: 11, startPoint y: 126, endPoint x: 15, endPoint y: 129, distance: 5.5
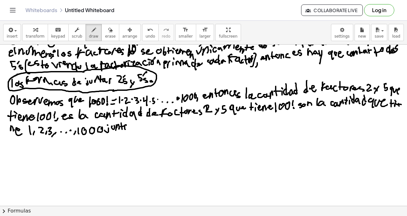
click at [147, 30] on icon "undo" at bounding box center [150, 30] width 6 height 8
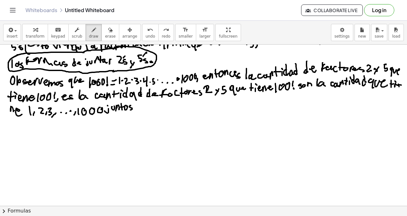
scroll to position [442, 3]
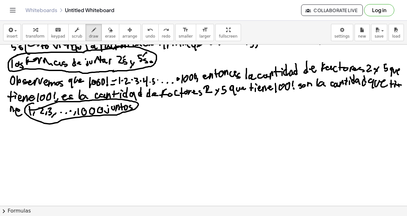
click at [26, 110] on div at bounding box center [203, 5] width 407 height 805
drag, startPoint x: 99, startPoint y: 88, endPoint x: 205, endPoint y: 95, distance: 106.8
click at [205, 95] on div at bounding box center [203, 5] width 407 height 805
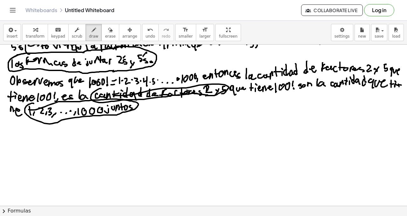
drag, startPoint x: 204, startPoint y: 96, endPoint x: 110, endPoint y: 89, distance: 93.5
click at [110, 95] on div at bounding box center [203, 5] width 407 height 805
drag, startPoint x: 13, startPoint y: 126, endPoint x: 17, endPoint y: 132, distance: 7.4
click at [15, 133] on div at bounding box center [203, 5] width 407 height 805
drag, startPoint x: 16, startPoint y: 131, endPoint x: 25, endPoint y: 132, distance: 9.4
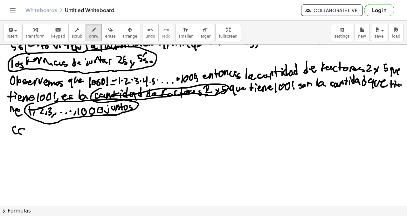
click at [21, 132] on div at bounding box center [203, 5] width 407 height 805
drag, startPoint x: 27, startPoint y: 129, endPoint x: 39, endPoint y: 131, distance: 12.3
click at [36, 132] on div at bounding box center [203, 5] width 407 height 805
drag, startPoint x: 37, startPoint y: 130, endPoint x: 42, endPoint y: 130, distance: 5.1
click at [41, 130] on div at bounding box center [203, 5] width 407 height 805
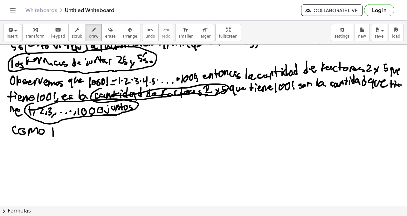
drag, startPoint x: 51, startPoint y: 136, endPoint x: 56, endPoint y: 134, distance: 5.9
click at [55, 136] on div at bounding box center [203, 5] width 407 height 805
drag, startPoint x: 57, startPoint y: 133, endPoint x: 63, endPoint y: 128, distance: 7.7
click at [63, 134] on div at bounding box center [203, 5] width 407 height 805
drag, startPoint x: 63, startPoint y: 128, endPoint x: 67, endPoint y: 131, distance: 4.4
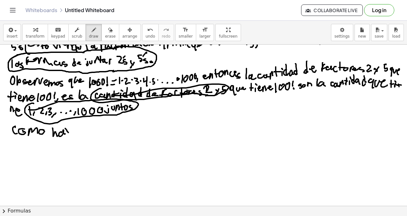
click at [67, 132] on div at bounding box center [203, 5] width 407 height 805
drag, startPoint x: 64, startPoint y: 135, endPoint x: 71, endPoint y: 134, distance: 6.6
click at [65, 136] on div at bounding box center [203, 5] width 407 height 805
drag, startPoint x: 74, startPoint y: 131, endPoint x: 84, endPoint y: 129, distance: 10.4
click at [80, 134] on div at bounding box center [203, 5] width 407 height 805
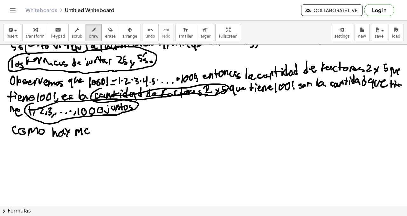
drag, startPoint x: 83, startPoint y: 132, endPoint x: 92, endPoint y: 131, distance: 9.6
click at [91, 132] on div at bounding box center [203, 5] width 407 height 805
drag, startPoint x: 90, startPoint y: 132, endPoint x: 89, endPoint y: 127, distance: 5.0
click at [90, 134] on div at bounding box center [203, 5] width 407 height 805
drag, startPoint x: 88, startPoint y: 124, endPoint x: 90, endPoint y: 120, distance: 4.0
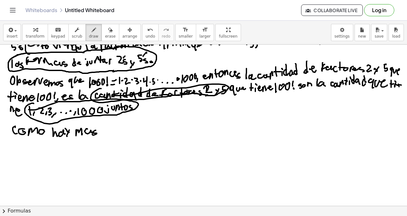
click at [92, 121] on div at bounding box center [203, 5] width 407 height 805
drag, startPoint x: 100, startPoint y: 123, endPoint x: 105, endPoint y: 121, distance: 5.6
click at [104, 120] on div at bounding box center [203, 5] width 407 height 805
drag, startPoint x: 98, startPoint y: 129, endPoint x: 107, endPoint y: 128, distance: 9.3
click at [105, 127] on div at bounding box center [203, 5] width 407 height 805
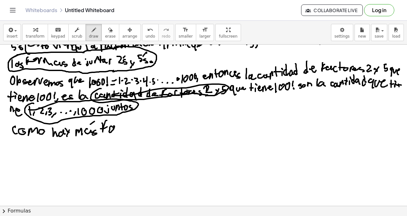
drag, startPoint x: 108, startPoint y: 126, endPoint x: 117, endPoint y: 123, distance: 9.8
click at [114, 129] on div at bounding box center [203, 5] width 407 height 805
click at [121, 128] on div at bounding box center [203, 5] width 407 height 805
click at [120, 131] on div at bounding box center [203, 5] width 407 height 805
drag, startPoint x: 119, startPoint y: 128, endPoint x: 126, endPoint y: 128, distance: 7.3
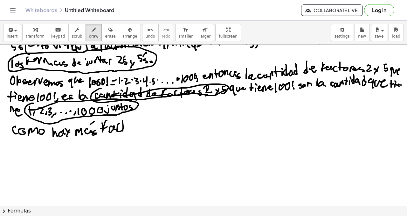
click at [126, 128] on div at bounding box center [203, 5] width 407 height 805
click at [128, 128] on div at bounding box center [203, 5] width 407 height 805
drag, startPoint x: 131, startPoint y: 128, endPoint x: 135, endPoint y: 130, distance: 3.8
click at [134, 127] on div at bounding box center [203, 5] width 407 height 805
drag, startPoint x: 135, startPoint y: 130, endPoint x: 143, endPoint y: 129, distance: 8.6
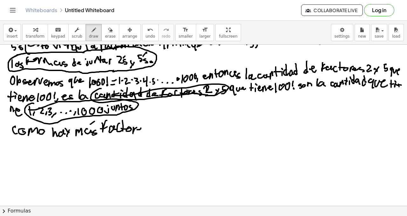
click at [142, 129] on div at bounding box center [203, 5] width 407 height 805
drag, startPoint x: 141, startPoint y: 129, endPoint x: 136, endPoint y: 128, distance: 5.5
click at [145, 132] on div at bounding box center [203, 5] width 407 height 805
drag, startPoint x: 157, startPoint y: 120, endPoint x: 162, endPoint y: 129, distance: 10.4
click at [162, 129] on div at bounding box center [203, 5] width 407 height 805
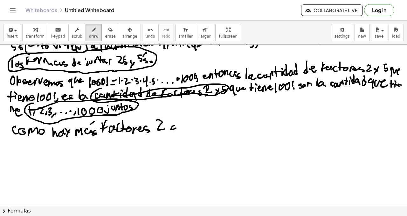
drag, startPoint x: 169, startPoint y: 128, endPoint x: 174, endPoint y: 133, distance: 7.2
click at [174, 134] on div at bounding box center [203, 5] width 407 height 805
drag, startPoint x: 176, startPoint y: 126, endPoint x: 181, endPoint y: 124, distance: 4.6
click at [181, 124] on div at bounding box center [203, 5] width 407 height 805
drag, startPoint x: 186, startPoint y: 123, endPoint x: 189, endPoint y: 122, distance: 3.6
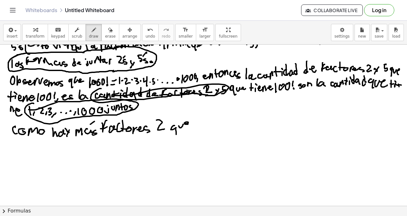
click at [186, 124] on div at bounding box center [203, 5] width 407 height 805
drag, startPoint x: 192, startPoint y: 118, endPoint x: 192, endPoint y: 124, distance: 6.1
click at [192, 124] on div at bounding box center [203, 5] width 407 height 805
click at [195, 131] on div at bounding box center [203, 5] width 407 height 805
drag, startPoint x: 202, startPoint y: 121, endPoint x: 206, endPoint y: 123, distance: 5.1
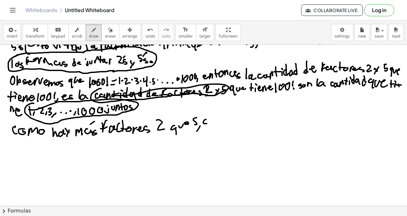
click at [206, 123] on div at bounding box center [203, 5] width 407 height 805
drag, startPoint x: 210, startPoint y: 119, endPoint x: 216, endPoint y: 121, distance: 6.6
click at [211, 121] on div at bounding box center [203, 5] width 407 height 805
drag, startPoint x: 216, startPoint y: 119, endPoint x: 223, endPoint y: 119, distance: 6.0
click at [220, 124] on div at bounding box center [203, 5] width 407 height 805
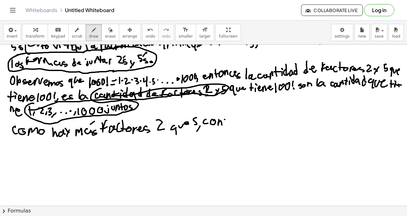
drag, startPoint x: 223, startPoint y: 119, endPoint x: 227, endPoint y: 117, distance: 5.6
click at [227, 117] on div at bounding box center [203, 5] width 407 height 805
click at [228, 120] on div at bounding box center [203, 5] width 407 height 805
click at [229, 115] on div at bounding box center [203, 5] width 407 height 805
click at [235, 121] on div at bounding box center [203, 5] width 407 height 805
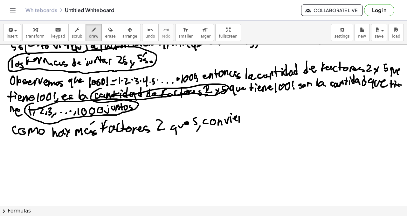
click at [241, 121] on div at bounding box center [203, 5] width 407 height 805
click at [245, 121] on div at bounding box center [203, 5] width 407 height 805
click at [252, 120] on div at bounding box center [203, 5] width 407 height 805
click at [260, 118] on div at bounding box center [203, 5] width 407 height 805
click at [262, 118] on div at bounding box center [203, 5] width 407 height 805
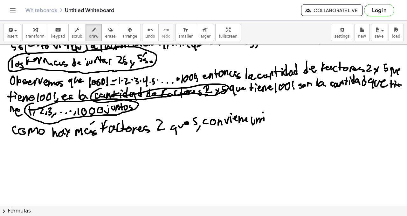
click at [262, 113] on div at bounding box center [203, 5] width 407 height 805
click at [267, 118] on div at bounding box center [203, 5] width 407 height 805
click at [274, 120] on div at bounding box center [203, 5] width 407 height 805
click at [283, 117] on div at bounding box center [203, 5] width 407 height 805
click at [292, 119] on div at bounding box center [203, 5] width 407 height 805
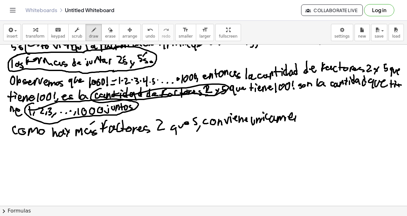
click at [299, 118] on div at bounding box center [203, 5] width 407 height 805
click at [304, 117] on div at bounding box center [203, 5] width 407 height 805
click at [307, 114] on div at bounding box center [203, 5] width 407 height 805
click at [312, 116] on div at bounding box center [203, 5] width 407 height 805
click at [320, 117] on div at bounding box center [203, 5] width 407 height 805
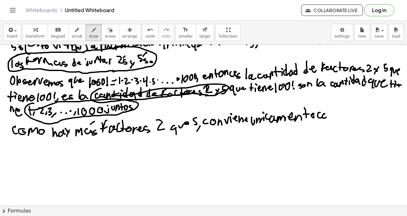
click at [323, 116] on div at bounding box center [203, 5] width 407 height 805
click at [329, 120] on div at bounding box center [203, 5] width 407 height 805
click at [331, 120] on div at bounding box center [203, 5] width 407 height 805
click at [336, 115] on div at bounding box center [203, 5] width 407 height 805
click at [342, 117] on div at bounding box center [203, 5] width 407 height 805
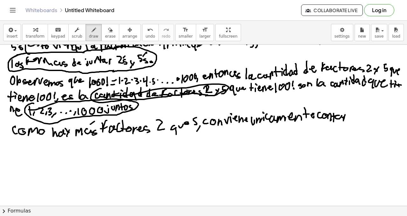
click at [344, 114] on div at bounding box center [203, 5] width 407 height 805
click at [351, 118] on div at bounding box center [203, 5] width 407 height 805
click at [356, 115] on div at bounding box center [203, 5] width 407 height 805
click at [358, 119] on div at bounding box center [203, 5] width 407 height 805
click at [371, 110] on div at bounding box center [203, 5] width 407 height 805
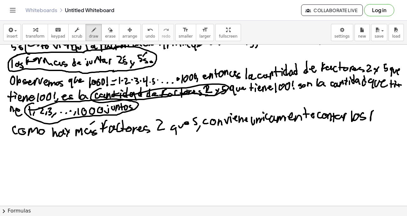
click at [371, 115] on div at bounding box center [203, 5] width 407 height 805
click at [375, 119] on div at bounding box center [203, 5] width 407 height 805
click at [379, 118] on div at bounding box center [203, 5] width 407 height 805
click at [381, 120] on div at bounding box center [203, 5] width 407 height 805
click at [383, 116] on div at bounding box center [203, 5] width 407 height 805
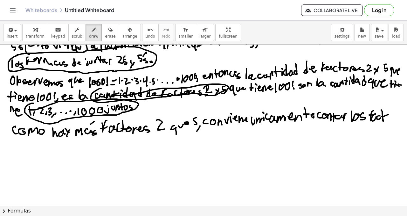
click at [386, 116] on div at bounding box center [203, 5] width 407 height 805
click at [389, 116] on div at bounding box center [203, 5] width 407 height 805
click at [393, 118] on div at bounding box center [203, 5] width 407 height 805
click at [389, 123] on div at bounding box center [203, 5] width 407 height 805
click at [8, 152] on div at bounding box center [203, 5] width 407 height 805
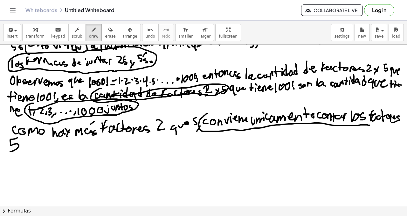
click at [367, 126] on div at bounding box center [203, 5] width 407 height 805
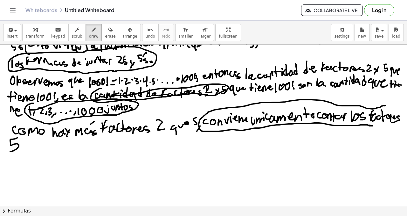
click at [383, 105] on div at bounding box center [203, 5] width 407 height 805
click at [0, 153] on div at bounding box center [203, 5] width 407 height 805
click at [0, 138] on div at bounding box center [203, 5] width 407 height 805
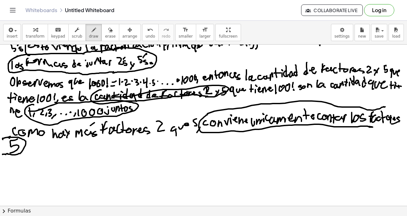
scroll to position [440, 3]
click at [403, 101] on div "×" at bounding box center [203, 125] width 407 height 161
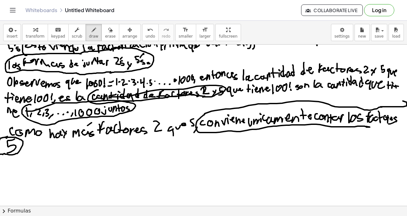
scroll to position [440, 10]
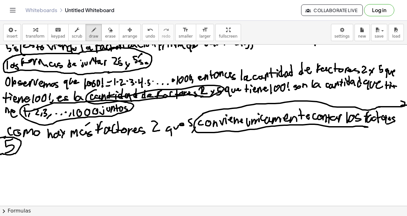
click at [406, 105] on div "×" at bounding box center [203, 125] width 407 height 161
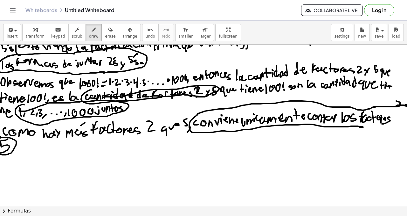
scroll to position [440, 16]
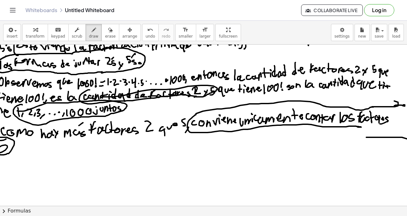
click at [406, 143] on div "×" at bounding box center [203, 125] width 407 height 161
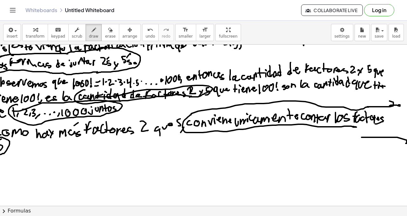
scroll to position [440, 23]
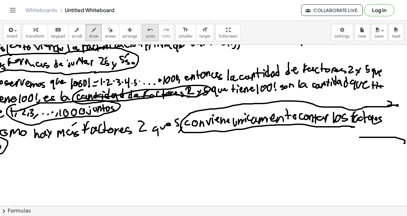
click at [147, 31] on icon "undo" at bounding box center [150, 30] width 6 height 8
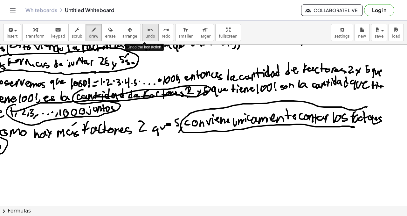
click at [147, 31] on icon "undo" at bounding box center [150, 30] width 6 height 8
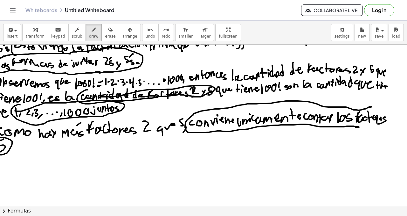
scroll to position [440, 0]
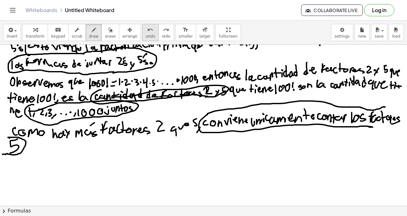
click at [148, 34] on span "undo" at bounding box center [151, 36] width 10 height 4
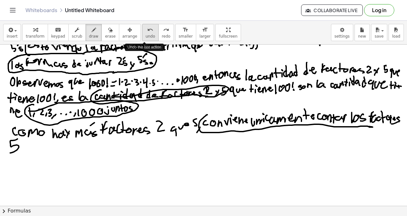
click at [148, 34] on span "undo" at bounding box center [151, 36] width 10 height 4
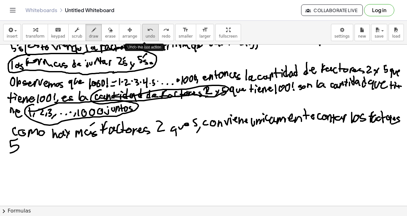
click at [148, 34] on span "undo" at bounding box center [151, 36] width 10 height 4
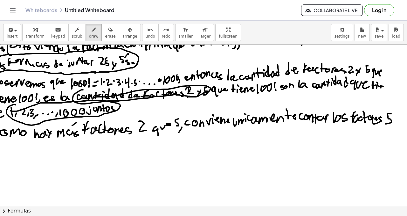
click at [381, 124] on div at bounding box center [195, 6] width 426 height 805
click at [279, 112] on div at bounding box center [195, 6] width 426 height 805
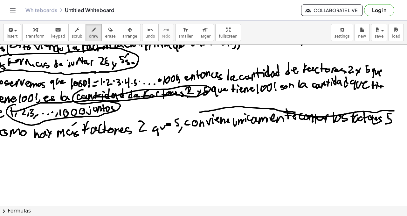
drag, startPoint x: 291, startPoint y: 112, endPoint x: 194, endPoint y: 113, distance: 97.1
click at [194, 115] on div at bounding box center [195, 6] width 426 height 805
drag, startPoint x: 194, startPoint y: 112, endPoint x: 221, endPoint y: 128, distance: 31.1
click at [222, 129] on div at bounding box center [195, 6] width 426 height 805
click at [148, 33] on button "undo undo" at bounding box center [150, 32] width 17 height 17
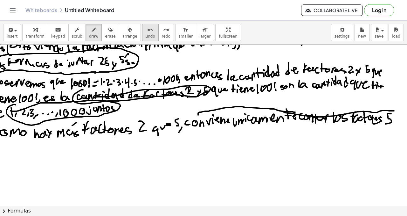
click at [148, 34] on span "undo" at bounding box center [151, 36] width 10 height 4
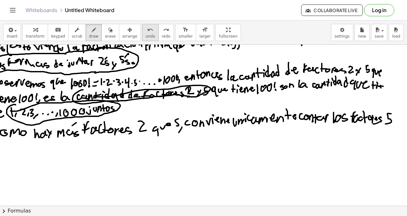
click at [147, 28] on icon "undo" at bounding box center [150, 30] width 6 height 8
drag, startPoint x: 386, startPoint y: 108, endPoint x: 280, endPoint y: 100, distance: 106.6
click at [280, 103] on div at bounding box center [195, 6] width 426 height 805
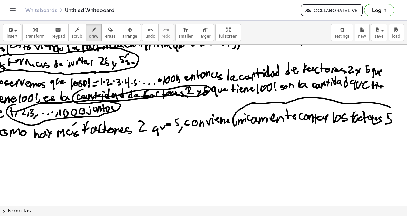
drag, startPoint x: 278, startPoint y: 103, endPoint x: 229, endPoint y: 122, distance: 52.7
click at [230, 125] on div at bounding box center [195, 6] width 426 height 805
drag, startPoint x: 230, startPoint y: 117, endPoint x: 230, endPoint y: 125, distance: 7.6
click at [230, 125] on div at bounding box center [195, 6] width 426 height 805
click at [149, 34] on span "undo" at bounding box center [151, 36] width 10 height 4
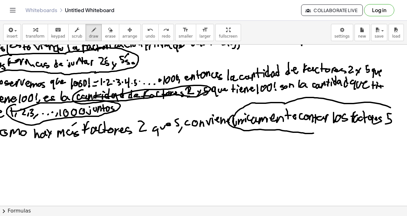
drag, startPoint x: 229, startPoint y: 115, endPoint x: 301, endPoint y: 129, distance: 73.0
click at [309, 133] on div at bounding box center [195, 6] width 426 height 805
drag, startPoint x: 320, startPoint y: 133, endPoint x: 387, endPoint y: 110, distance: 70.6
click at [387, 110] on div at bounding box center [195, 6] width 426 height 805
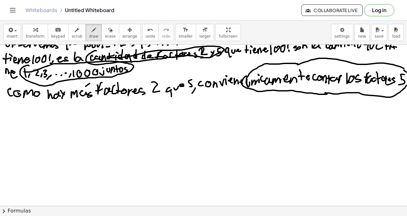
scroll to position [479, 5]
drag, startPoint x: 16, startPoint y: 110, endPoint x: 19, endPoint y: 110, distance: 3.5
drag, startPoint x: 21, startPoint y: 113, endPoint x: 20, endPoint y: 109, distance: 4.5
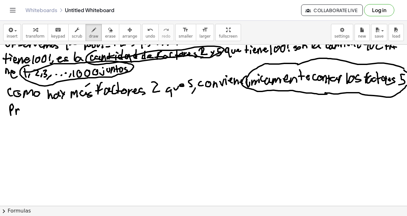
drag, startPoint x: 27, startPoint y: 113, endPoint x: 36, endPoint y: 112, distance: 8.9
drag, startPoint x: 37, startPoint y: 113, endPoint x: 42, endPoint y: 113, distance: 5.4
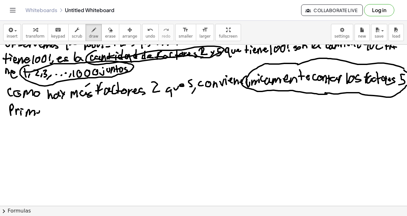
drag, startPoint x: 43, startPoint y: 116, endPoint x: 49, endPoint y: 112, distance: 7.0
drag, startPoint x: 46, startPoint y: 113, endPoint x: 50, endPoint y: 109, distance: 5.6
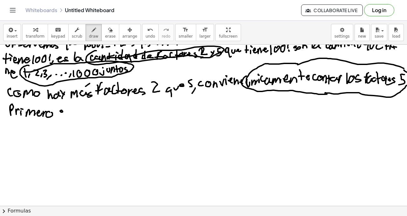
drag, startPoint x: 66, startPoint y: 111, endPoint x: 72, endPoint y: 112, distance: 6.4
drag, startPoint x: 73, startPoint y: 116, endPoint x: 81, endPoint y: 112, distance: 9.4
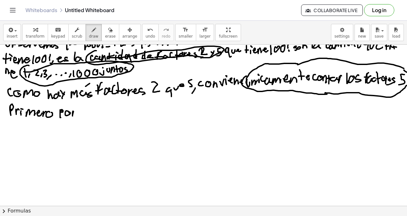
drag, startPoint x: 79, startPoint y: 113, endPoint x: 86, endPoint y: 113, distance: 6.4
drag, startPoint x: 88, startPoint y: 111, endPoint x: 93, endPoint y: 113, distance: 5.9
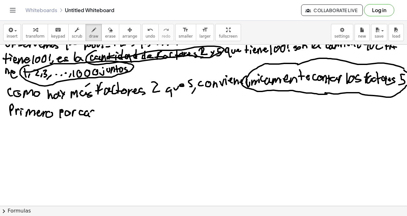
drag, startPoint x: 94, startPoint y: 111, endPoint x: 95, endPoint y: 107, distance: 3.6
drag, startPoint x: 95, startPoint y: 106, endPoint x: 97, endPoint y: 111, distance: 6.0
drag, startPoint x: 96, startPoint y: 117, endPoint x: 108, endPoint y: 111, distance: 12.8
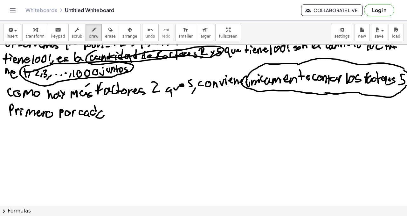
drag, startPoint x: 114, startPoint y: 114, endPoint x: 126, endPoint y: 110, distance: 12.3
drag, startPoint x: 126, startPoint y: 110, endPoint x: 129, endPoint y: 111, distance: 3.3
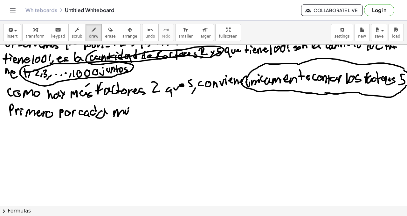
drag, startPoint x: 129, startPoint y: 107, endPoint x: 133, endPoint y: 106, distance: 3.9
drag, startPoint x: 133, startPoint y: 106, endPoint x: 132, endPoint y: 113, distance: 6.7
drag, startPoint x: 138, startPoint y: 108, endPoint x: 136, endPoint y: 111, distance: 3.4
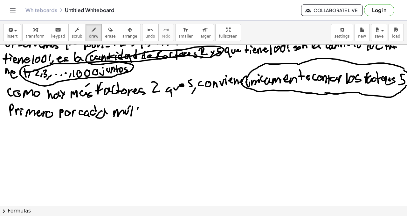
drag, startPoint x: 136, startPoint y: 111, endPoint x: 140, endPoint y: 110, distance: 4.2
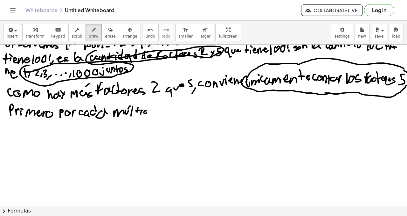
drag, startPoint x: 150, startPoint y: 108, endPoint x: 151, endPoint y: 112, distance: 4.0
drag, startPoint x: 152, startPoint y: 110, endPoint x: 149, endPoint y: 110, distance: 3.2
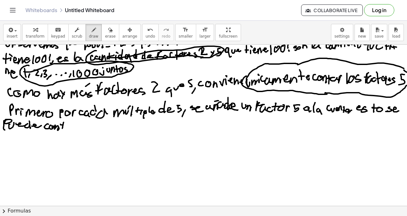
drag, startPoint x: 83, startPoint y: 125, endPoint x: 86, endPoint y: 128, distance: 4.1
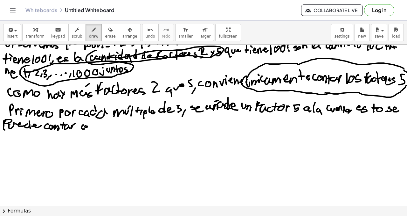
drag, startPoint x: 102, startPoint y: 122, endPoint x: 103, endPoint y: 129, distance: 7.7
drag, startPoint x: 106, startPoint y: 124, endPoint x: 119, endPoint y: 124, distance: 12.7
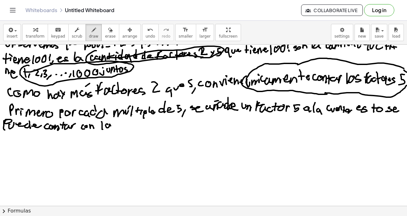
drag, startPoint x: 119, startPoint y: 132, endPoint x: 125, endPoint y: 126, distance: 8.8
drag, startPoint x: 123, startPoint y: 127, endPoint x: 128, endPoint y: 128, distance: 4.6
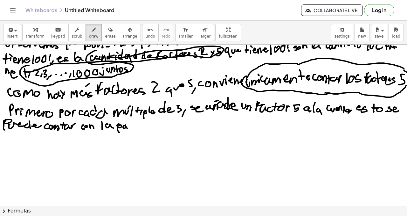
drag, startPoint x: 134, startPoint y: 121, endPoint x: 135, endPoint y: 127, distance: 6.2
drag, startPoint x: 134, startPoint y: 127, endPoint x: 138, endPoint y: 126, distance: 4.3
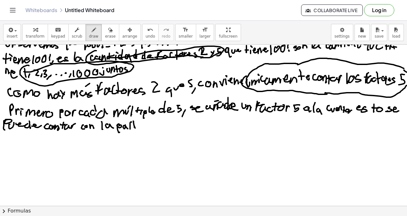
drag, startPoint x: 139, startPoint y: 126, endPoint x: 138, endPoint y: 121, distance: 5.1
drag, startPoint x: 152, startPoint y: 124, endPoint x: 158, endPoint y: 125, distance: 6.2
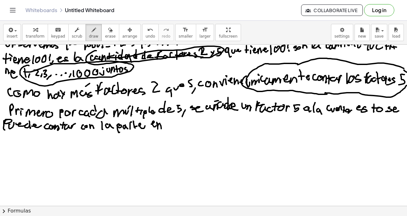
drag, startPoint x: 157, startPoint y: 122, endPoint x: 163, endPoint y: 121, distance: 6.5
drag, startPoint x: 164, startPoint y: 128, endPoint x: 162, endPoint y: 124, distance: 3.7
drag, startPoint x: 162, startPoint y: 124, endPoint x: 166, endPoint y: 124, distance: 4.6
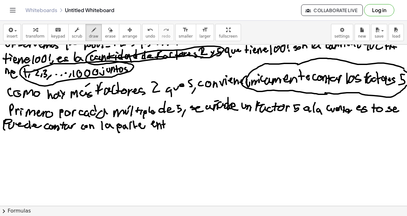
drag, startPoint x: 172, startPoint y: 123, endPoint x: 178, endPoint y: 123, distance: 6.4
drag, startPoint x: 178, startPoint y: 122, endPoint x: 181, endPoint y: 125, distance: 5.2
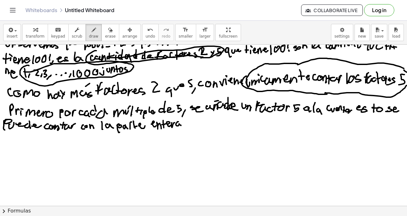
drag, startPoint x: 187, startPoint y: 121, endPoint x: 189, endPoint y: 115, distance: 6.0
drag, startPoint x: 195, startPoint y: 120, endPoint x: 199, endPoint y: 117, distance: 5.2
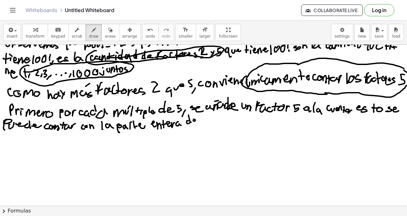
drag, startPoint x: 210, startPoint y: 117, endPoint x: 213, endPoint y: 116, distance: 3.3
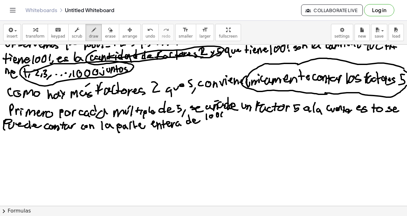
drag, startPoint x: 223, startPoint y: 112, endPoint x: 221, endPoint y: 115, distance: 3.4
drag, startPoint x: 206, startPoint y: 121, endPoint x: 227, endPoint y: 120, distance: 20.7
drag, startPoint x: 217, startPoint y: 122, endPoint x: 218, endPoint y: 127, distance: 4.6
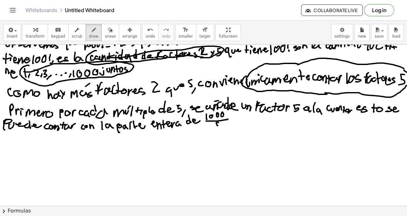
drag, startPoint x: 231, startPoint y: 118, endPoint x: 229, endPoint y: 122, distance: 4.7
drag, startPoint x: 240, startPoint y: 119, endPoint x: 244, endPoint y: 117, distance: 5.0
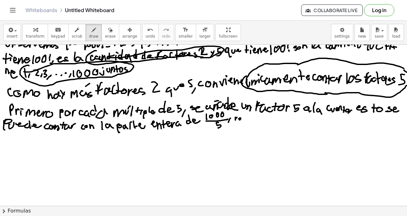
drag, startPoint x: 244, startPoint y: 117, endPoint x: 246, endPoint y: 121, distance: 4.2
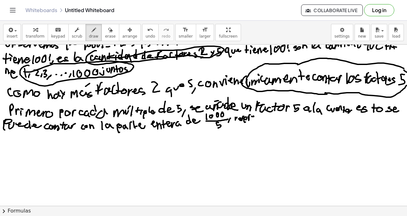
drag, startPoint x: 252, startPoint y: 117, endPoint x: 256, endPoint y: 118, distance: 4.0
drag, startPoint x: 260, startPoint y: 114, endPoint x: 261, endPoint y: 118, distance: 4.4
drag, startPoint x: 263, startPoint y: 118, endPoint x: 268, endPoint y: 118, distance: 5.1
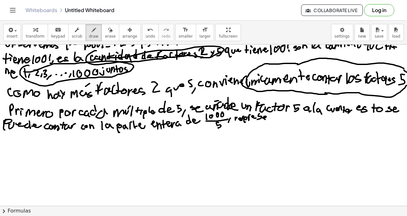
drag, startPoint x: 269, startPoint y: 117, endPoint x: 273, endPoint y: 118, distance: 4.4
drag, startPoint x: 274, startPoint y: 116, endPoint x: 274, endPoint y: 120, distance: 4.1
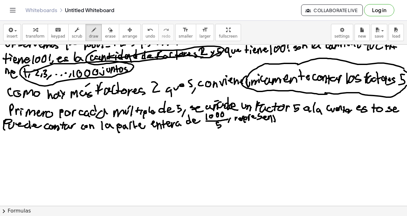
drag, startPoint x: 276, startPoint y: 120, endPoint x: 281, endPoint y: 121, distance: 5.6
drag, startPoint x: 284, startPoint y: 119, endPoint x: 284, endPoint y: 115, distance: 3.8
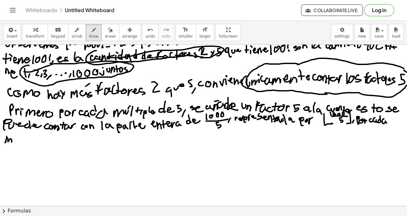
drag, startPoint x: 7, startPoint y: 136, endPoint x: 14, endPoint y: 138, distance: 7.8
drag, startPoint x: 15, startPoint y: 141, endPoint x: 18, endPoint y: 139, distance: 3.8
drag, startPoint x: 23, startPoint y: 134, endPoint x: 22, endPoint y: 141, distance: 6.7
drag, startPoint x: 30, startPoint y: 145, endPoint x: 29, endPoint y: 140, distance: 4.5
drag, startPoint x: 29, startPoint y: 140, endPoint x: 32, endPoint y: 141, distance: 3.3
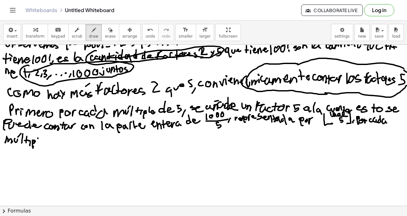
drag, startPoint x: 38, startPoint y: 138, endPoint x: 42, endPoint y: 138, distance: 4.5
drag, startPoint x: 53, startPoint y: 139, endPoint x: 55, endPoint y: 135, distance: 4.6
drag, startPoint x: 55, startPoint y: 135, endPoint x: 56, endPoint y: 140, distance: 4.8
drag, startPoint x: 58, startPoint y: 141, endPoint x: 69, endPoint y: 139, distance: 11.3
drag, startPoint x: 81, startPoint y: 136, endPoint x: 86, endPoint y: 141, distance: 7.2
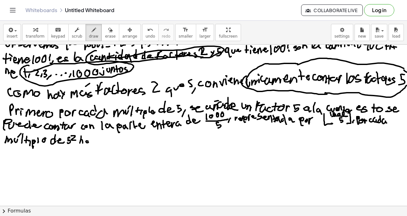
drag, startPoint x: 86, startPoint y: 141, endPoint x: 93, endPoint y: 142, distance: 6.7
drag, startPoint x: 94, startPoint y: 139, endPoint x: 97, endPoint y: 141, distance: 3.6
drag, startPoint x: 94, startPoint y: 146, endPoint x: 94, endPoint y: 140, distance: 6.4
drag, startPoint x: 108, startPoint y: 138, endPoint x: 113, endPoint y: 142, distance: 5.7
drag, startPoint x: 115, startPoint y: 139, endPoint x: 124, endPoint y: 142, distance: 9.3
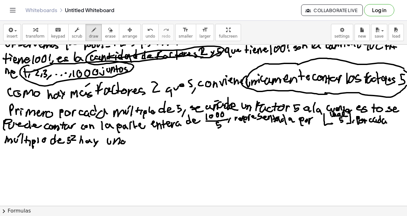
drag, startPoint x: 121, startPoint y: 143, endPoint x: 129, endPoint y: 142, distance: 7.7
drag, startPoint x: 133, startPoint y: 138, endPoint x: 145, endPoint y: 140, distance: 11.3
drag, startPoint x: 142, startPoint y: 142, endPoint x: 148, endPoint y: 142, distance: 6.1
drag, startPoint x: 152, startPoint y: 145, endPoint x: 149, endPoint y: 143, distance: 3.7
drag, startPoint x: 160, startPoint y: 144, endPoint x: 166, endPoint y: 140, distance: 7.6
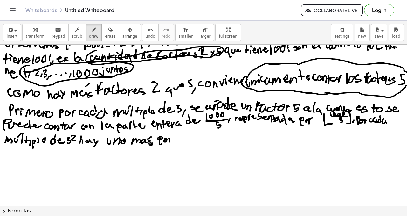
drag, startPoint x: 169, startPoint y: 142, endPoint x: 174, endPoint y: 139, distance: 5.4
drag, startPoint x: 180, startPoint y: 138, endPoint x: 184, endPoint y: 140, distance: 4.8
drag, startPoint x: 185, startPoint y: 139, endPoint x: 190, endPoint y: 140, distance: 5.9
drag, startPoint x: 190, startPoint y: 139, endPoint x: 194, endPoint y: 131, distance: 8.7
drag, startPoint x: 194, startPoint y: 131, endPoint x: 196, endPoint y: 141, distance: 9.8
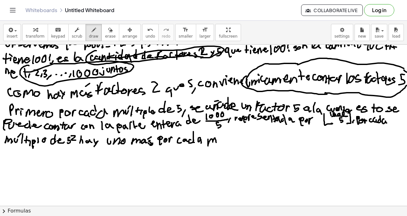
drag, startPoint x: 208, startPoint y: 139, endPoint x: 217, endPoint y: 138, distance: 9.3
drag, startPoint x: 218, startPoint y: 140, endPoint x: 222, endPoint y: 138, distance: 4.1
drag, startPoint x: 225, startPoint y: 136, endPoint x: 228, endPoint y: 138, distance: 3.3
drag, startPoint x: 226, startPoint y: 139, endPoint x: 233, endPoint y: 138, distance: 6.7
drag, startPoint x: 235, startPoint y: 139, endPoint x: 235, endPoint y: 134, distance: 5.1
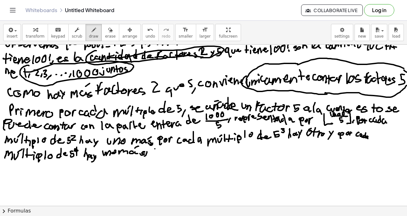
drag, startPoint x: 155, startPoint y: 149, endPoint x: 158, endPoint y: 152, distance: 4.1
drag, startPoint x: 158, startPoint y: 152, endPoint x: 164, endPoint y: 152, distance: 6.1
drag, startPoint x: 164, startPoint y: 150, endPoint x: 171, endPoint y: 153, distance: 7.9
drag, startPoint x: 171, startPoint y: 152, endPoint x: 177, endPoint y: 152, distance: 5.8
drag, startPoint x: 183, startPoint y: 148, endPoint x: 190, endPoint y: 146, distance: 6.6
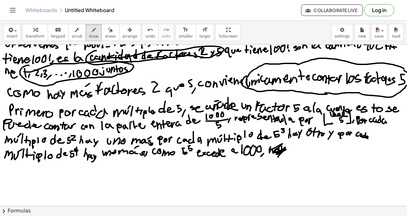
drag, startPoint x: 277, startPoint y: 147, endPoint x: 286, endPoint y: 150, distance: 9.8
drag, startPoint x: 291, startPoint y: 154, endPoint x: 297, endPoint y: 152, distance: 6.1
drag, startPoint x: 299, startPoint y: 150, endPoint x: 302, endPoint y: 151, distance: 3.6
drag, startPoint x: 302, startPoint y: 152, endPoint x: 306, endPoint y: 149, distance: 4.2
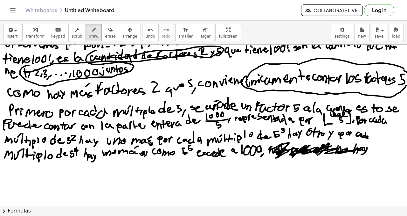
drag, startPoint x: 272, startPoint y: 147, endPoint x: 358, endPoint y: 151, distance: 86.4
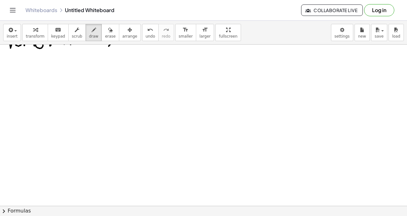
scroll to position [647, 4]
